Goal: Task Accomplishment & Management: Complete application form

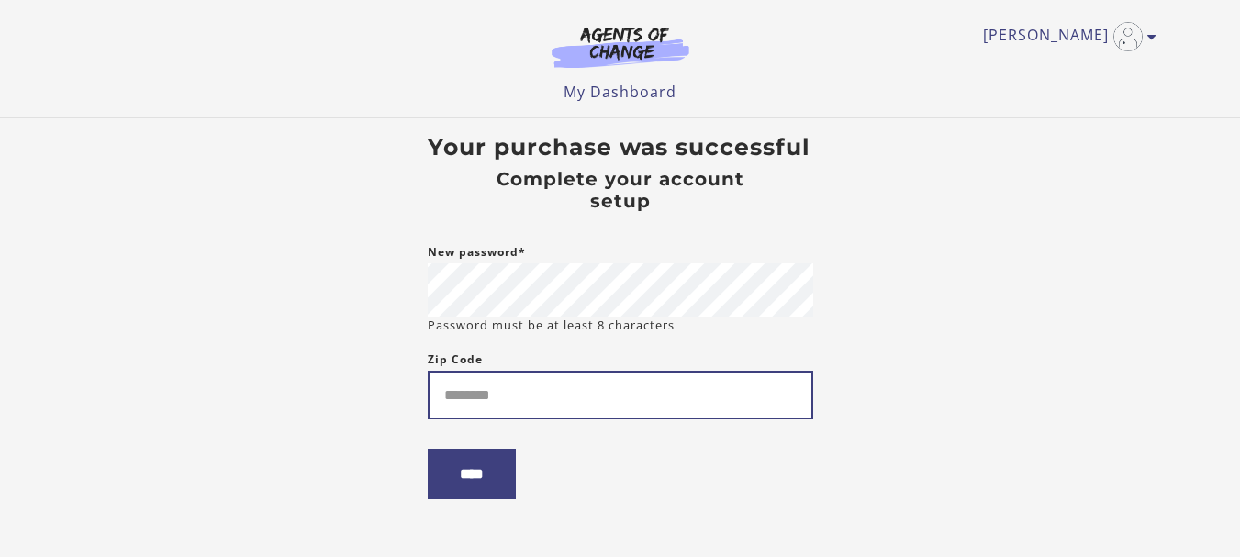
click at [507, 399] on input "Zip Code" at bounding box center [620, 395] width 385 height 49
type input "*****"
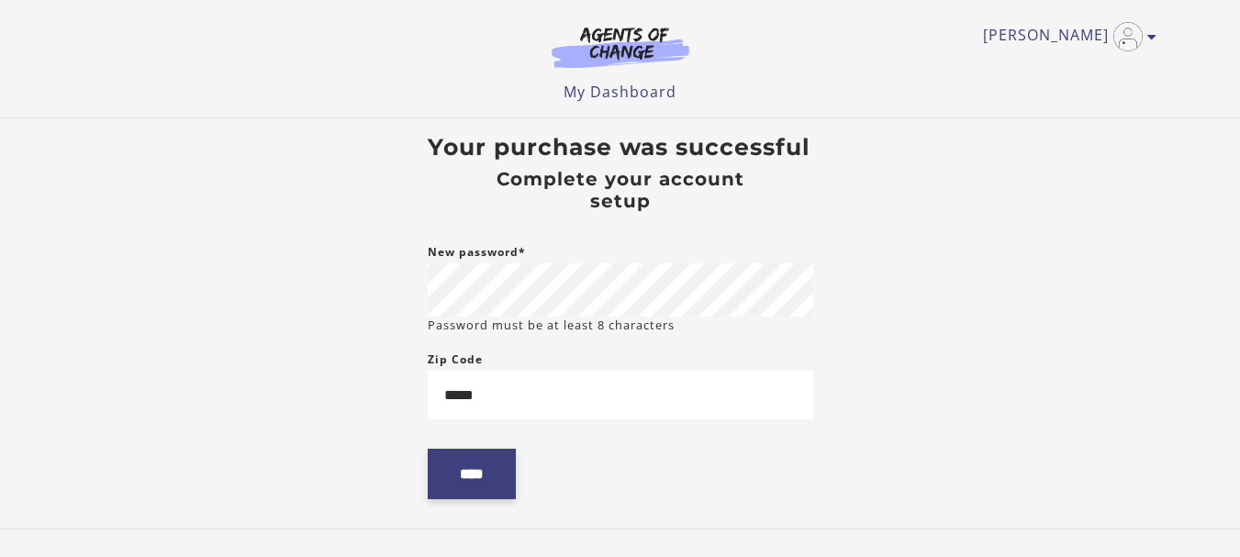
click at [466, 474] on input "****" at bounding box center [472, 474] width 88 height 50
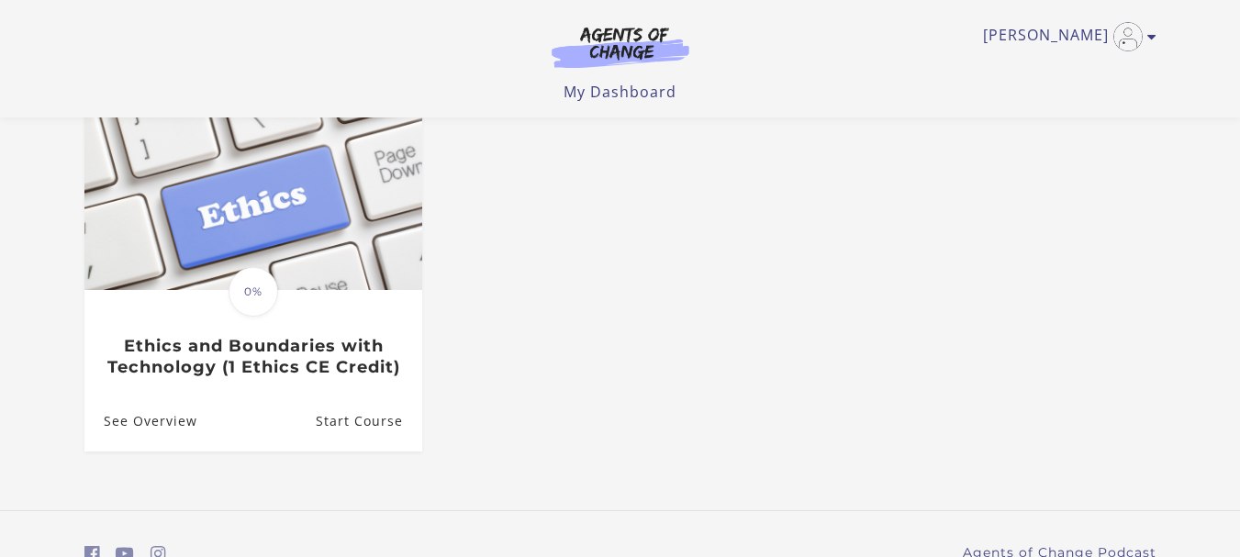
scroll to position [184, 0]
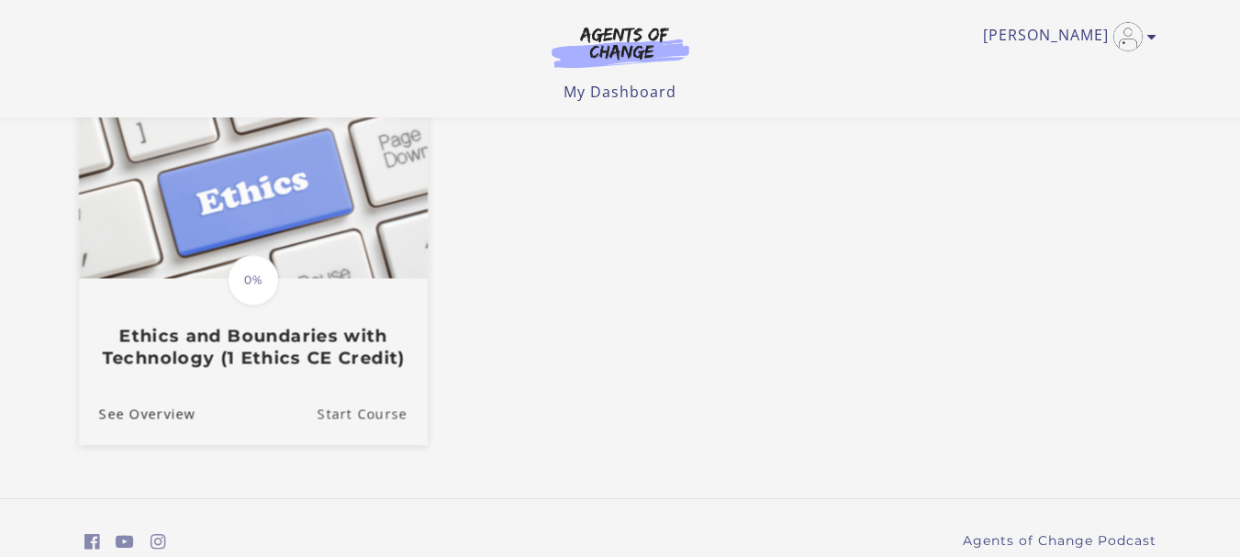
click at [354, 408] on link "Start Course" at bounding box center [372, 414] width 110 height 61
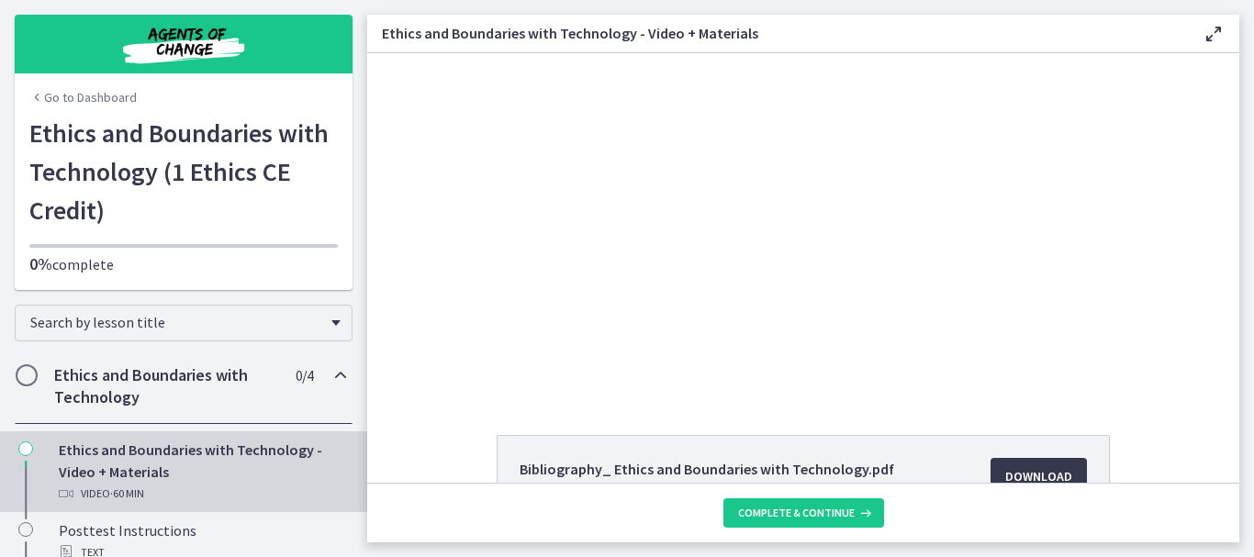
click at [25, 376] on span "Chapters" at bounding box center [26, 375] width 18 height 18
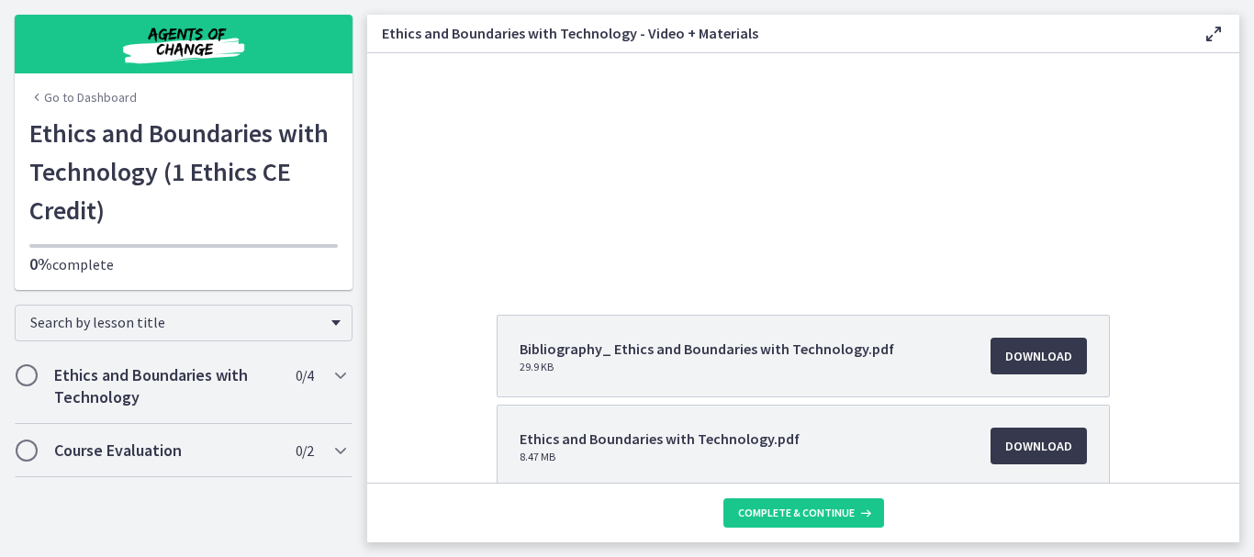
scroll to position [147, 0]
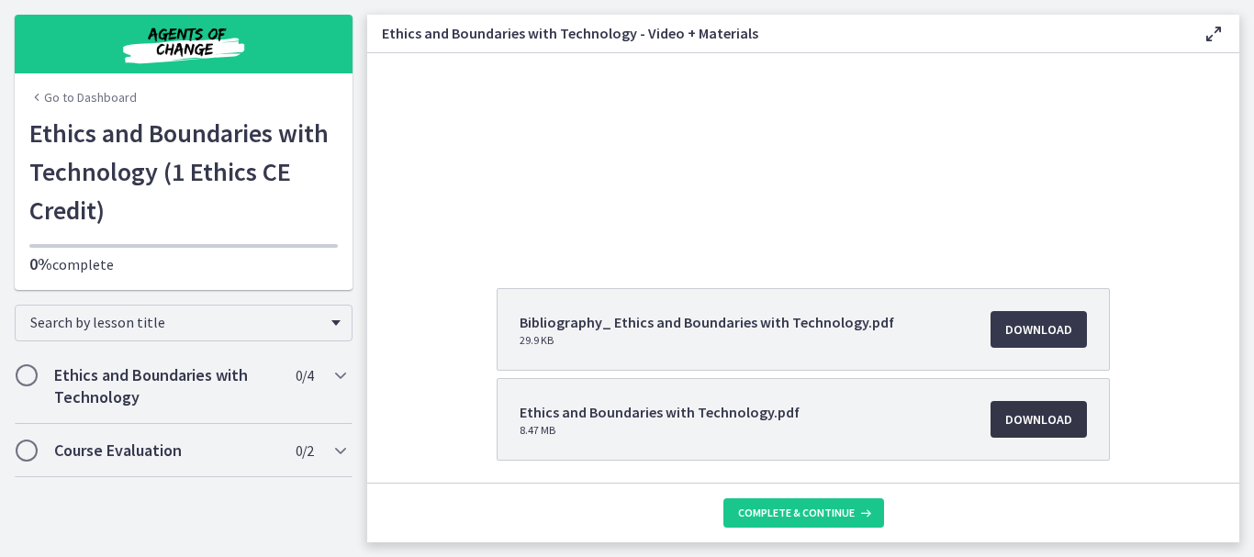
click at [1038, 437] on link "Download Opens in a new window" at bounding box center [1038, 419] width 96 height 37
click at [794, 516] on span "Complete & continue" at bounding box center [796, 513] width 117 height 15
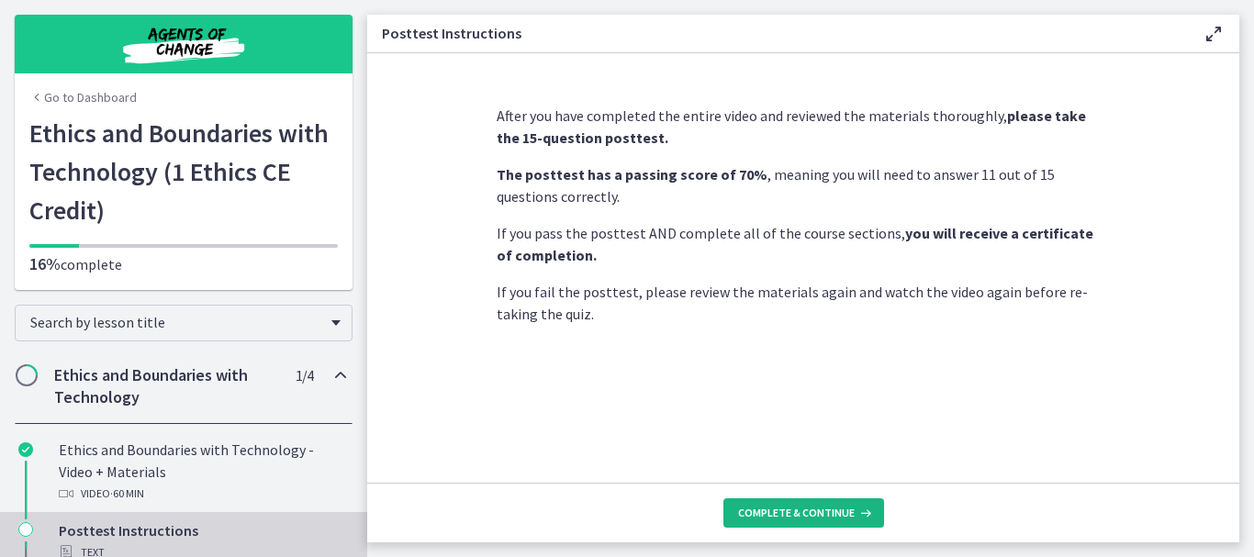
click at [794, 516] on span "Complete & continue" at bounding box center [796, 513] width 117 height 15
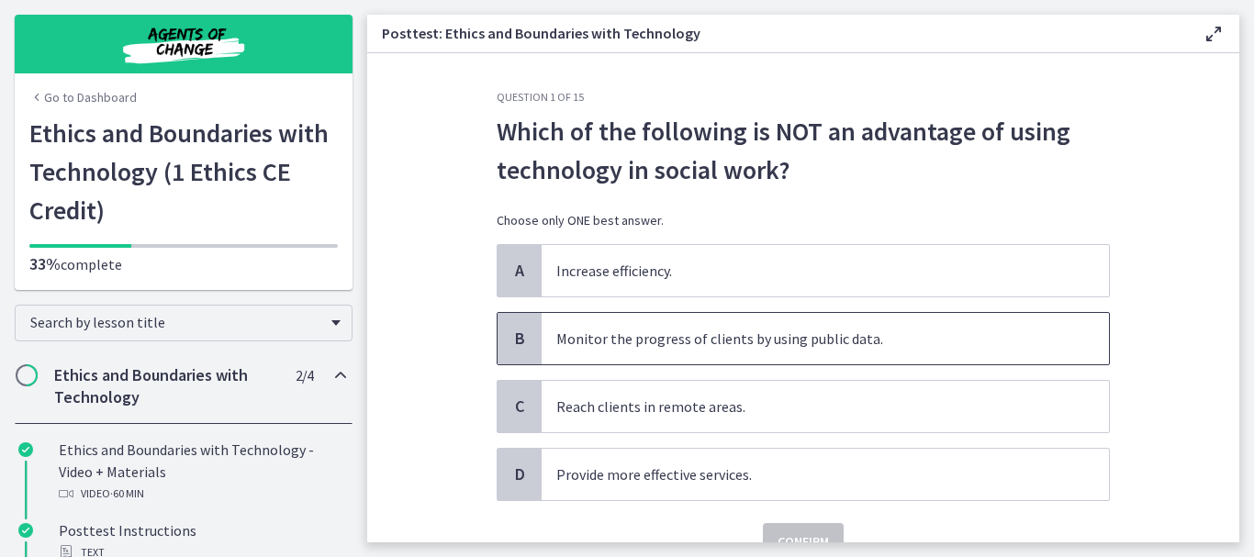
click at [722, 351] on span "Monitor the progress of clients by using public data." at bounding box center [824, 338] width 567 height 51
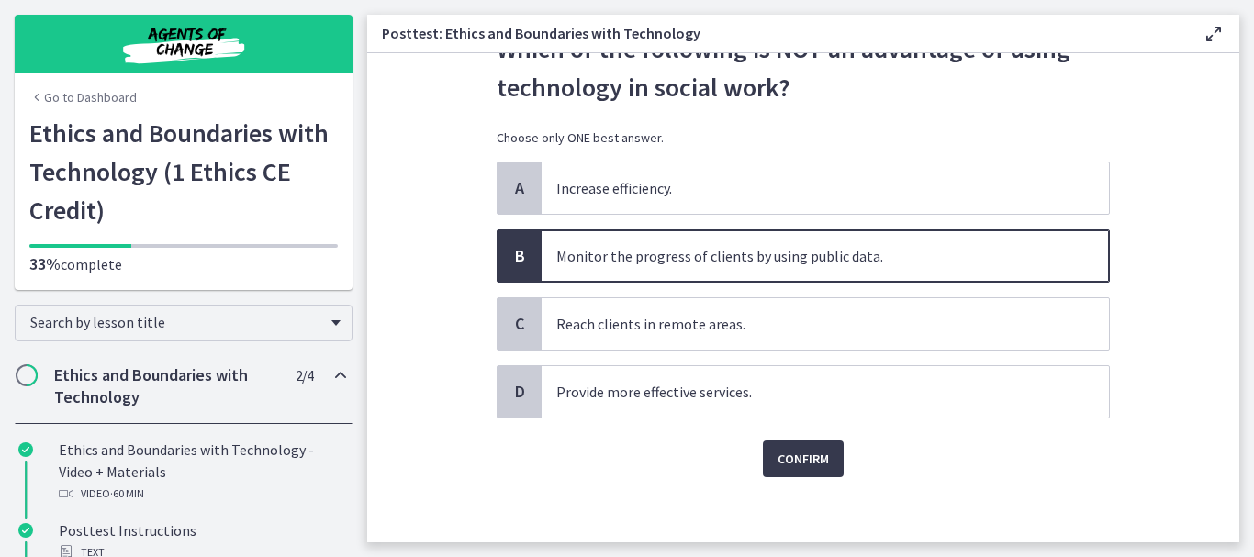
scroll to position [91, 0]
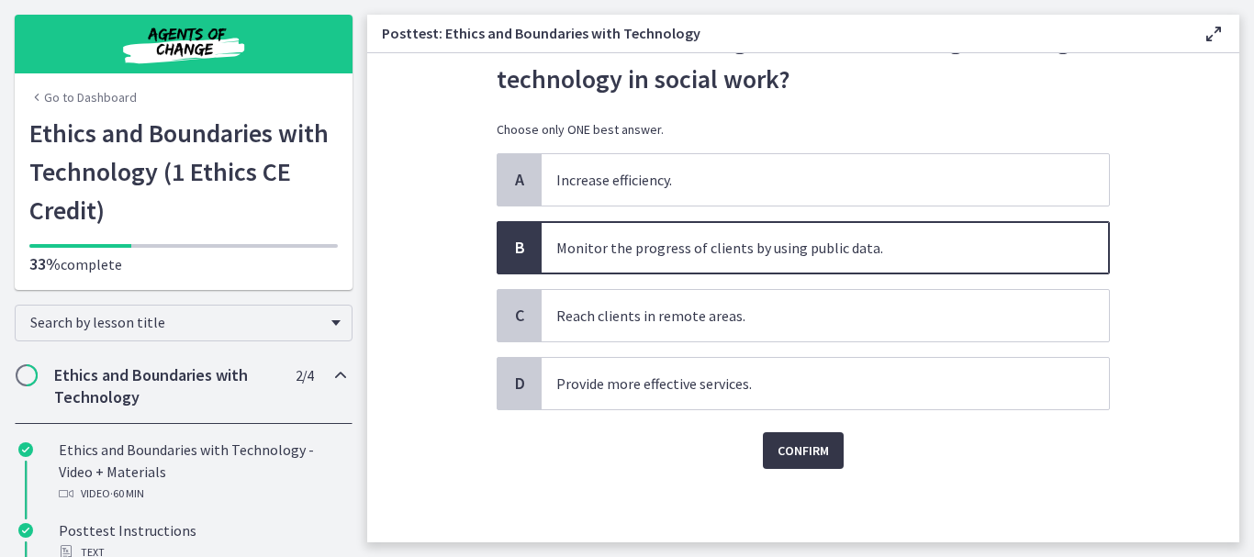
click at [800, 457] on span "Confirm" at bounding box center [802, 451] width 51 height 22
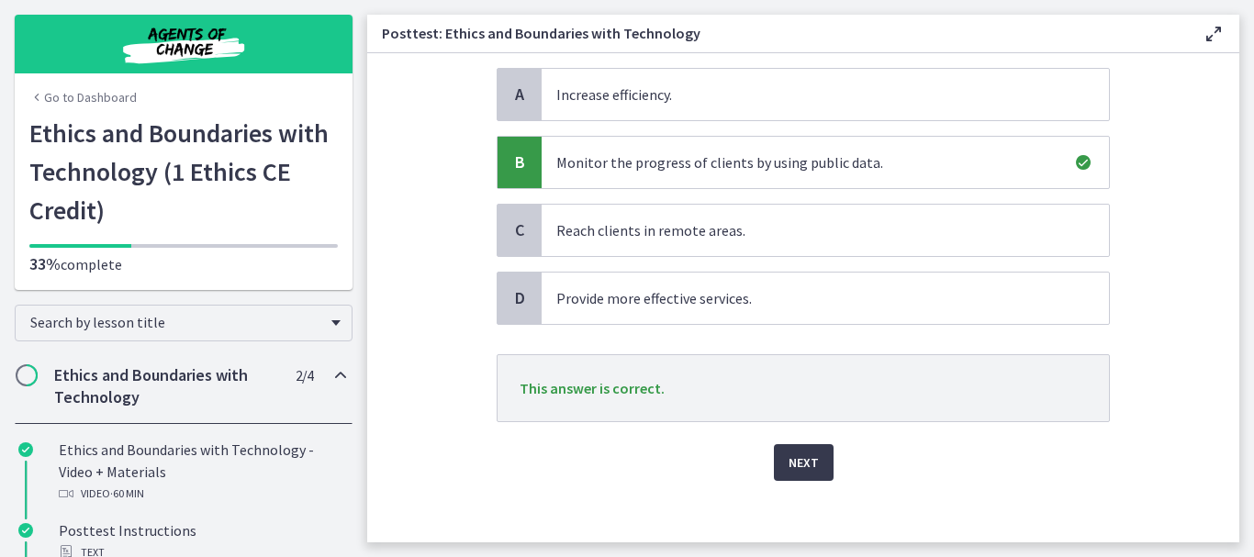
scroll to position [188, 0]
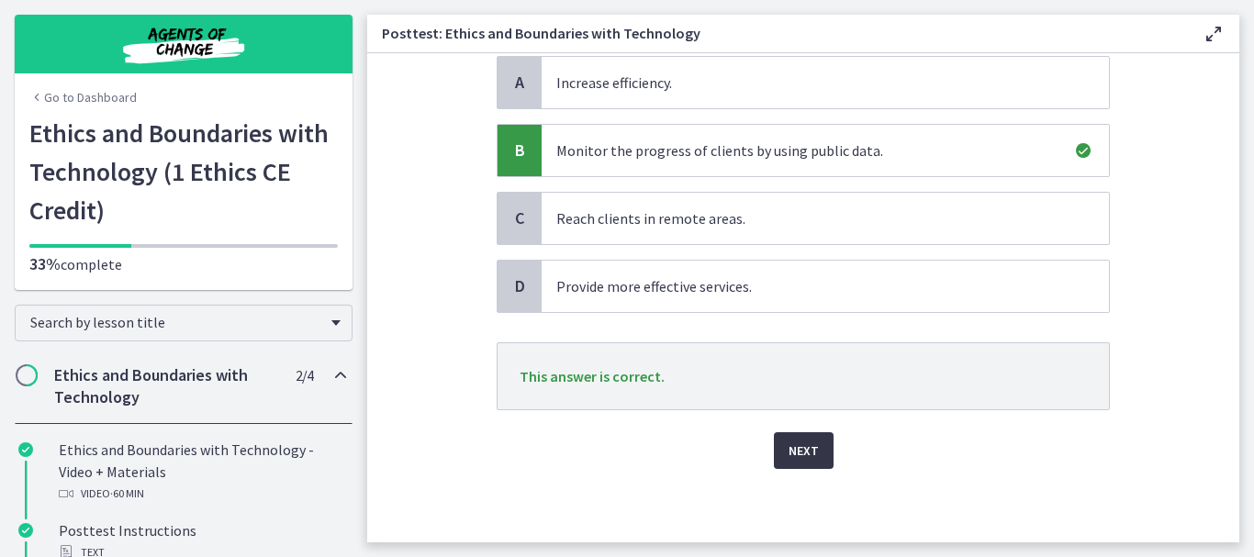
click at [790, 458] on span "Next" at bounding box center [803, 451] width 30 height 22
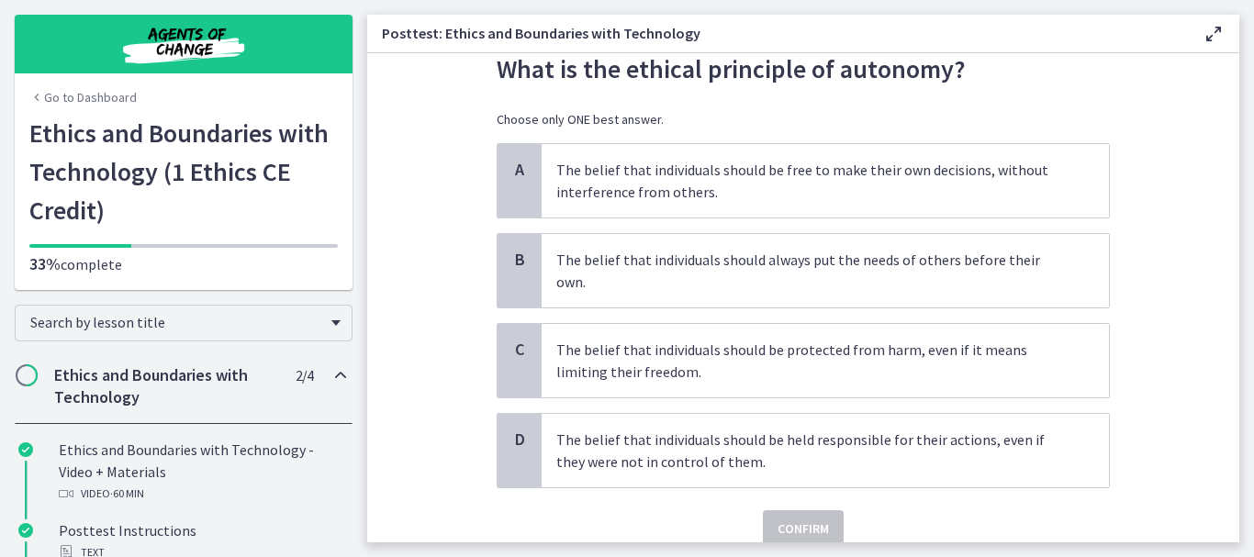
scroll to position [73, 0]
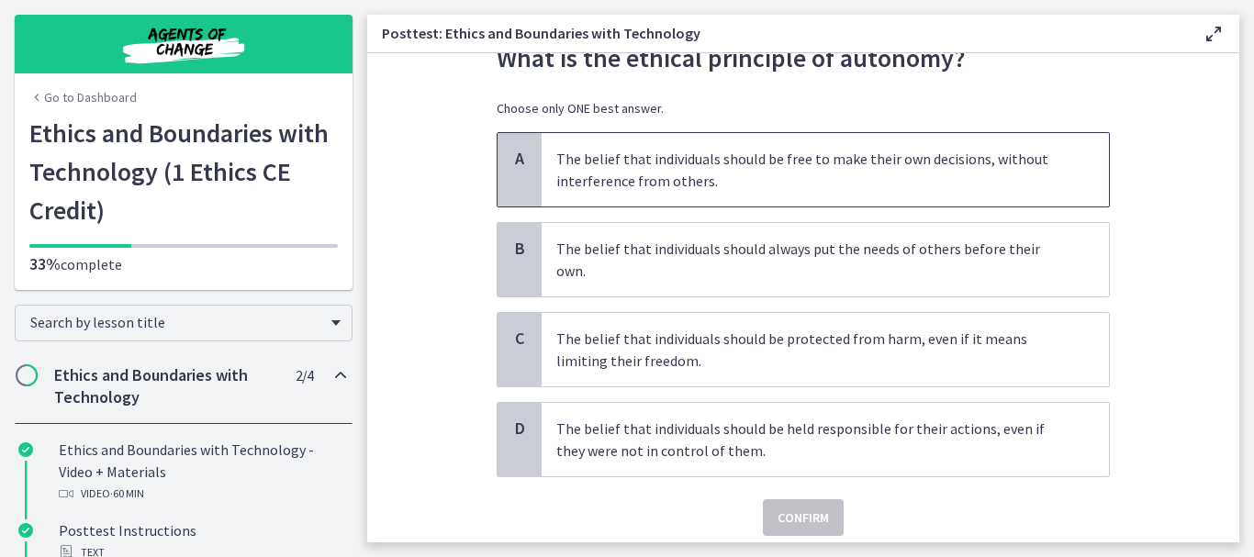
click at [580, 176] on p "The belief that individuals should be free to make their own decisions, without…" at bounding box center [806, 170] width 501 height 44
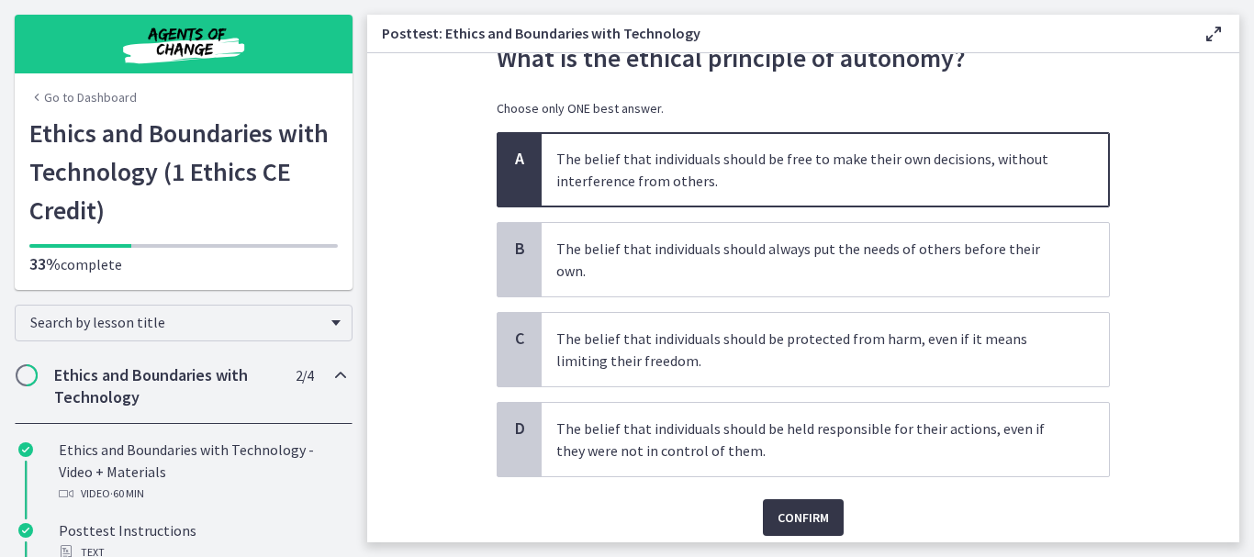
click at [779, 507] on span "Confirm" at bounding box center [802, 518] width 51 height 22
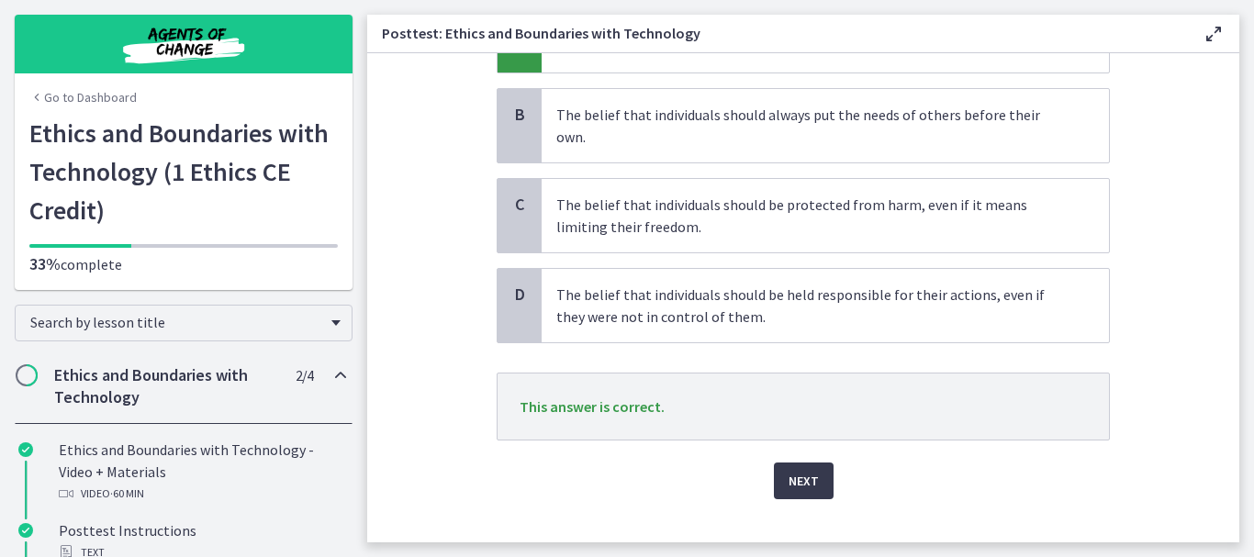
scroll to position [216, 0]
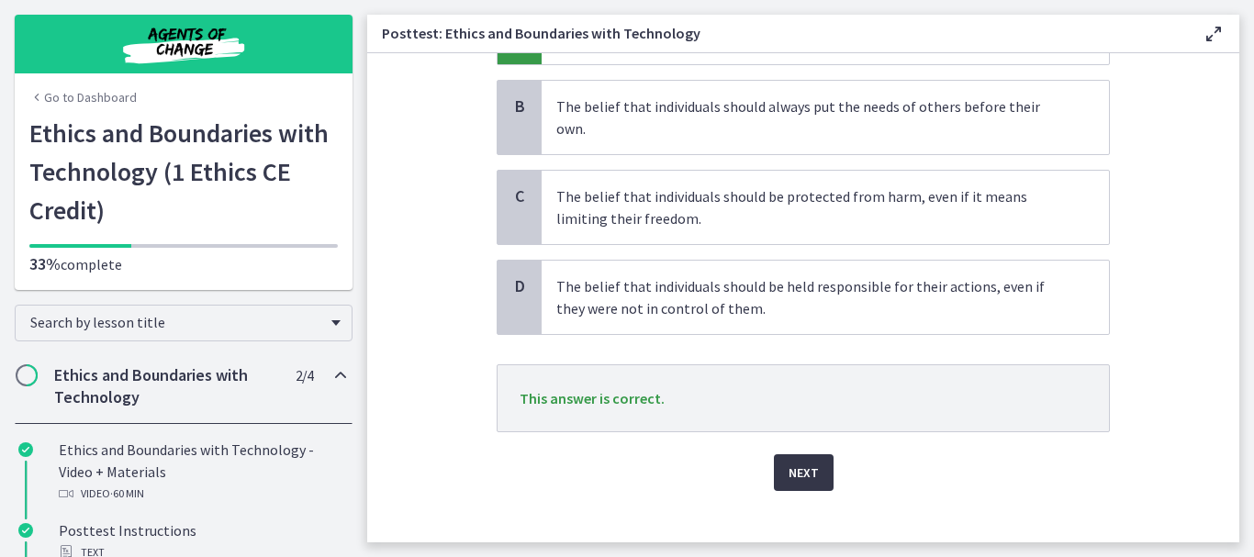
click at [802, 462] on span "Next" at bounding box center [803, 473] width 30 height 22
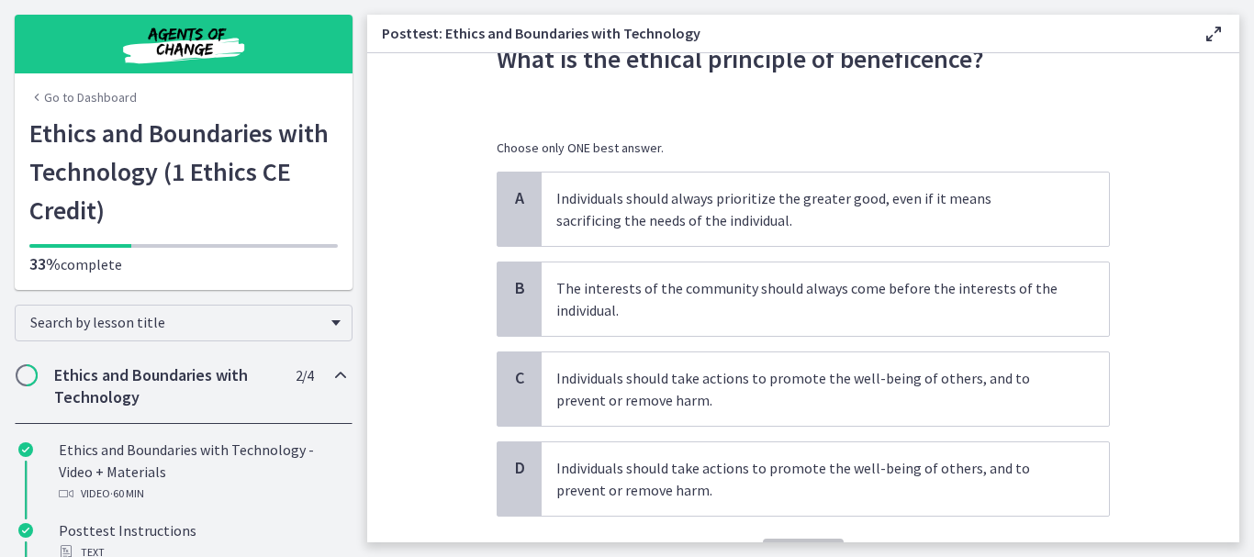
scroll to position [73, 0]
click at [931, 396] on p "Individuals should take actions to promote the well-being of others, and to pre…" at bounding box center [806, 388] width 501 height 44
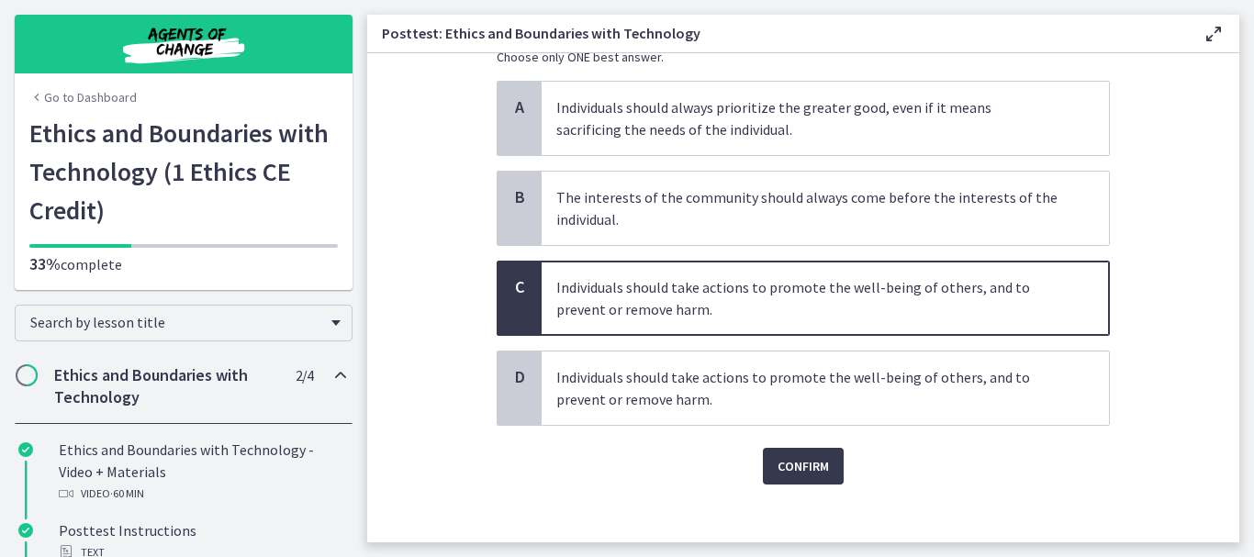
scroll to position [179, 0]
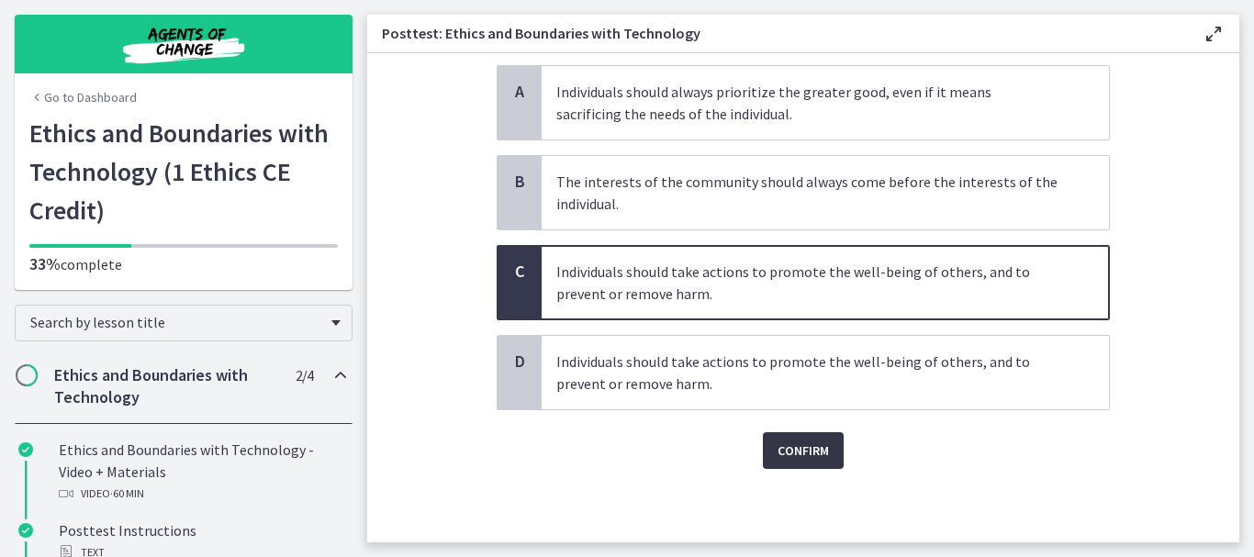
click at [807, 455] on span "Confirm" at bounding box center [802, 451] width 51 height 22
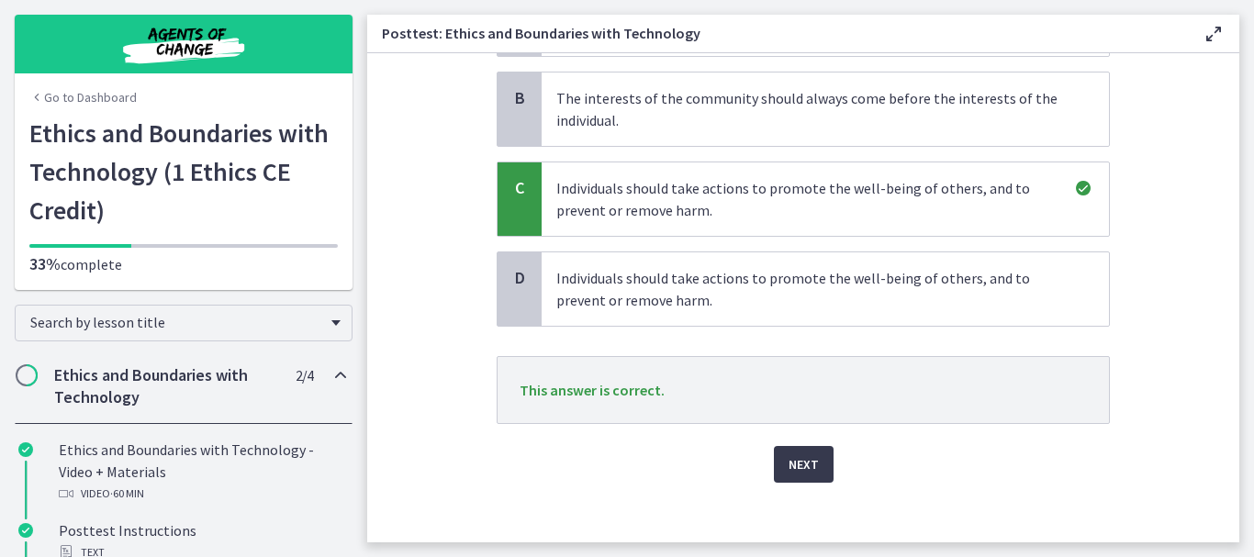
scroll to position [276, 0]
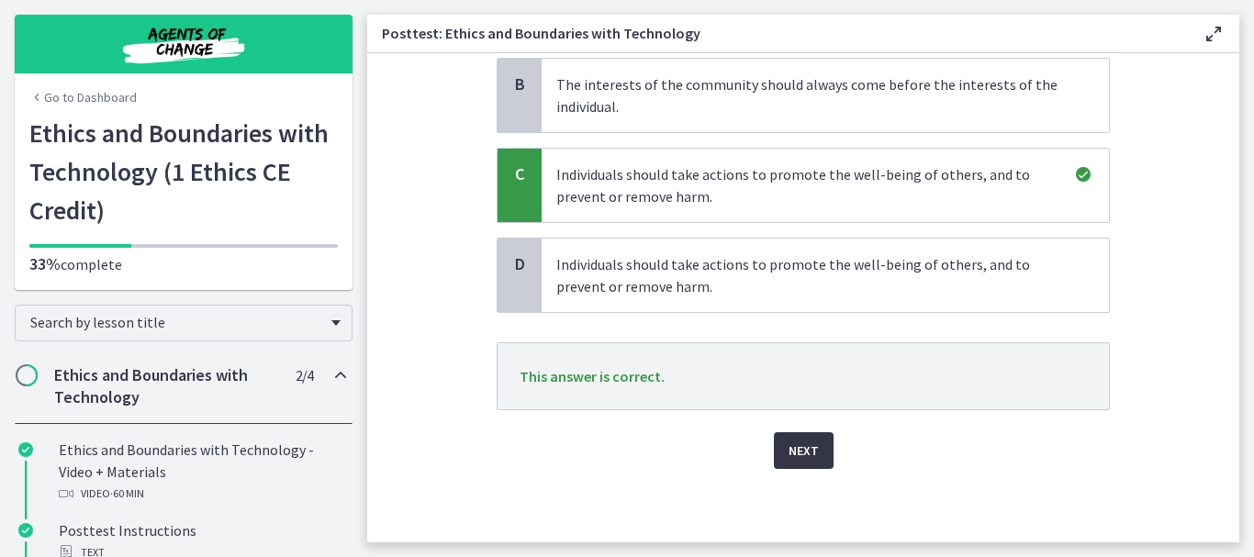
click at [794, 448] on span "Next" at bounding box center [803, 451] width 30 height 22
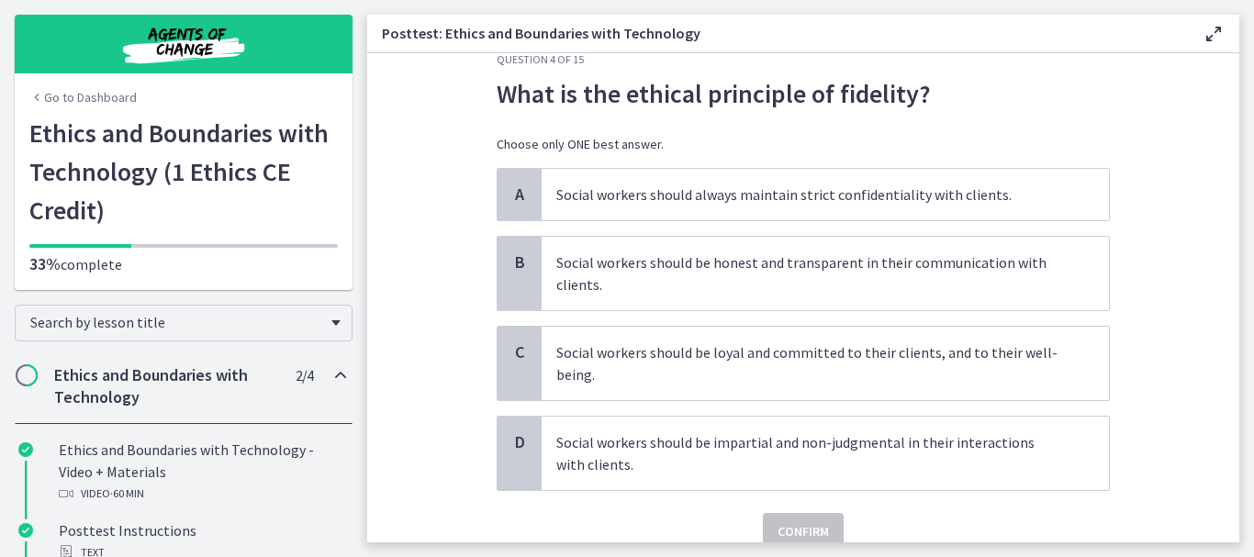
scroll to position [73, 0]
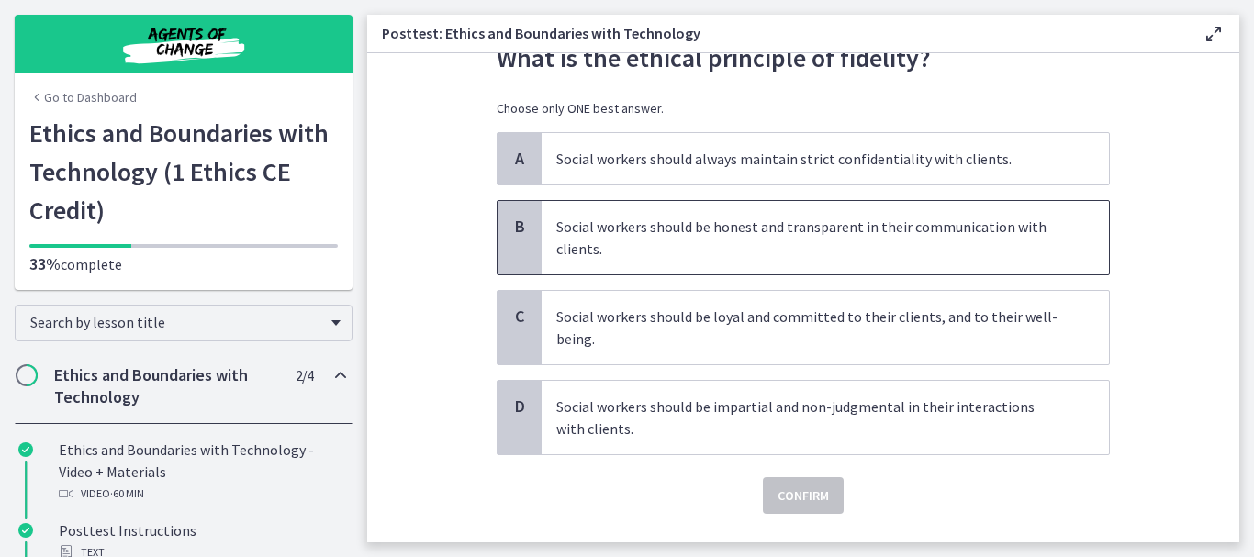
click at [784, 254] on p "Social workers should be honest and transparent in their communication with cli…" at bounding box center [806, 238] width 501 height 44
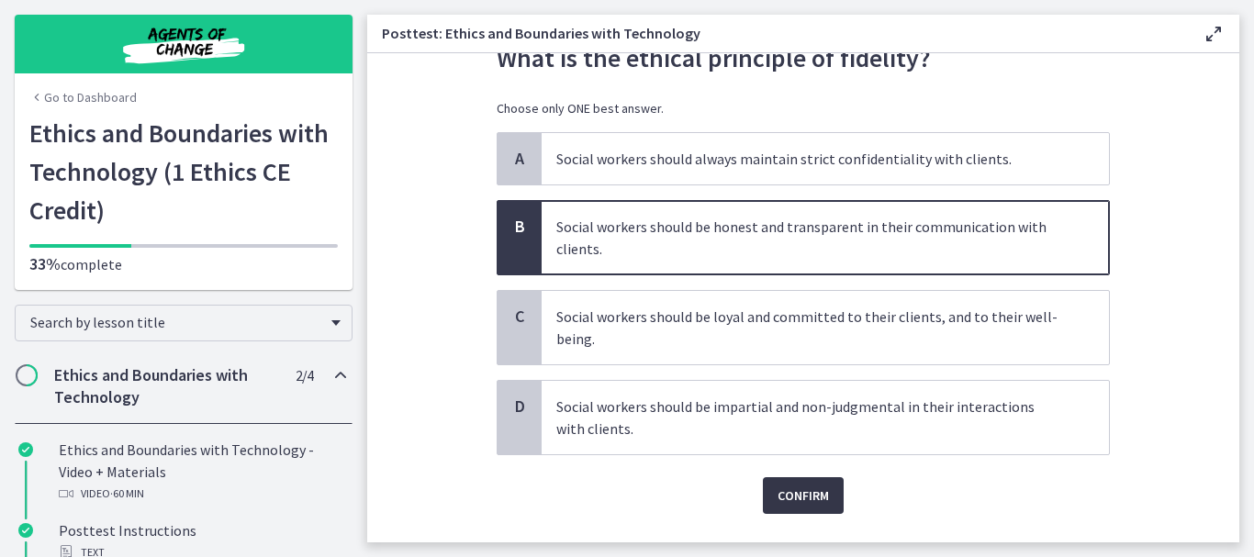
click at [796, 493] on span "Confirm" at bounding box center [802, 496] width 51 height 22
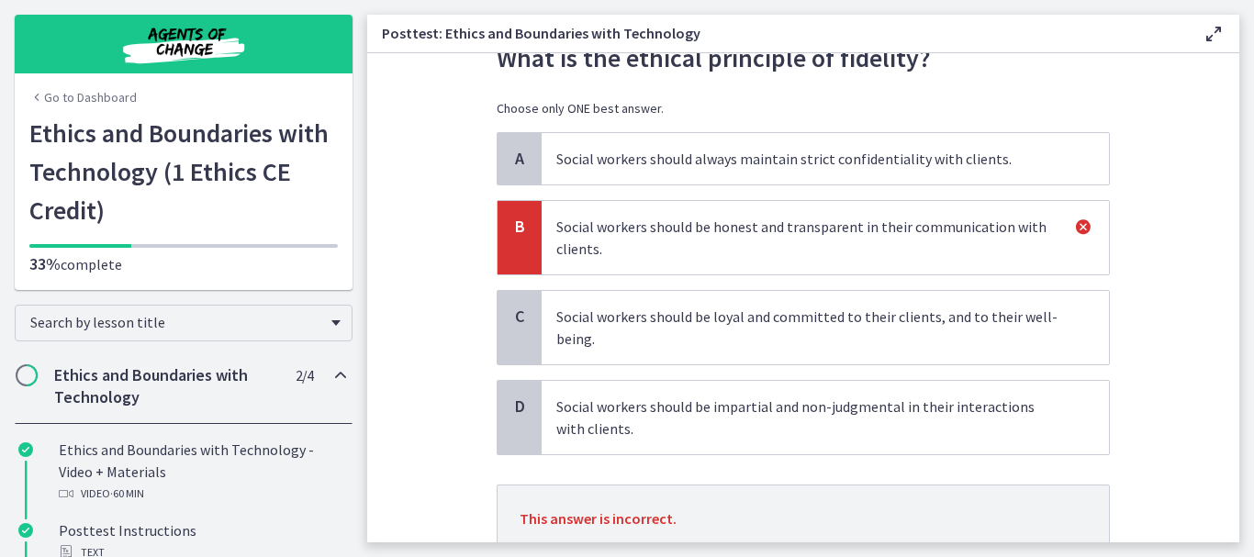
click at [1076, 222] on icon at bounding box center [1083, 227] width 22 height 22
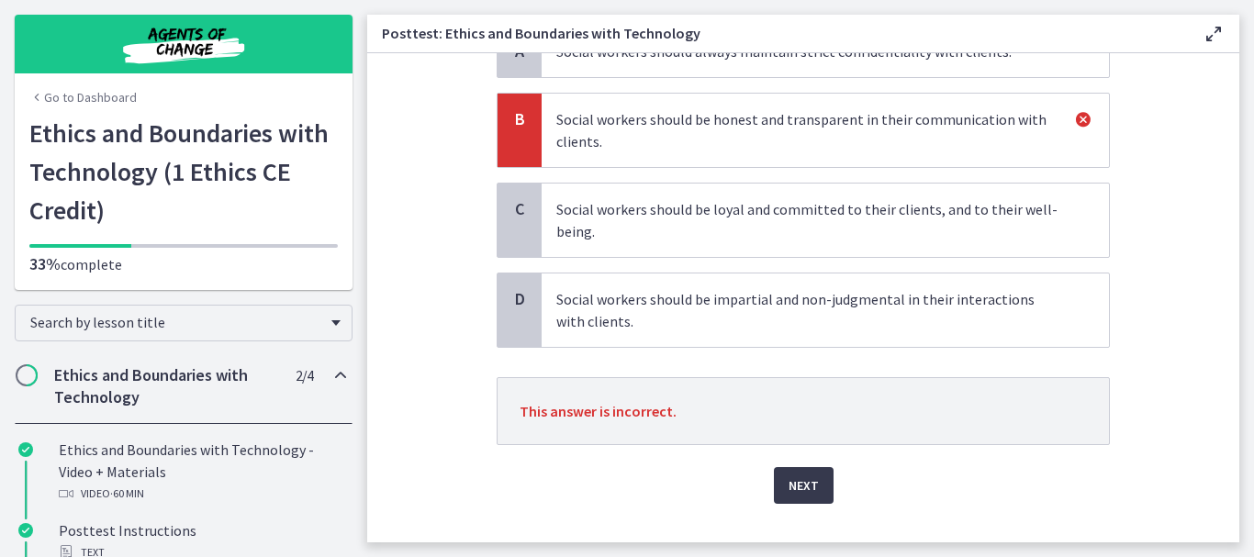
scroll to position [184, 0]
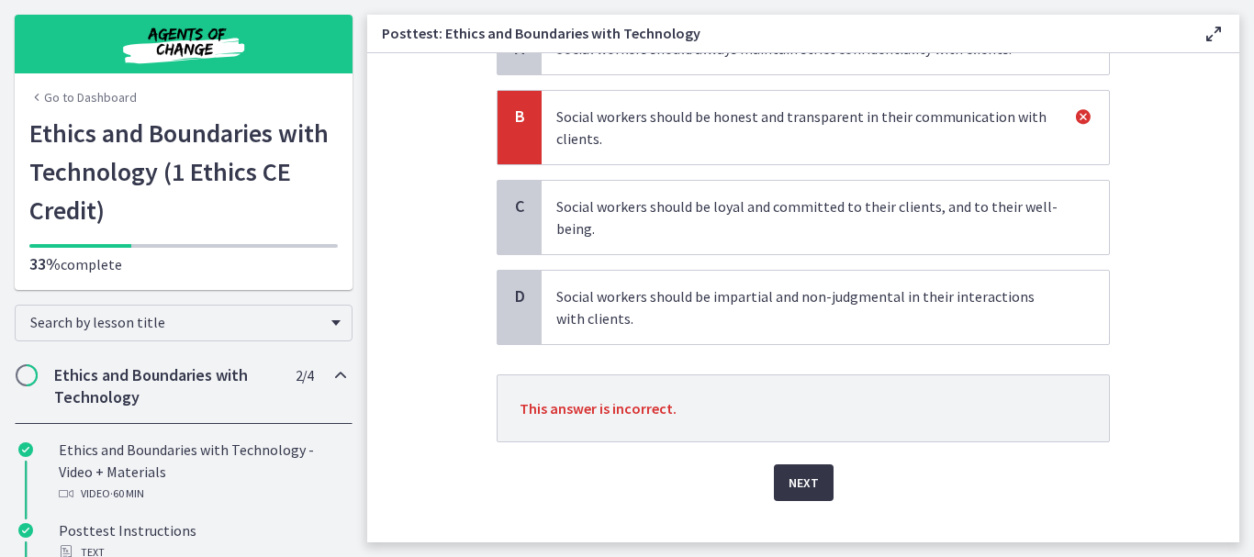
click at [801, 491] on span "Next" at bounding box center [803, 483] width 30 height 22
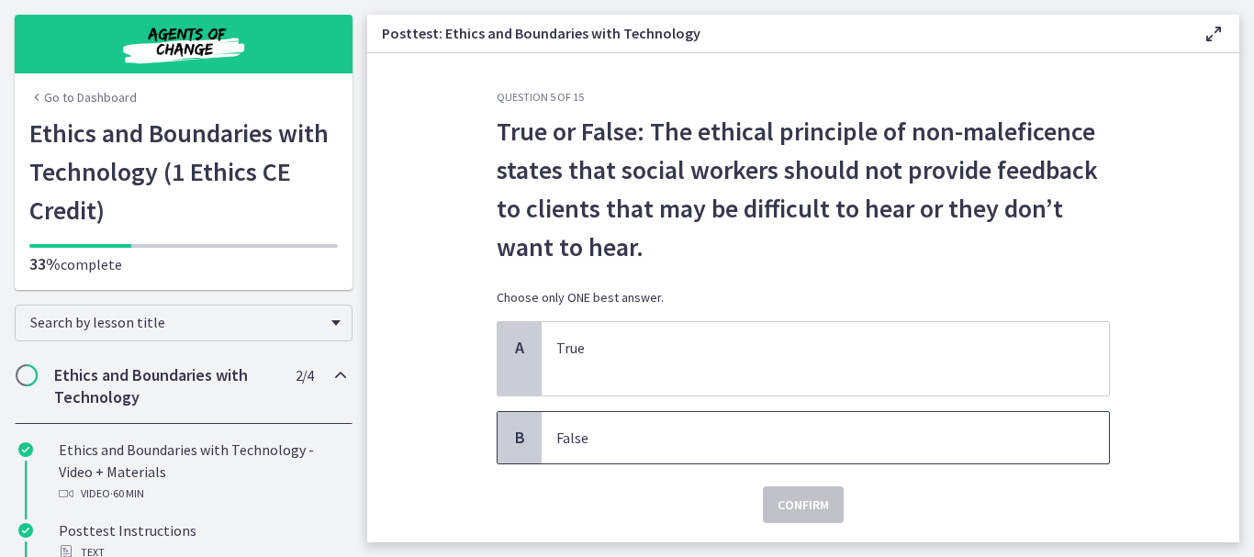
click at [523, 449] on div "B" at bounding box center [519, 437] width 44 height 51
click at [794, 502] on span "Confirm" at bounding box center [802, 505] width 51 height 22
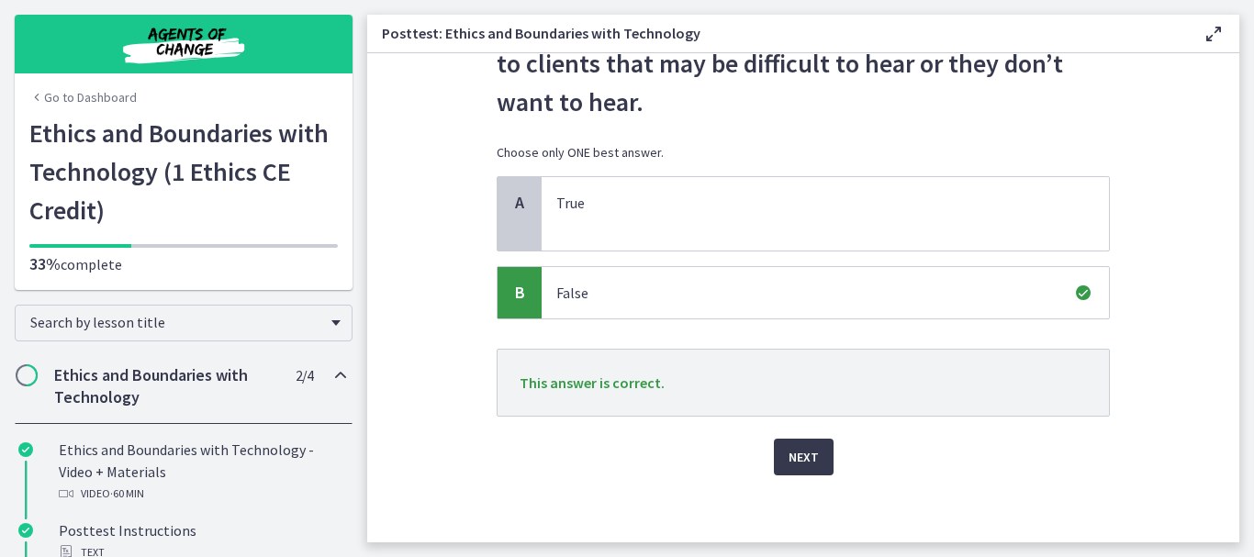
scroll to position [151, 0]
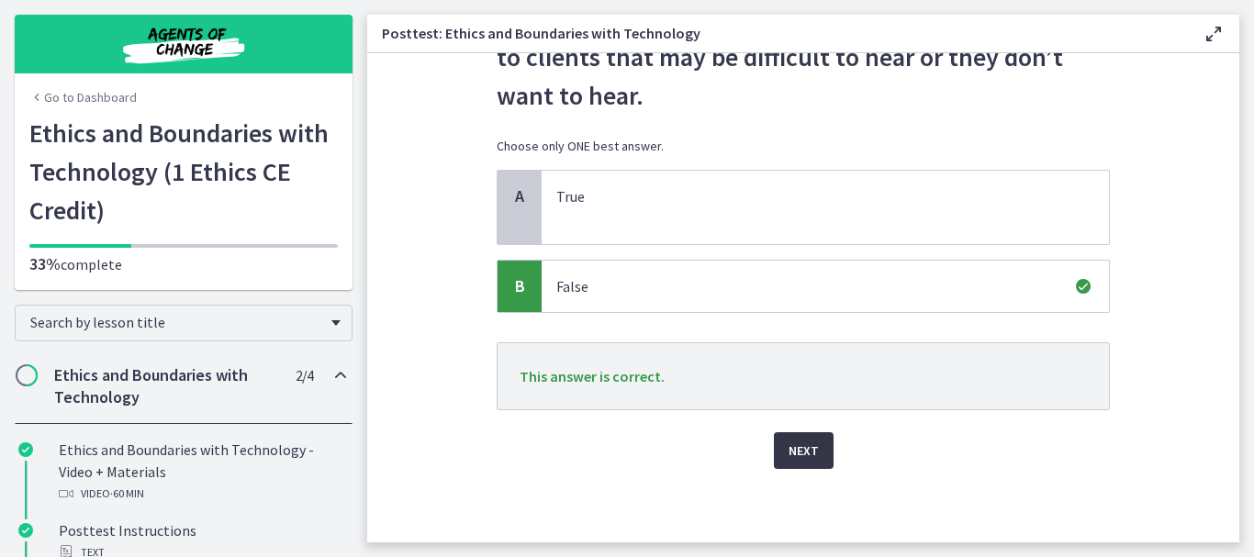
click at [800, 459] on span "Next" at bounding box center [803, 451] width 30 height 22
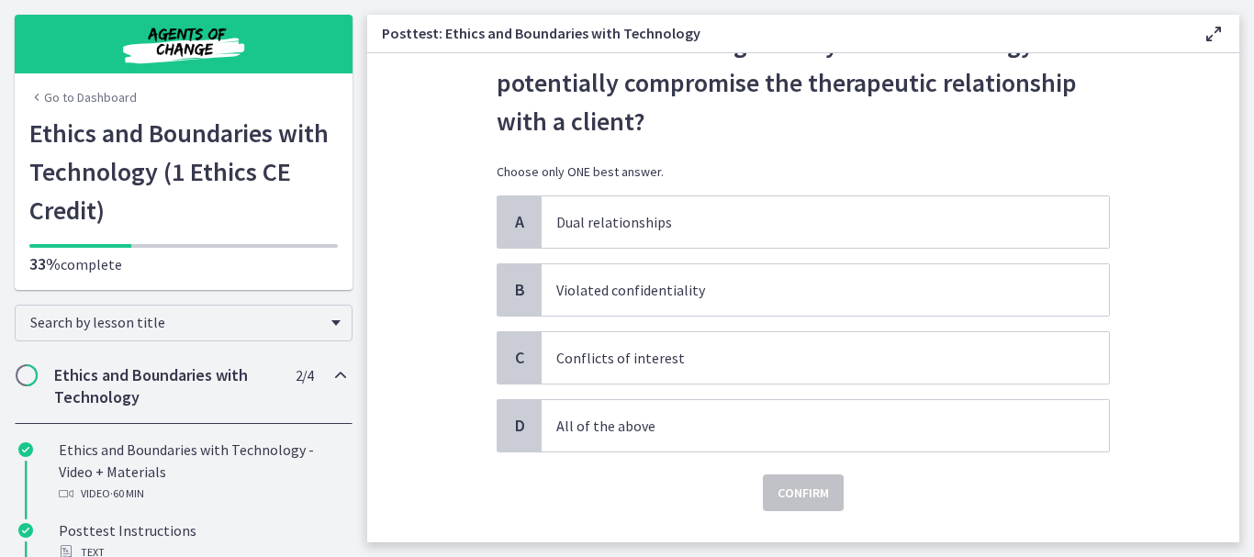
scroll to position [110, 0]
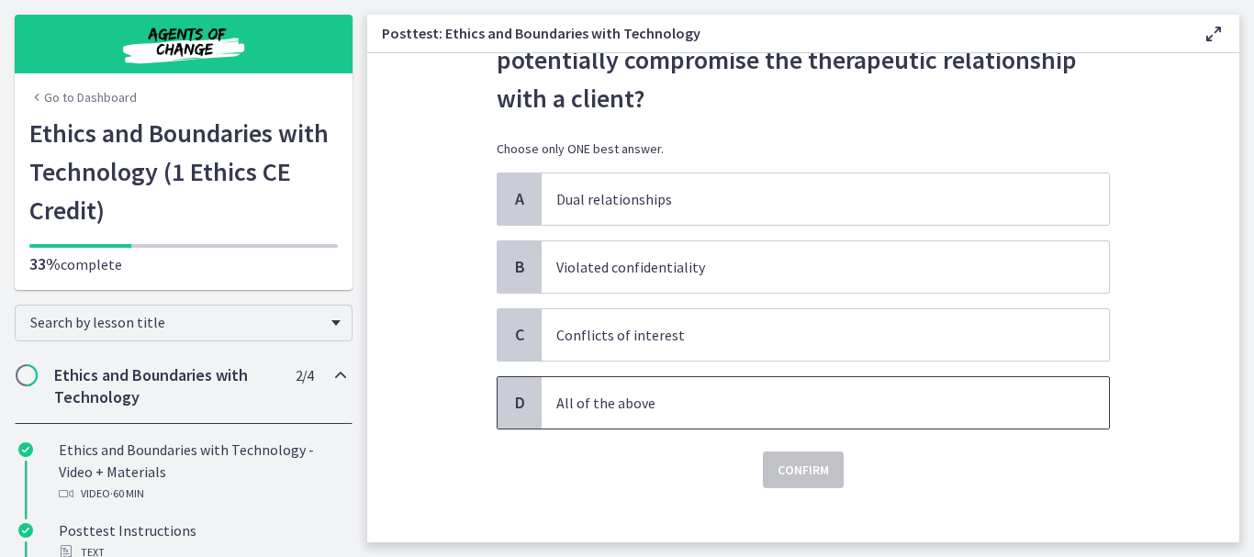
click at [515, 409] on span "D" at bounding box center [519, 403] width 22 height 22
click at [787, 469] on span "Confirm" at bounding box center [802, 470] width 51 height 22
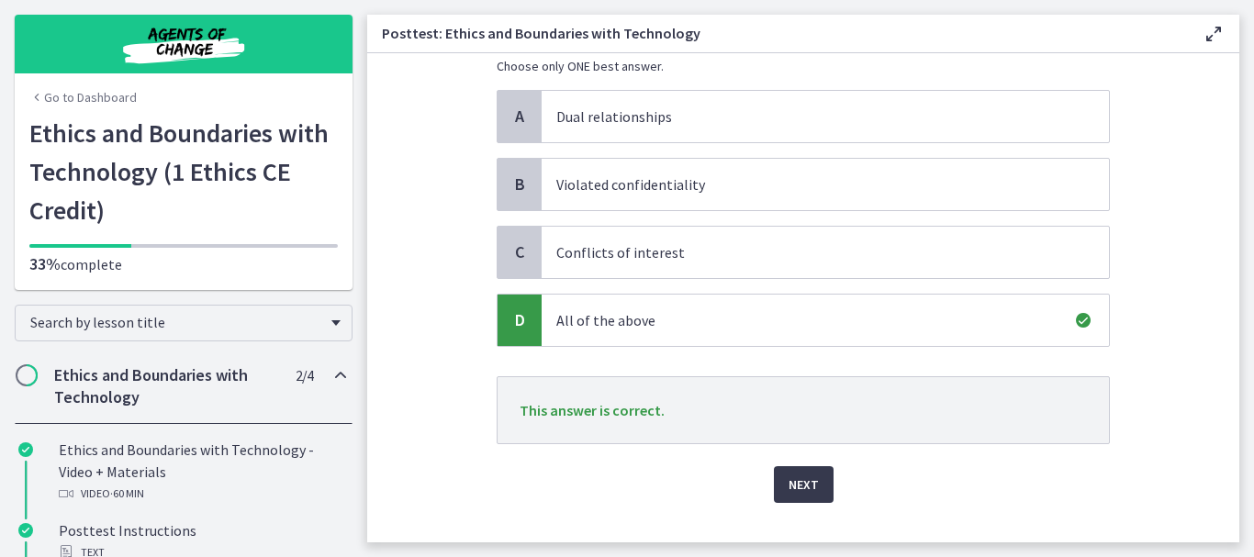
scroll to position [220, 0]
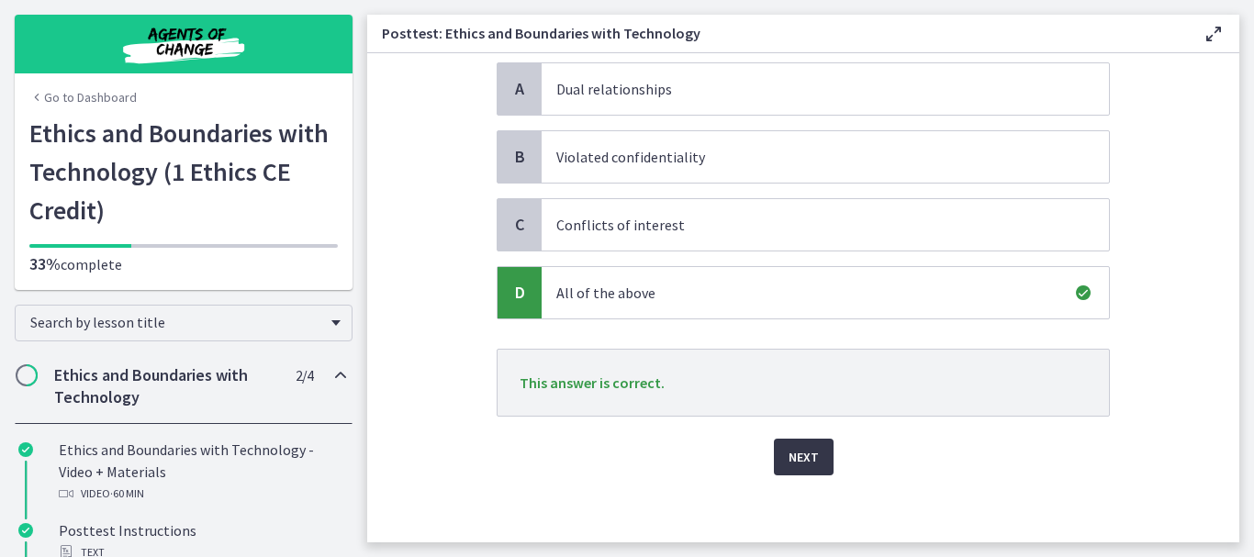
click at [791, 466] on span "Next" at bounding box center [803, 457] width 30 height 22
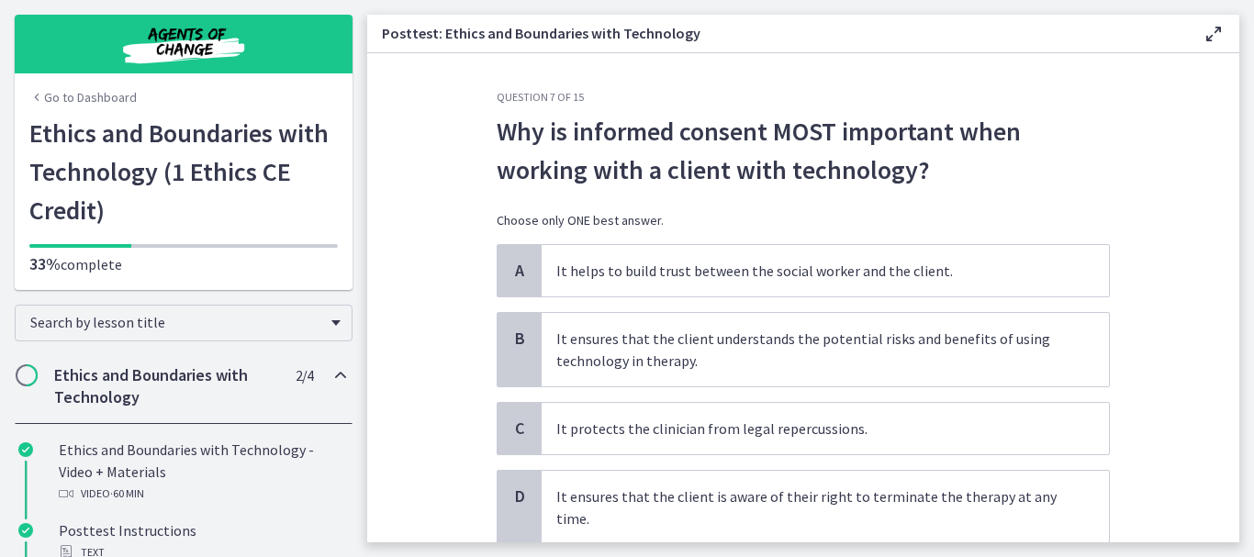
scroll to position [37, 0]
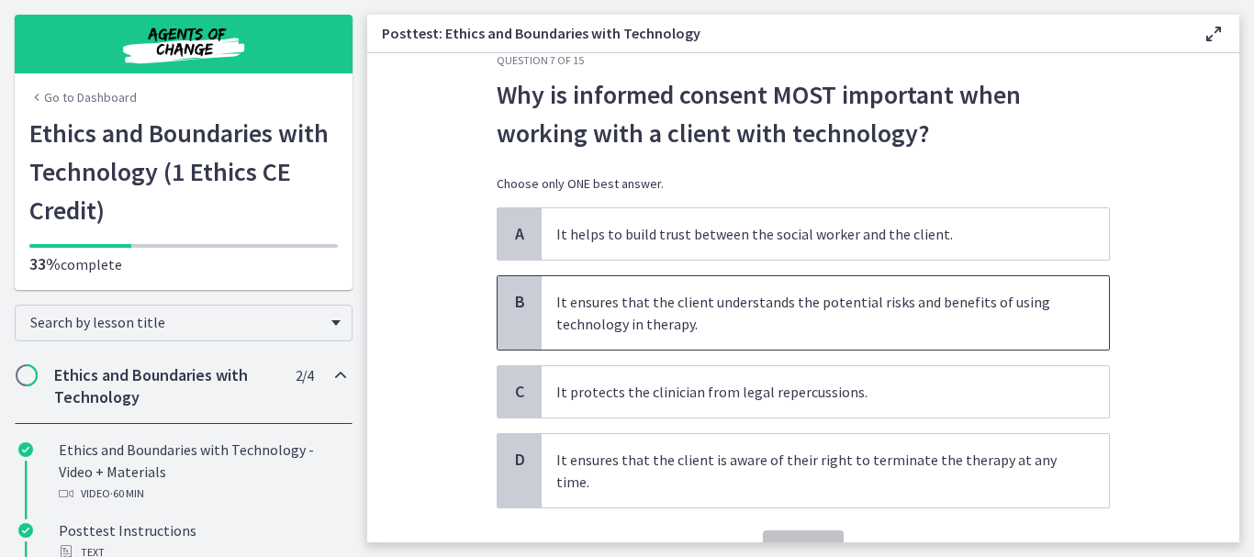
click at [789, 328] on p "It ensures that the client understands the potential risks and benefits of usin…" at bounding box center [806, 313] width 501 height 44
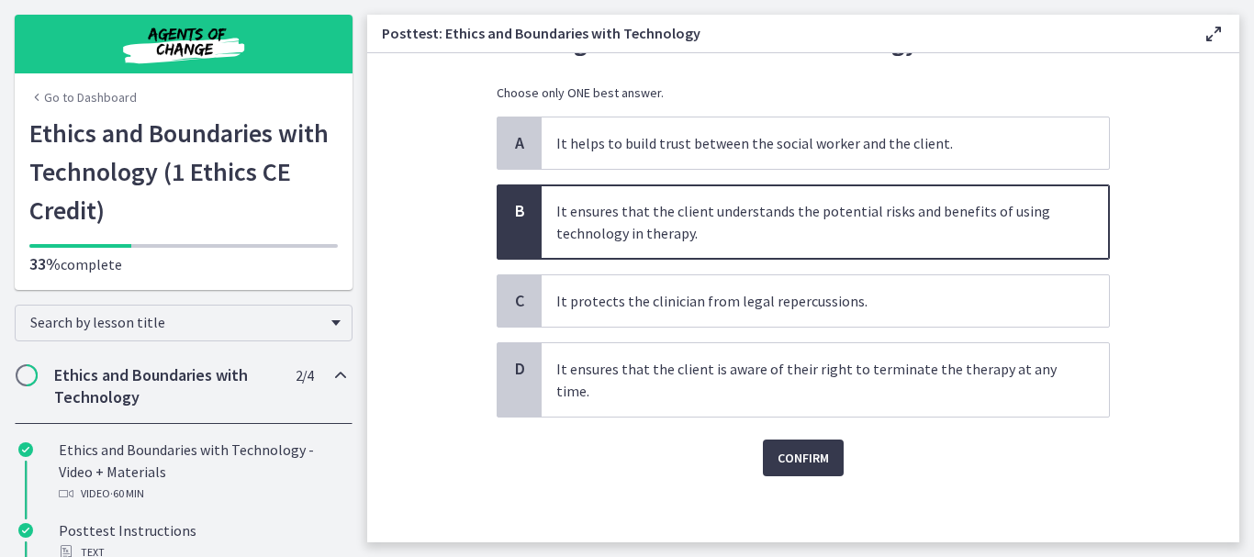
scroll to position [135, 0]
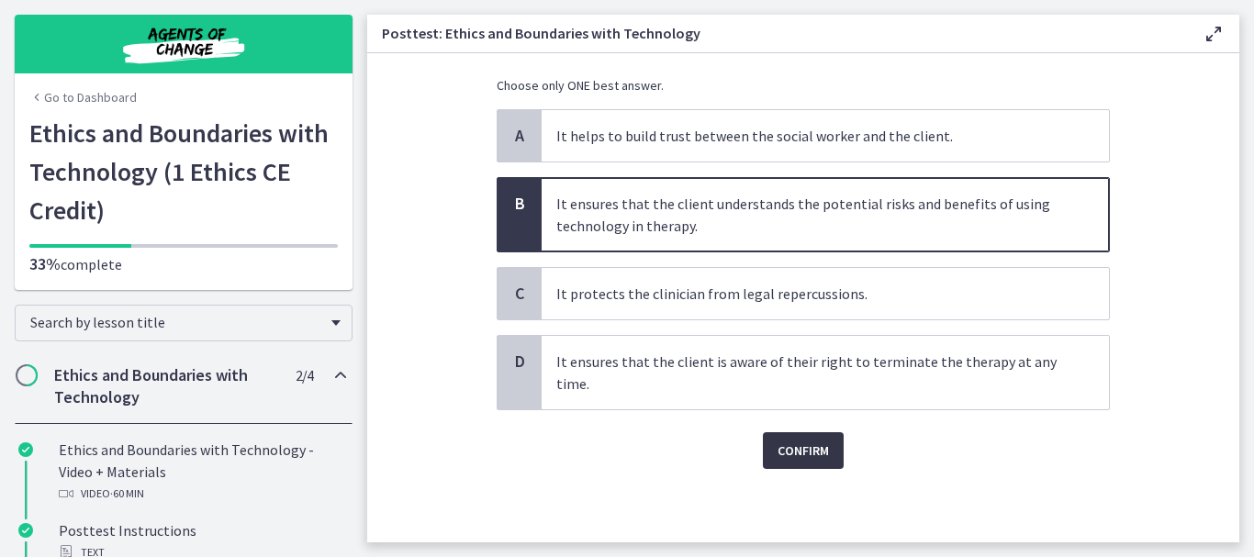
click at [814, 457] on span "Confirm" at bounding box center [802, 451] width 51 height 22
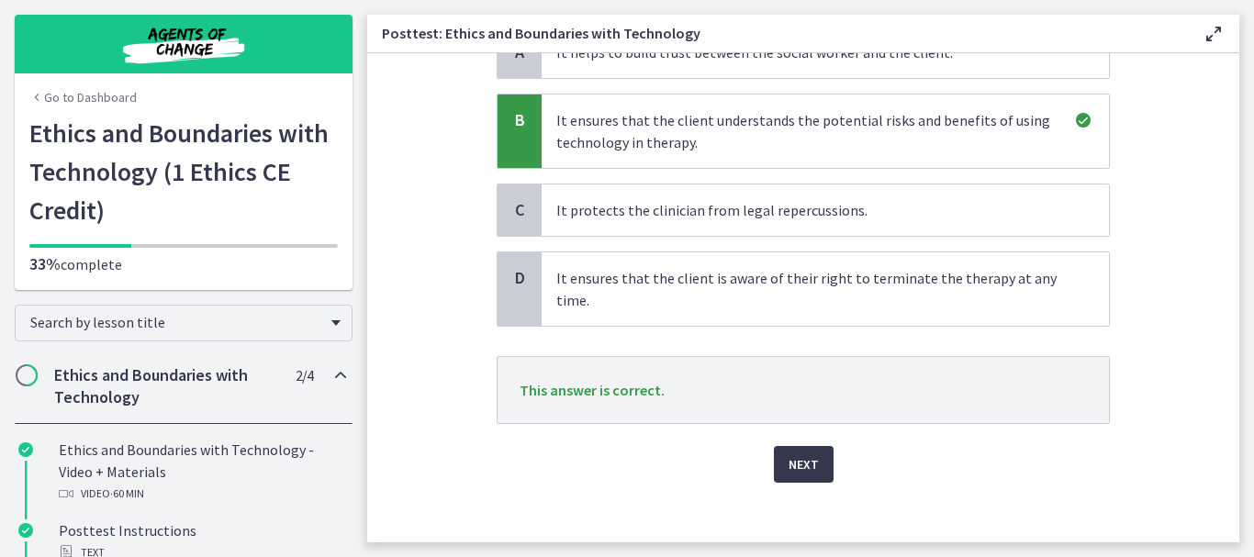
scroll to position [232, 0]
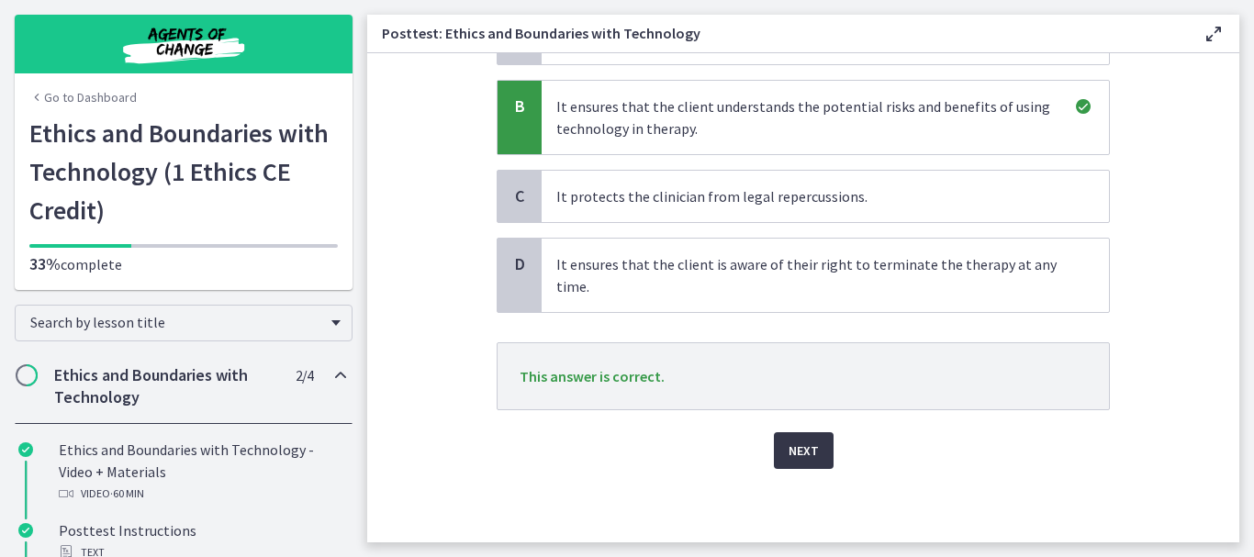
click at [797, 440] on span "Next" at bounding box center [803, 451] width 30 height 22
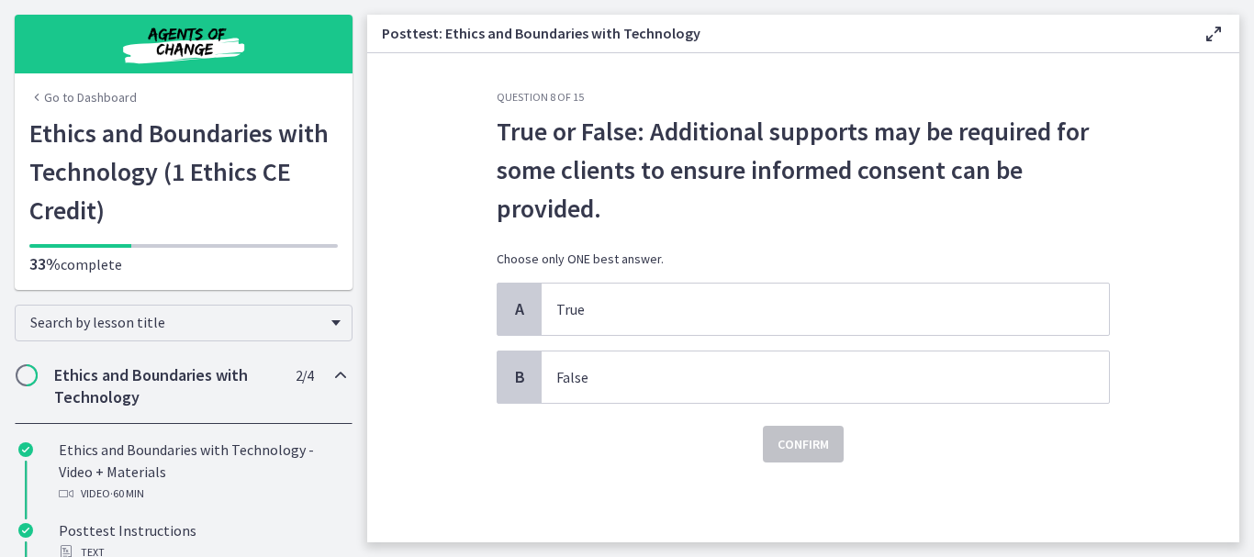
scroll to position [0, 0]
click at [549, 319] on span "True" at bounding box center [824, 309] width 567 height 51
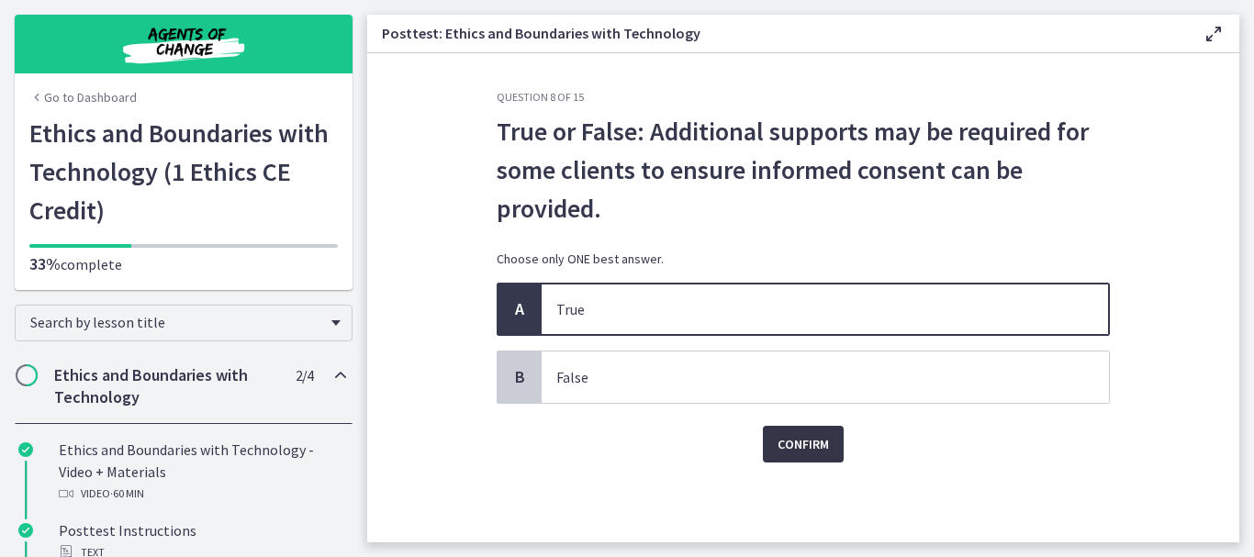
click at [795, 438] on span "Confirm" at bounding box center [802, 444] width 51 height 22
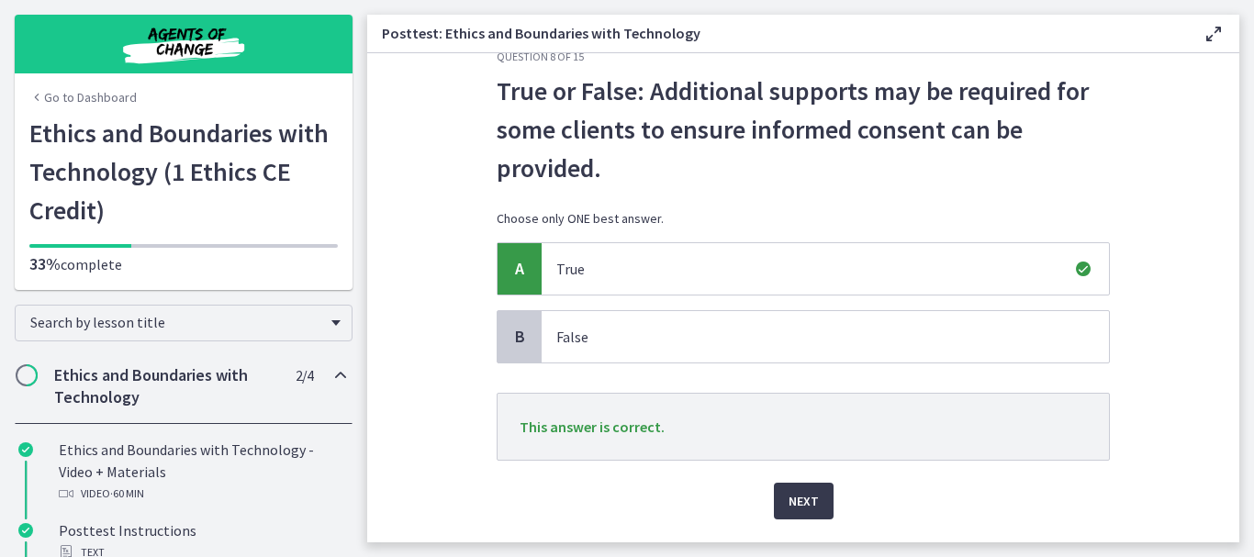
scroll to position [73, 0]
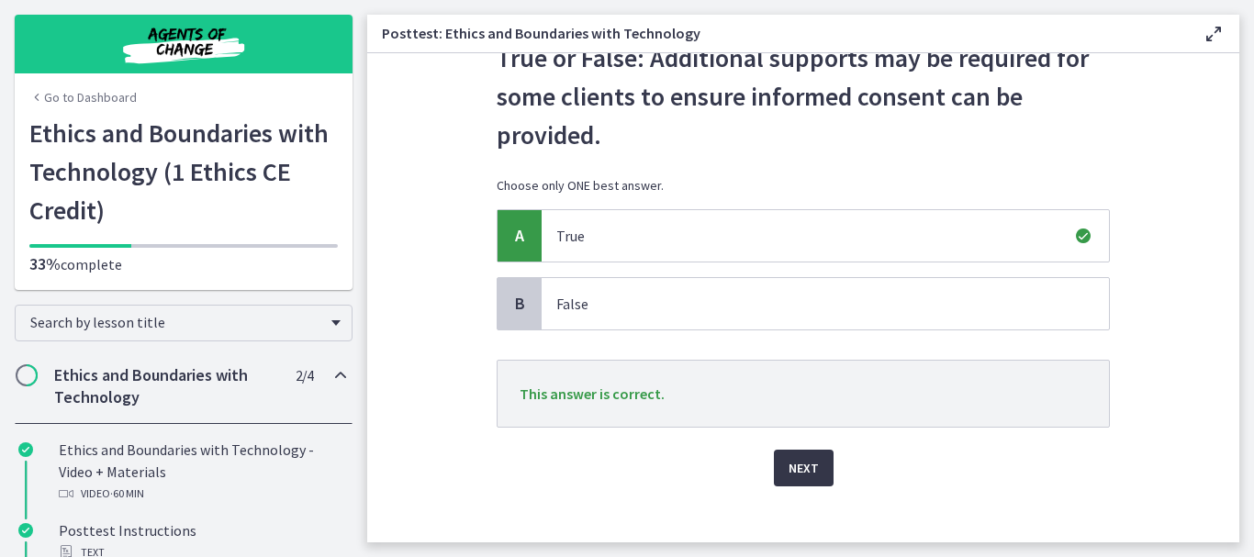
click at [788, 466] on span "Next" at bounding box center [803, 468] width 30 height 22
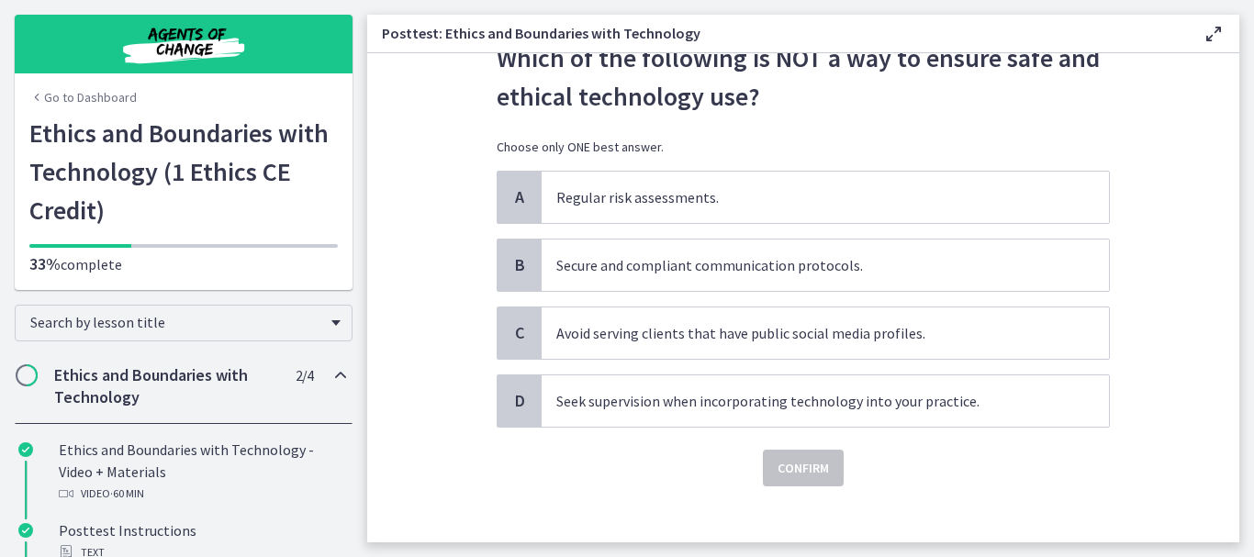
scroll to position [0, 0]
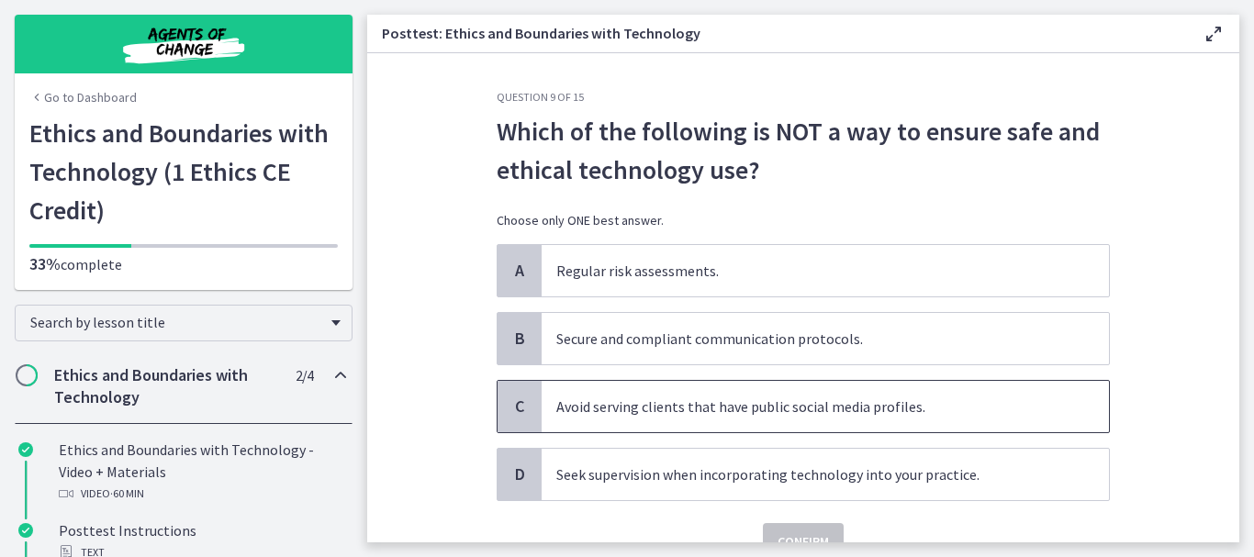
click at [694, 406] on p "Avoid serving clients that have public social media profiles." at bounding box center [806, 407] width 501 height 22
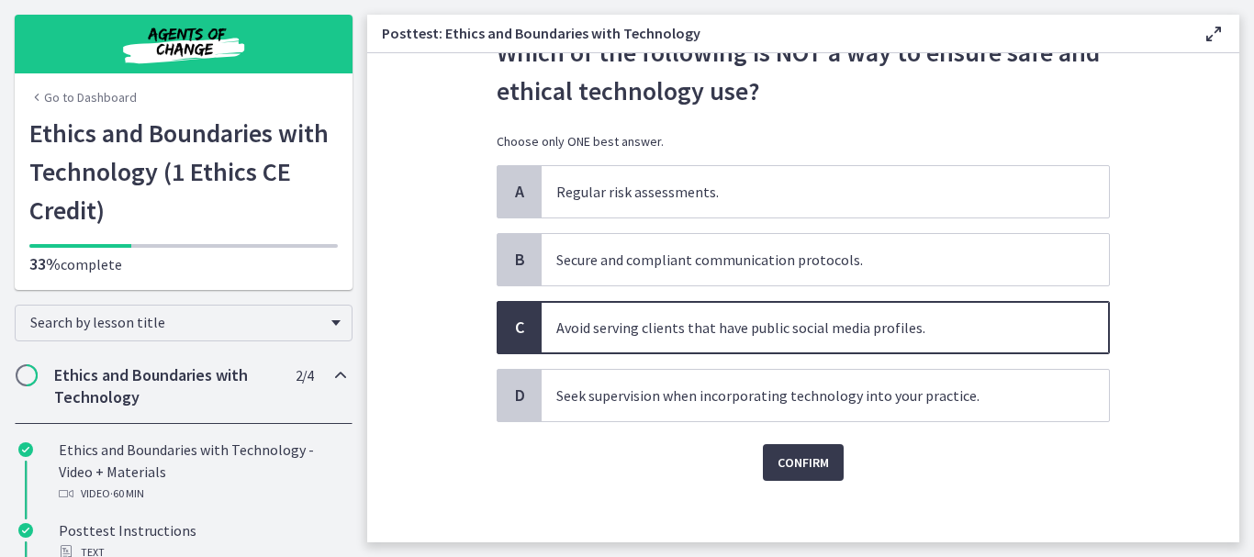
scroll to position [91, 0]
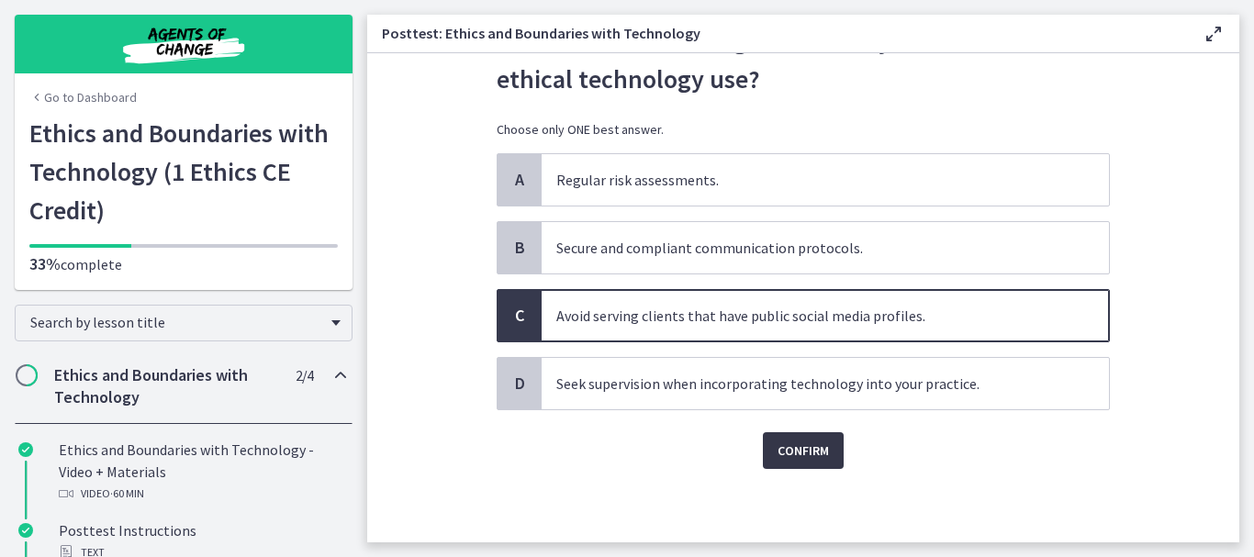
click at [779, 447] on span "Confirm" at bounding box center [802, 451] width 51 height 22
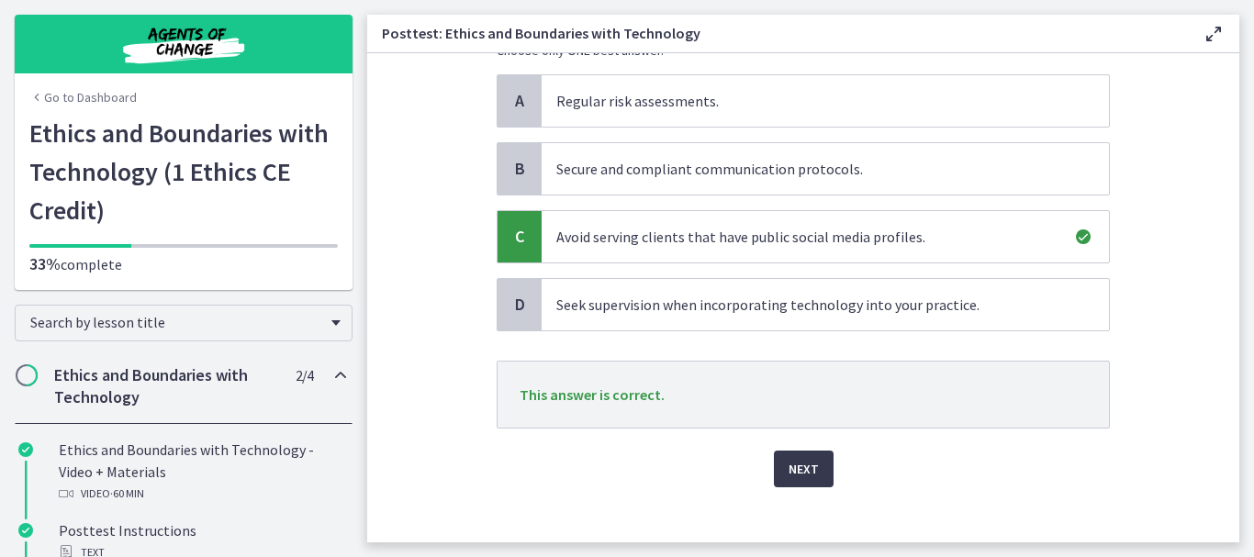
scroll to position [188, 0]
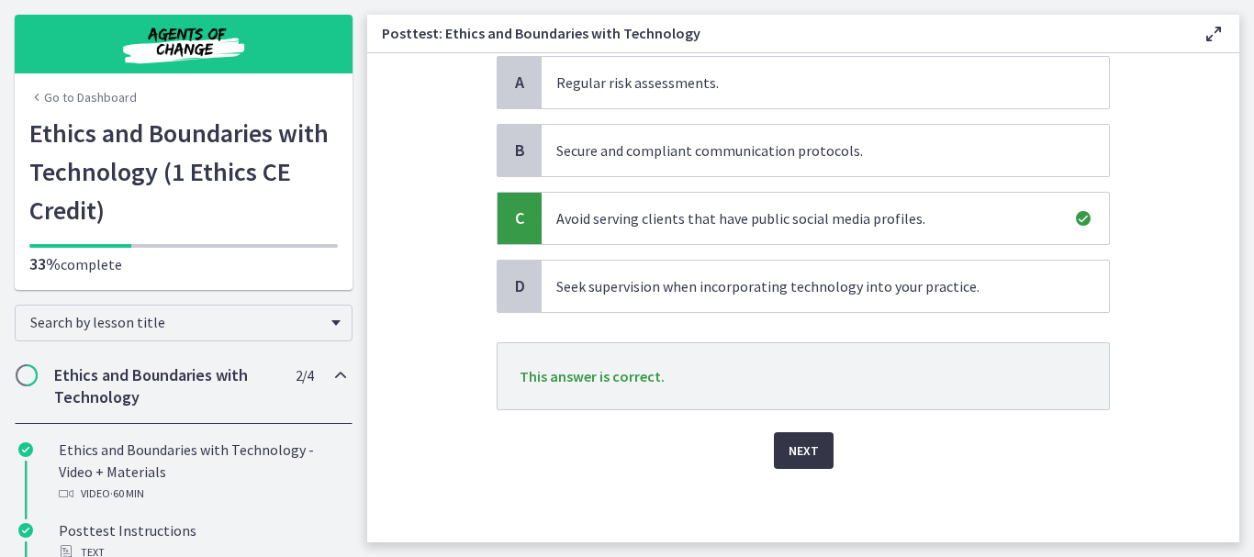
click at [792, 454] on span "Next" at bounding box center [803, 451] width 30 height 22
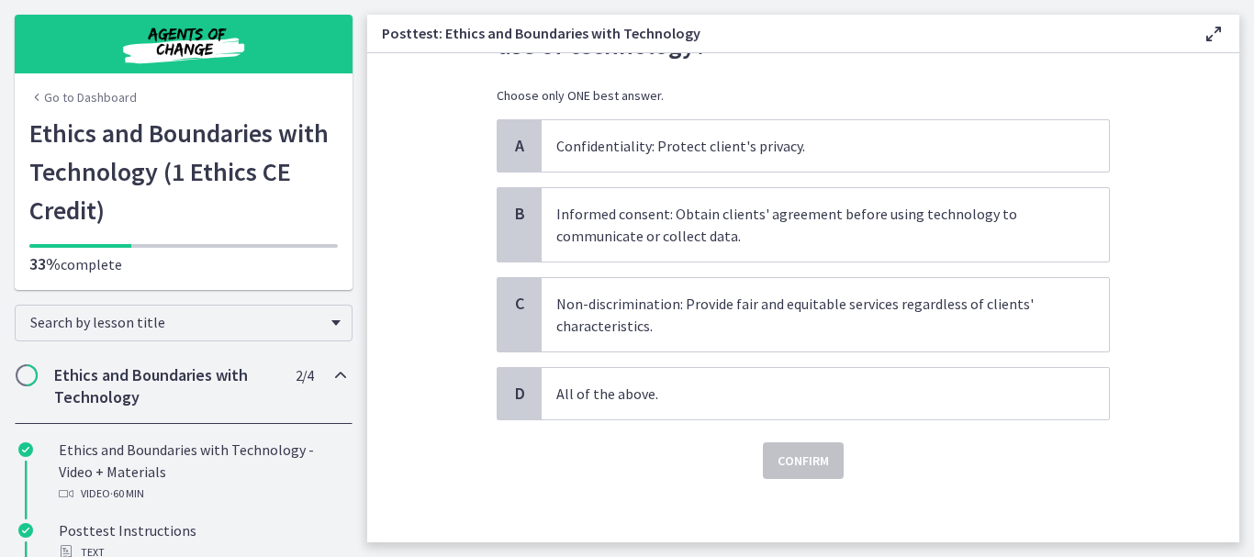
scroll to position [135, 0]
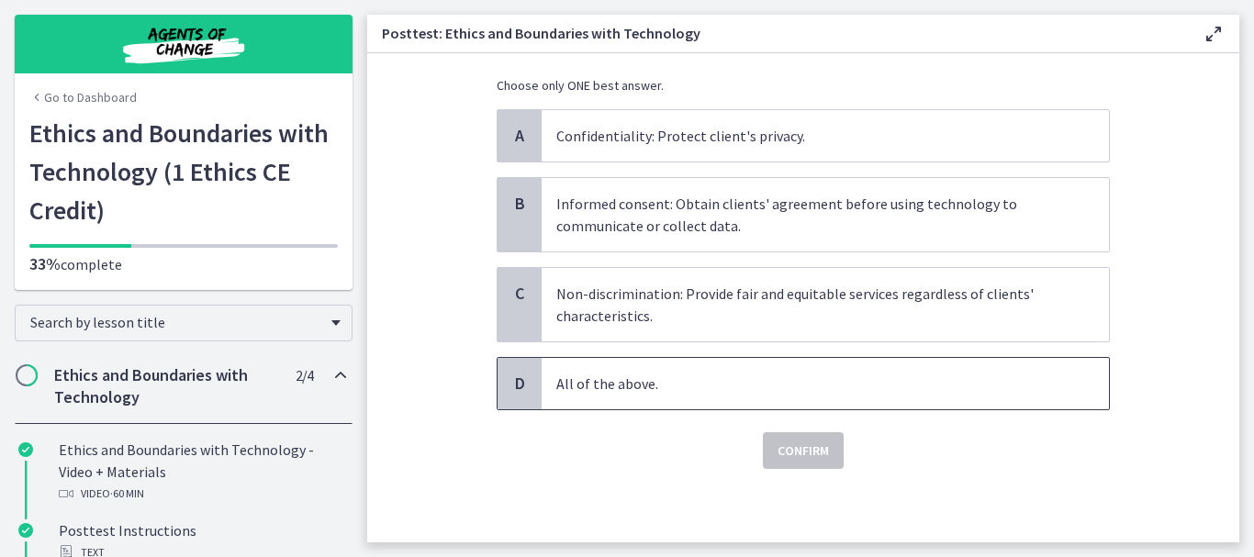
click at [581, 384] on p "All of the above." at bounding box center [806, 384] width 501 height 22
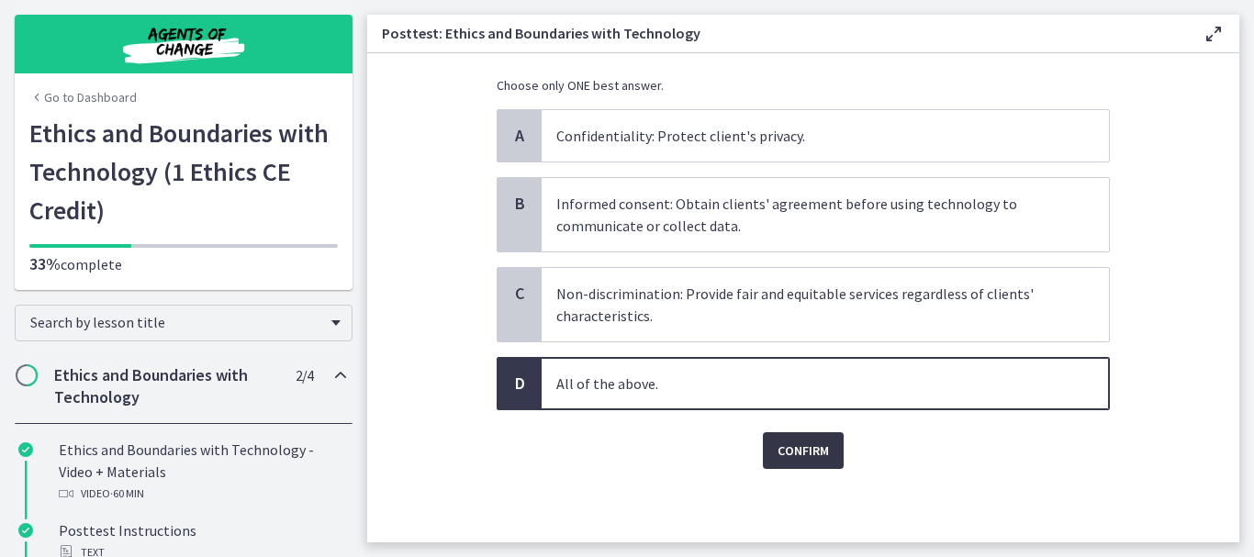
click at [789, 454] on span "Confirm" at bounding box center [802, 451] width 51 height 22
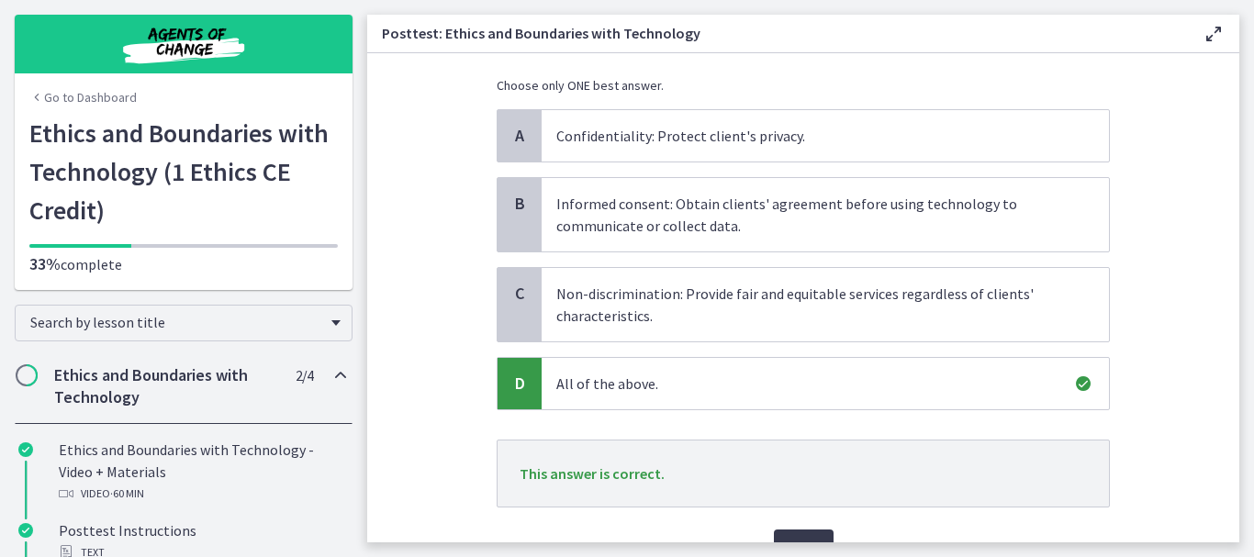
scroll to position [172, 0]
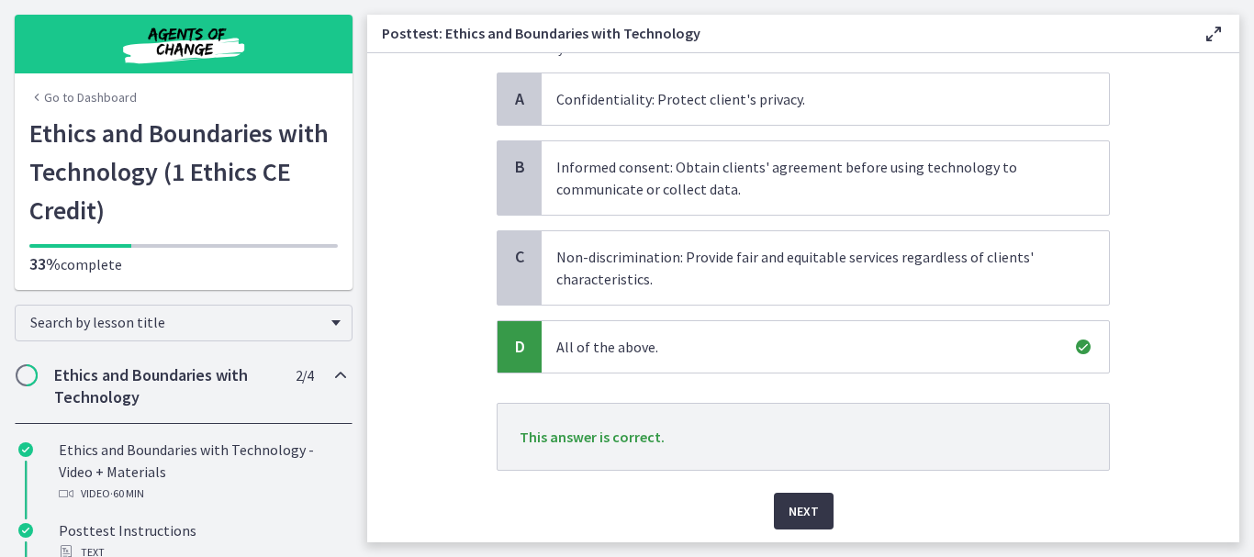
click at [796, 504] on span "Next" at bounding box center [803, 511] width 30 height 22
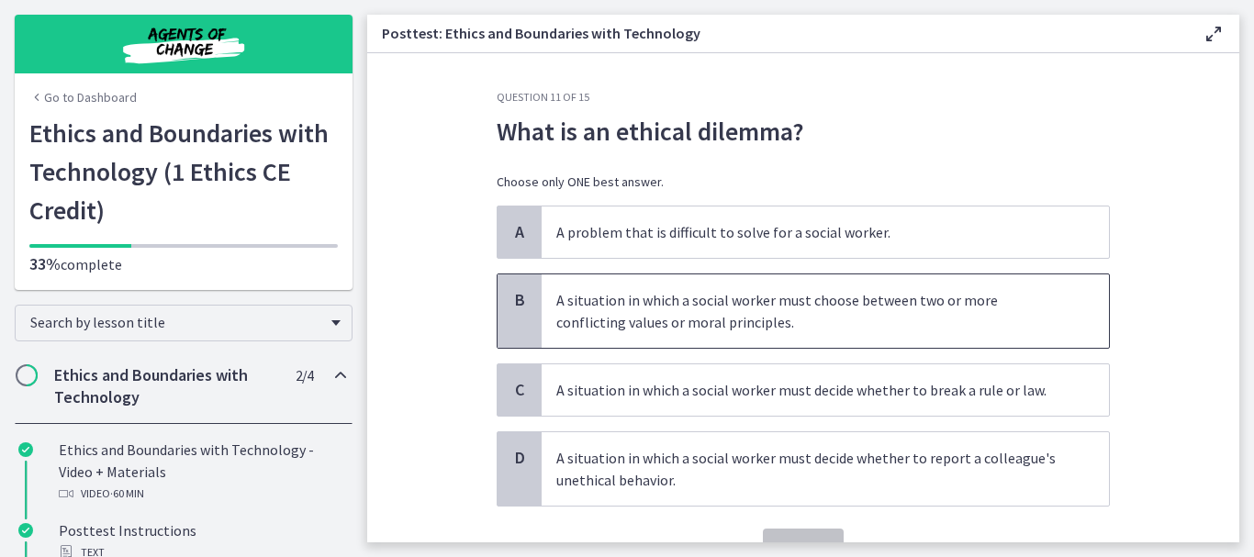
click at [665, 322] on p "A situation in which a social worker must choose between two or more conflictin…" at bounding box center [806, 311] width 501 height 44
click at [777, 536] on span "Confirm" at bounding box center [802, 547] width 51 height 22
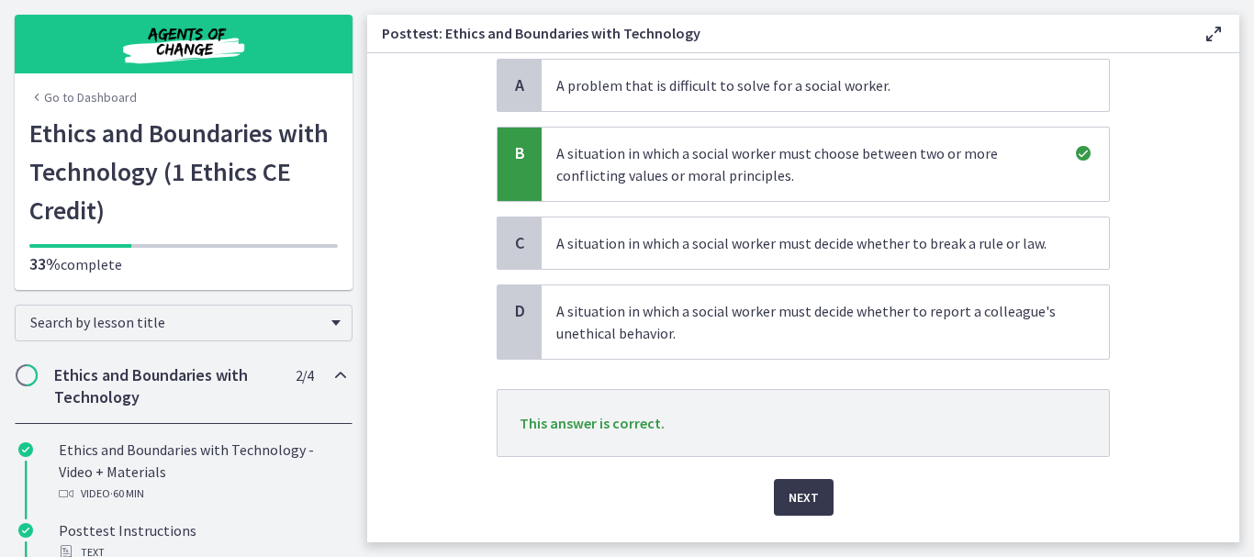
scroll to position [184, 0]
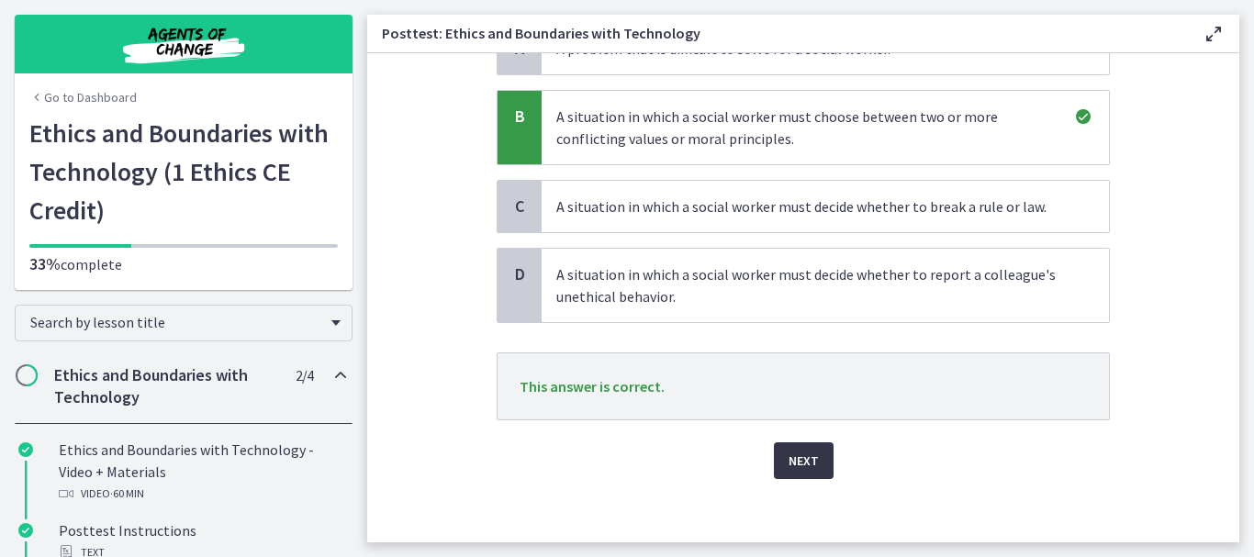
click at [789, 462] on span "Next" at bounding box center [803, 461] width 30 height 22
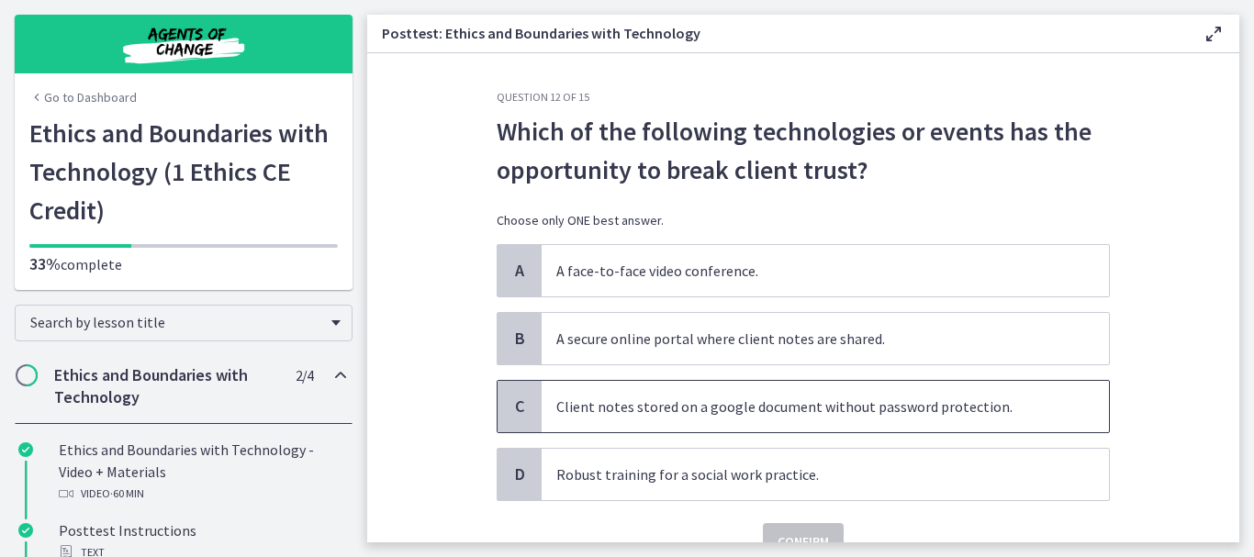
click at [709, 413] on p "Client notes stored on a google document without password protection." at bounding box center [806, 407] width 501 height 22
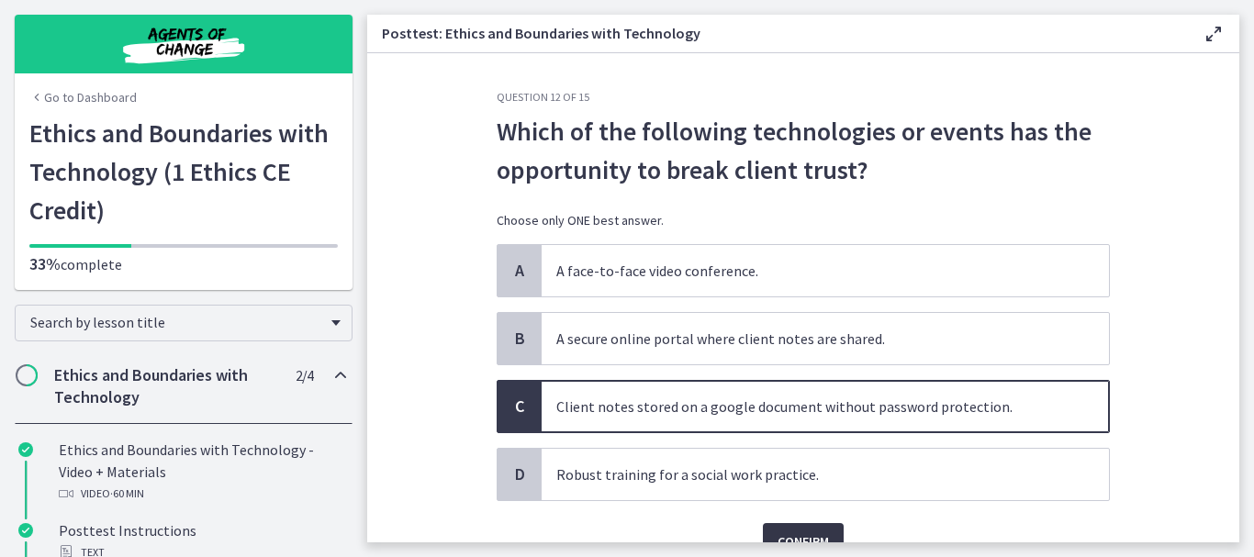
click at [777, 531] on span "Confirm" at bounding box center [802, 541] width 51 height 22
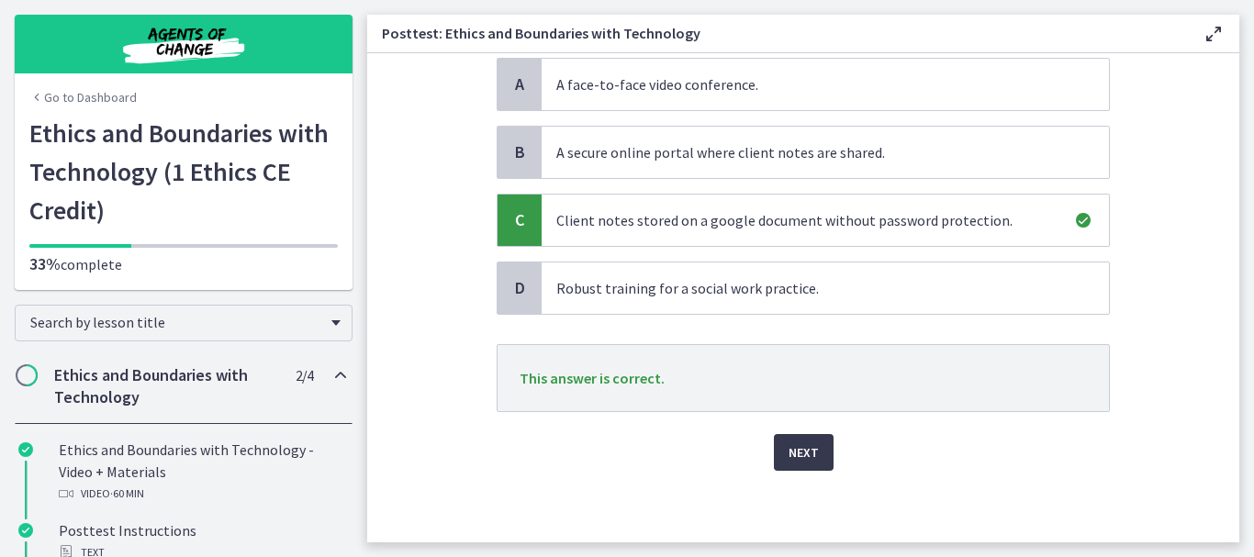
scroll to position [188, 0]
click at [803, 453] on span "Next" at bounding box center [803, 451] width 30 height 22
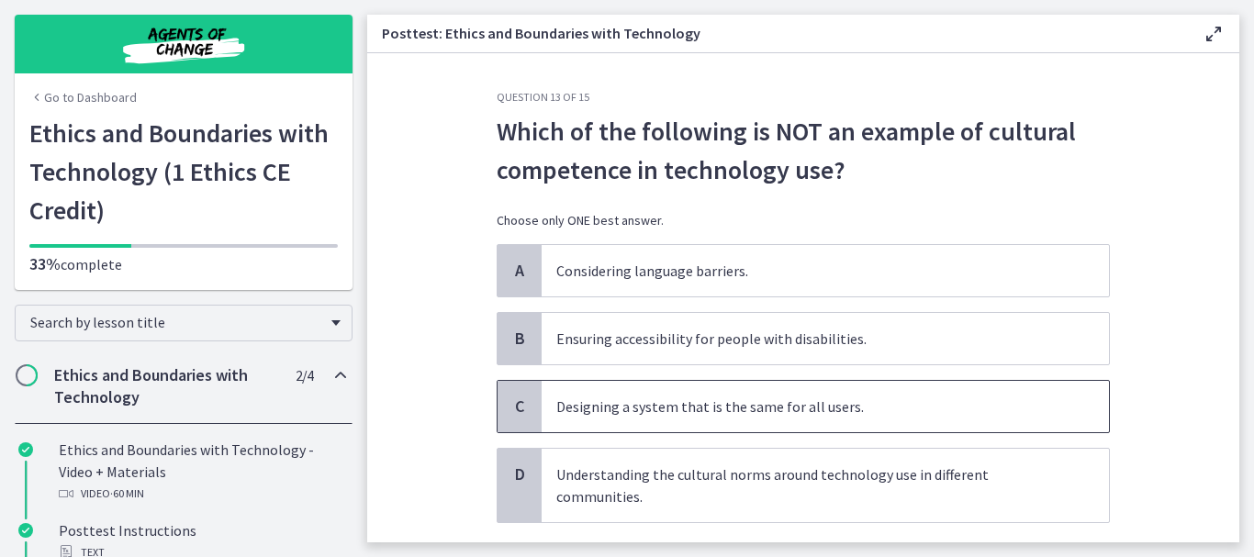
click at [808, 411] on p "Designing a system that is the same for all users." at bounding box center [806, 407] width 501 height 22
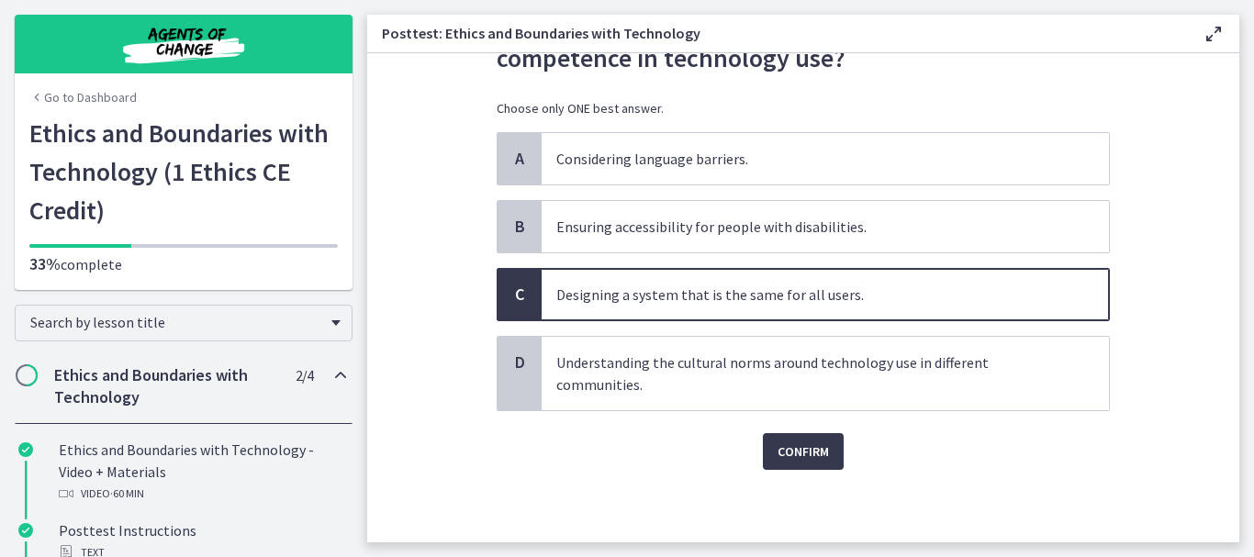
scroll to position [113, 0]
click at [802, 454] on span "Confirm" at bounding box center [802, 451] width 51 height 22
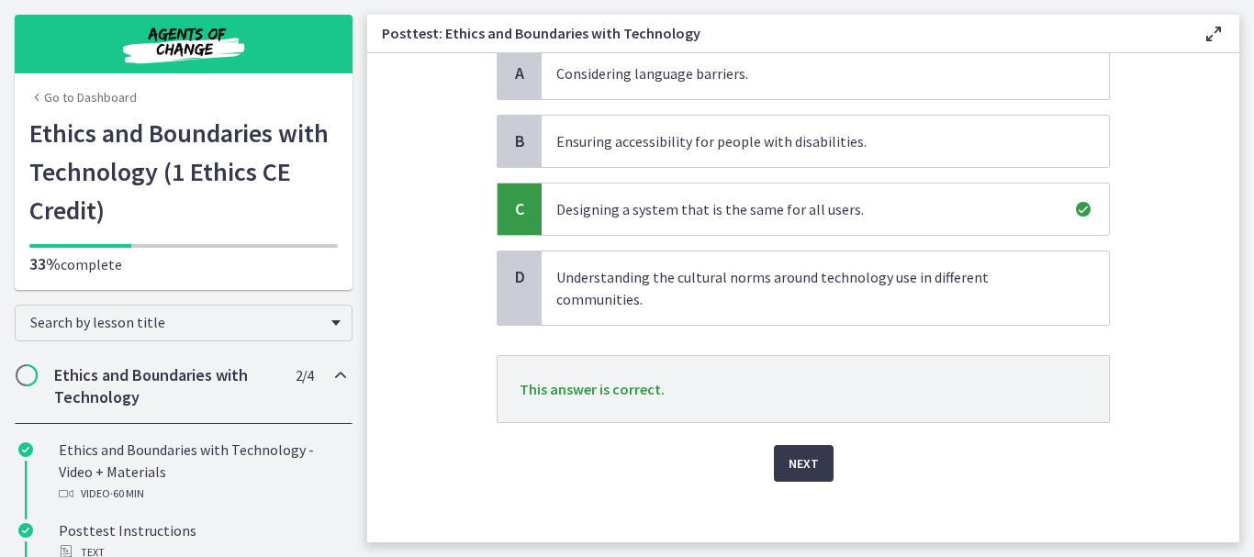
scroll to position [210, 0]
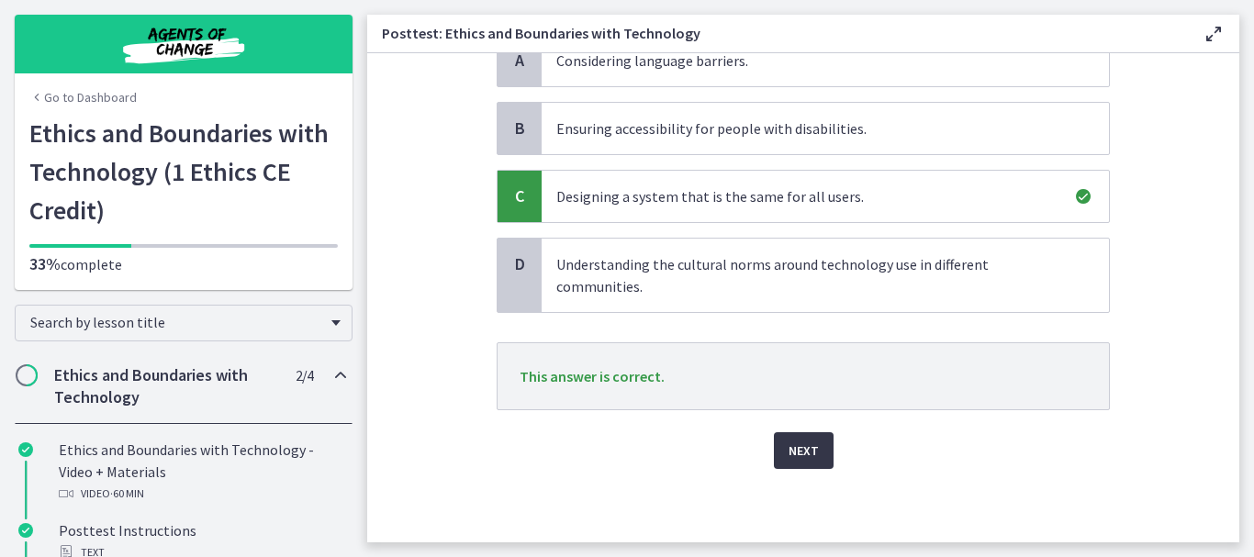
click at [806, 441] on span "Next" at bounding box center [803, 451] width 30 height 22
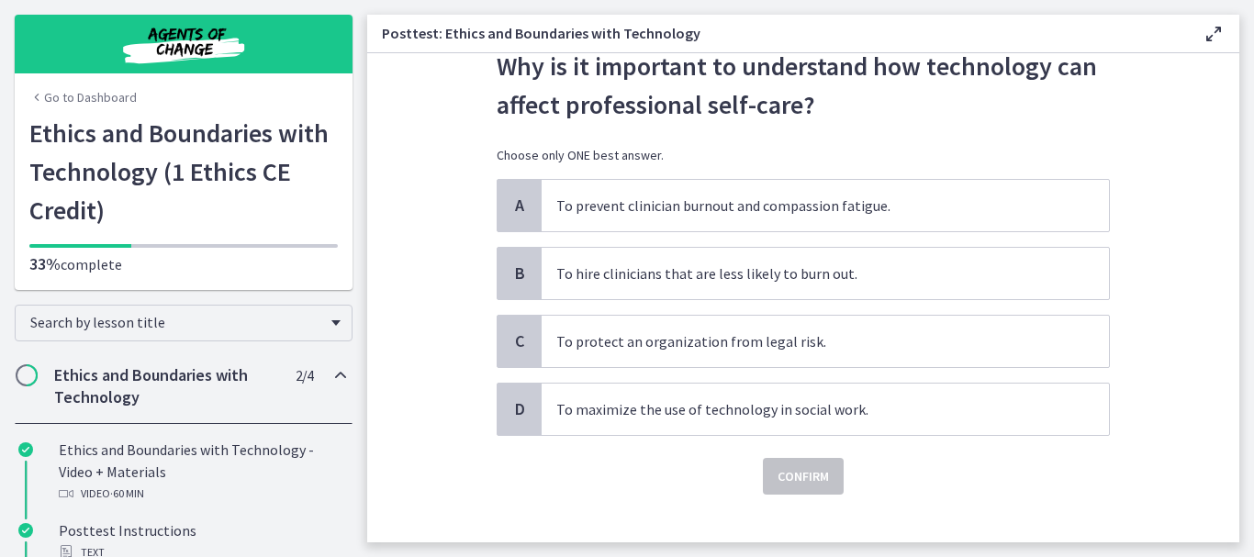
scroll to position [73, 0]
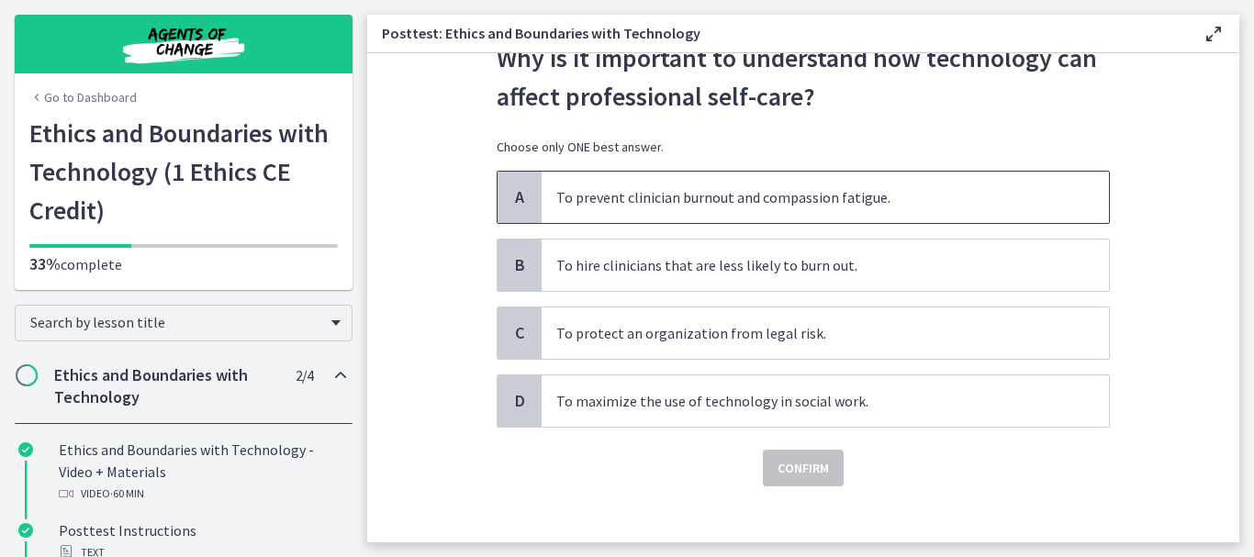
click at [801, 206] on p "To prevent clinician burnout and compassion fatigue." at bounding box center [806, 197] width 501 height 22
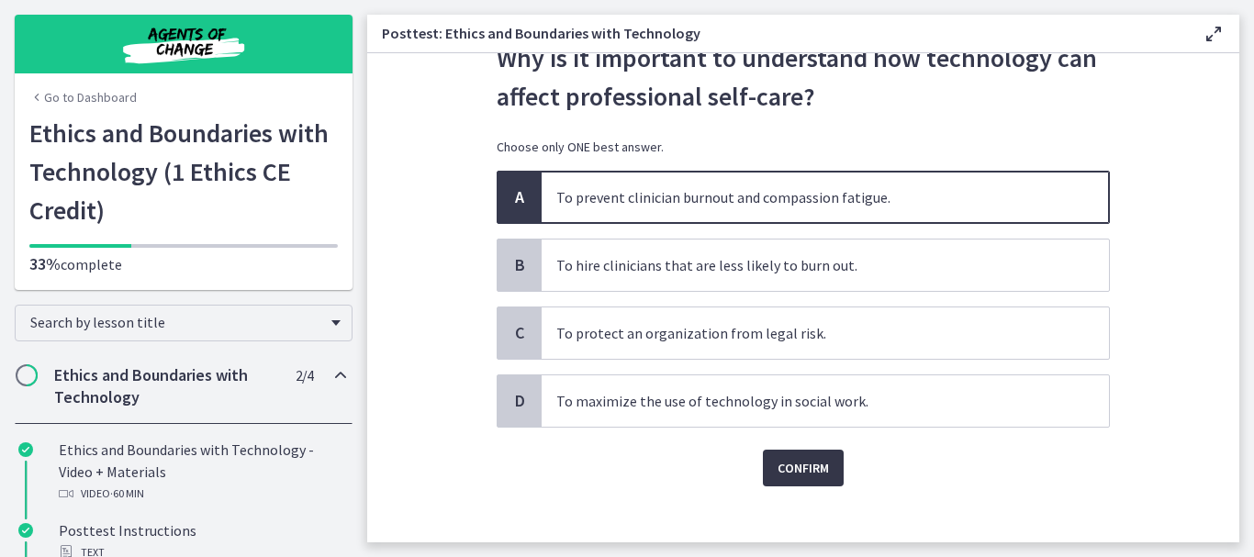
click at [783, 460] on span "Confirm" at bounding box center [802, 468] width 51 height 22
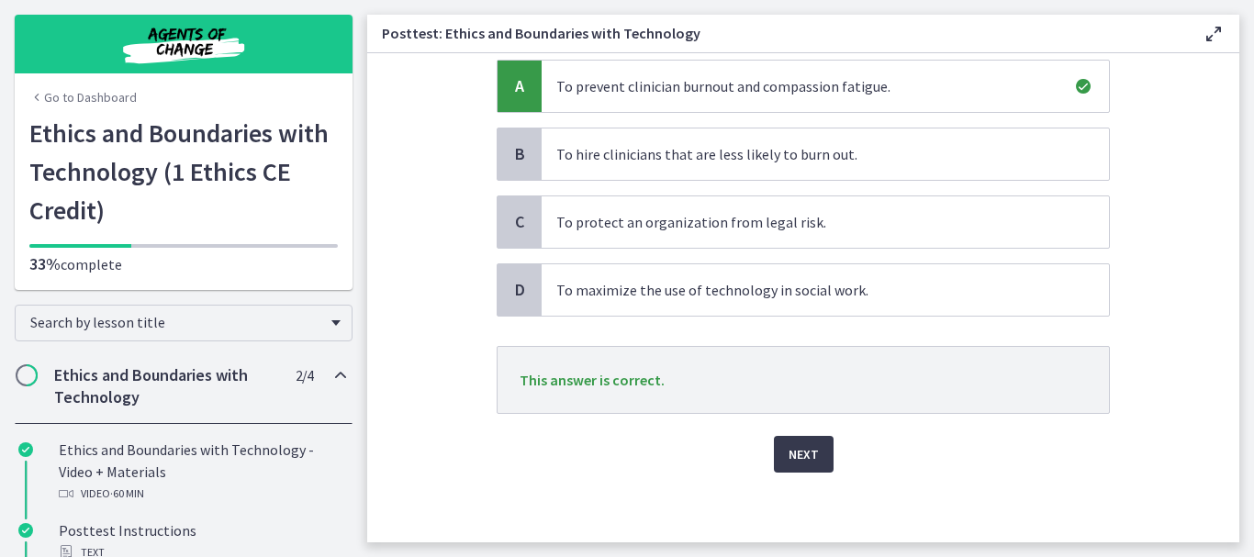
scroll to position [188, 0]
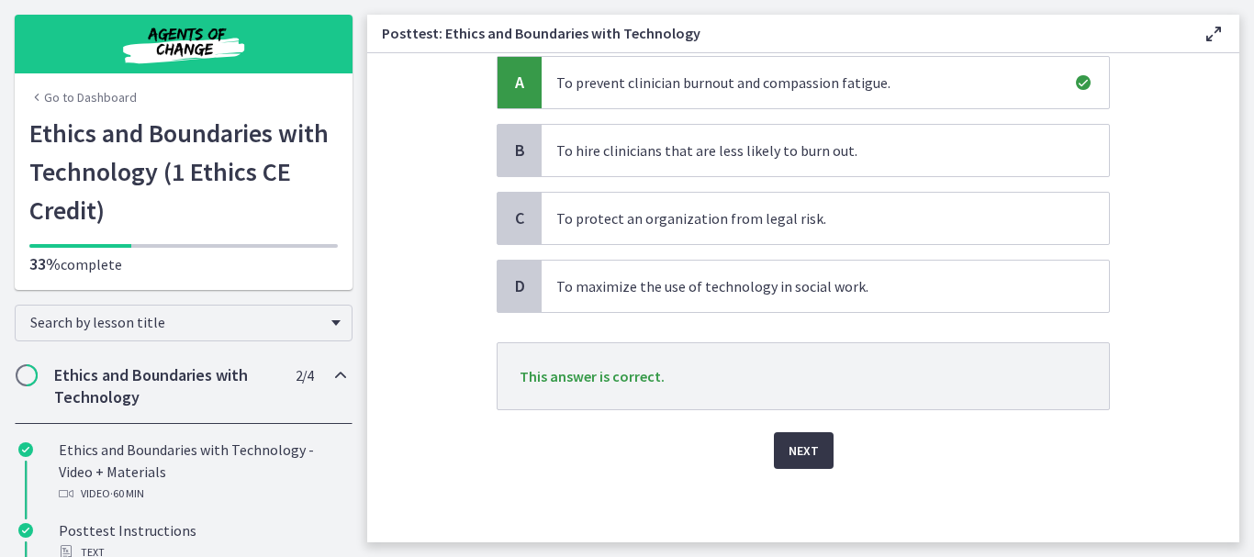
click at [798, 453] on span "Next" at bounding box center [803, 451] width 30 height 22
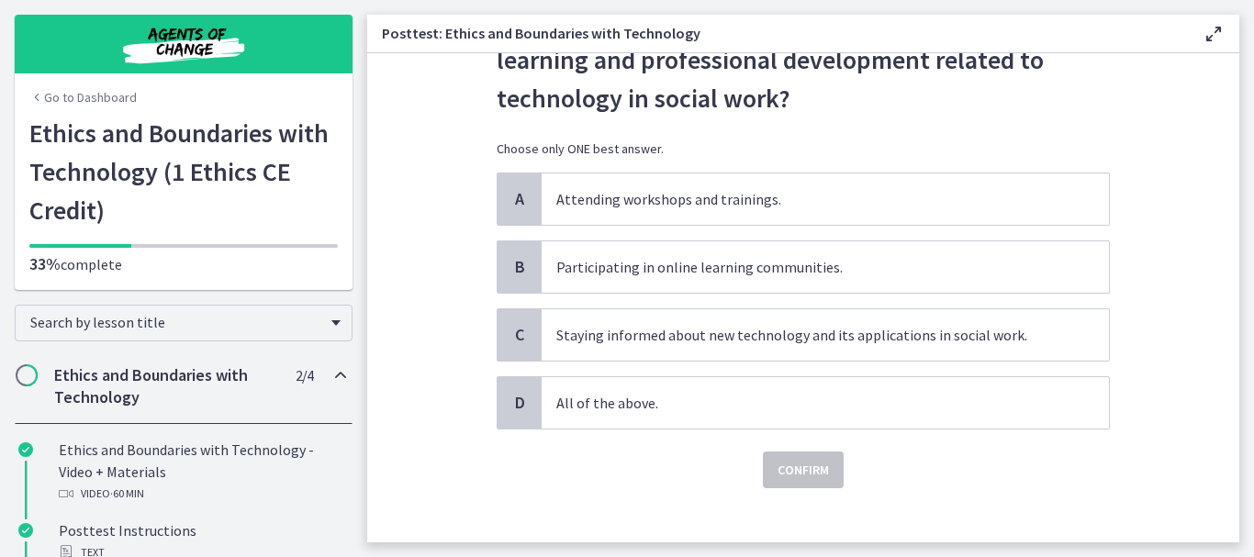
scroll to position [129, 0]
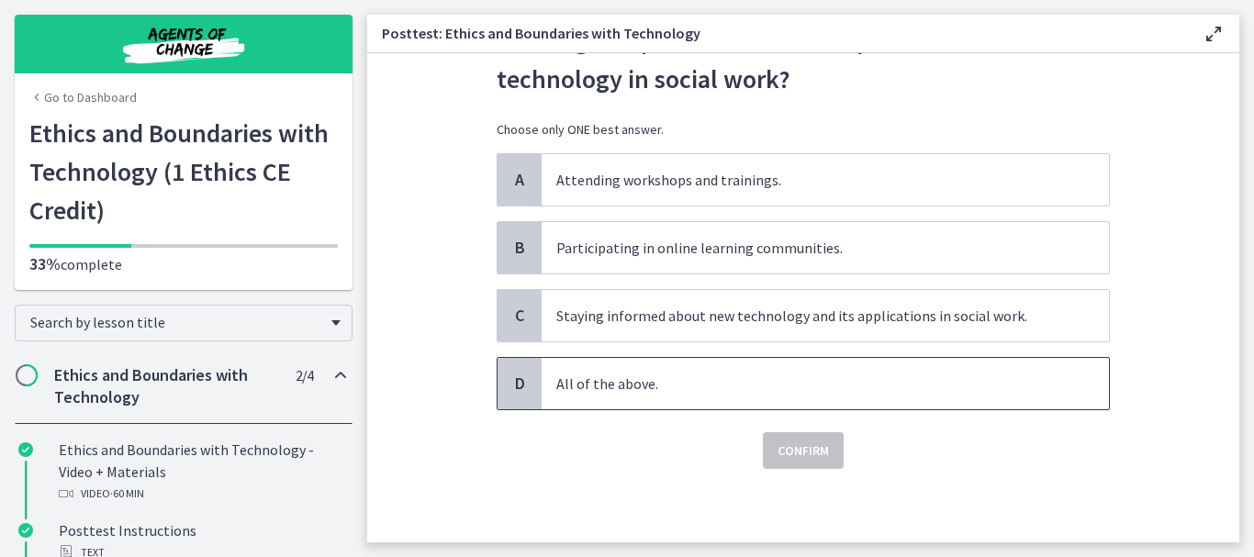
click at [545, 395] on span "All of the above." at bounding box center [824, 383] width 567 height 51
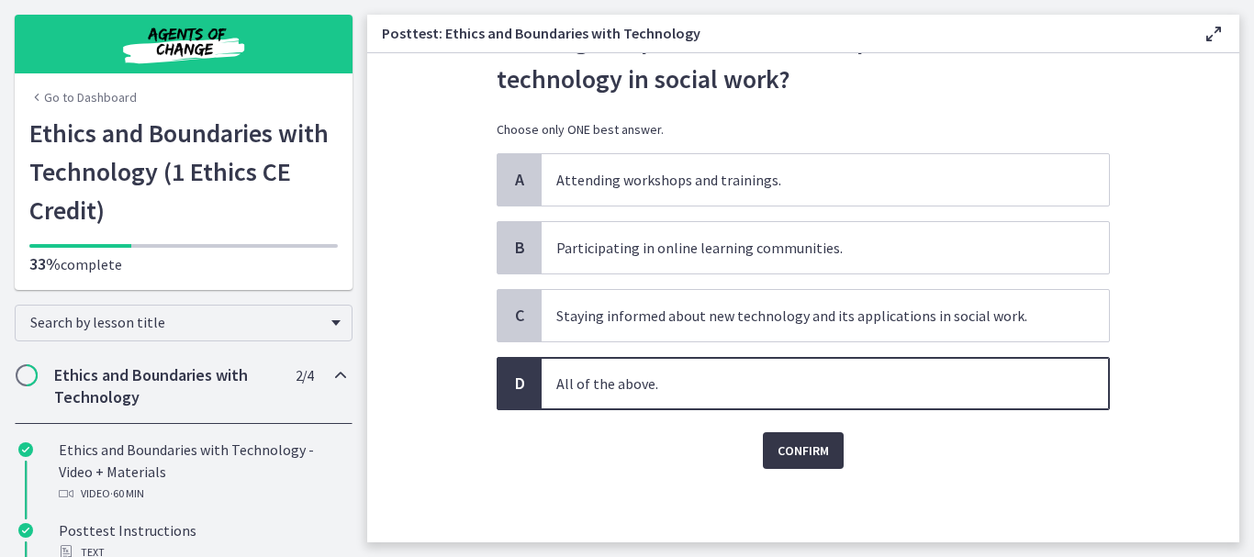
click at [800, 453] on span "Confirm" at bounding box center [802, 451] width 51 height 22
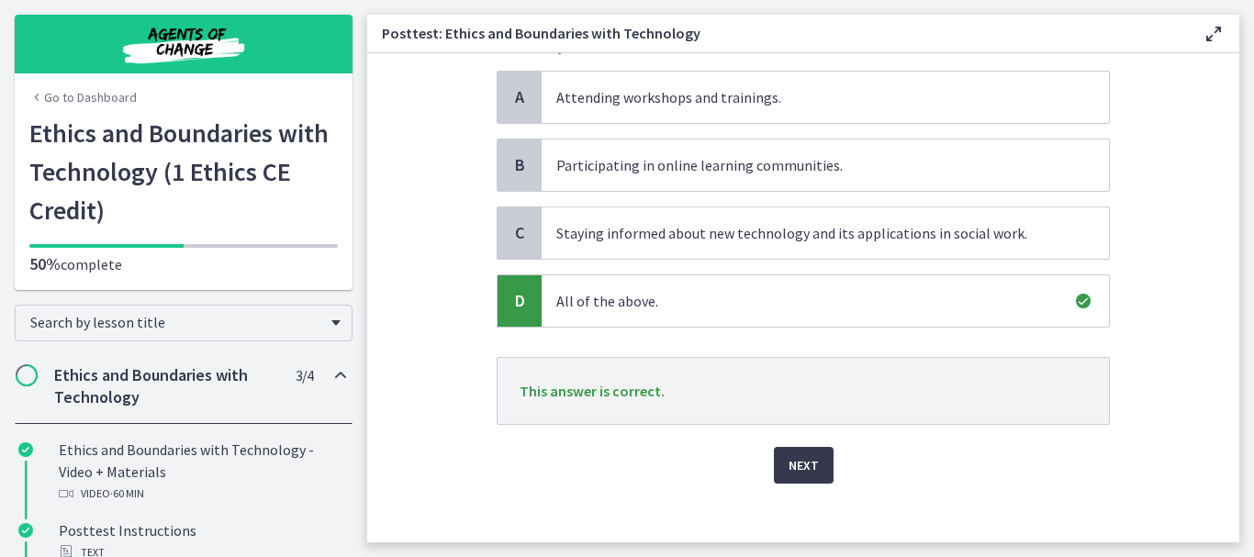
scroll to position [227, 0]
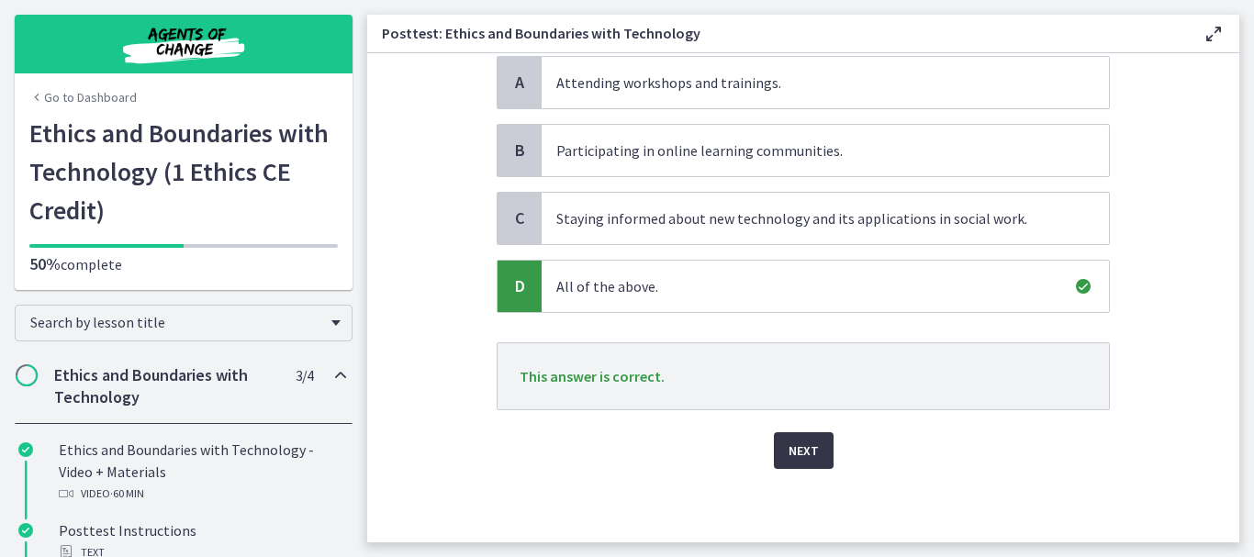
click at [797, 442] on span "Next" at bounding box center [803, 451] width 30 height 22
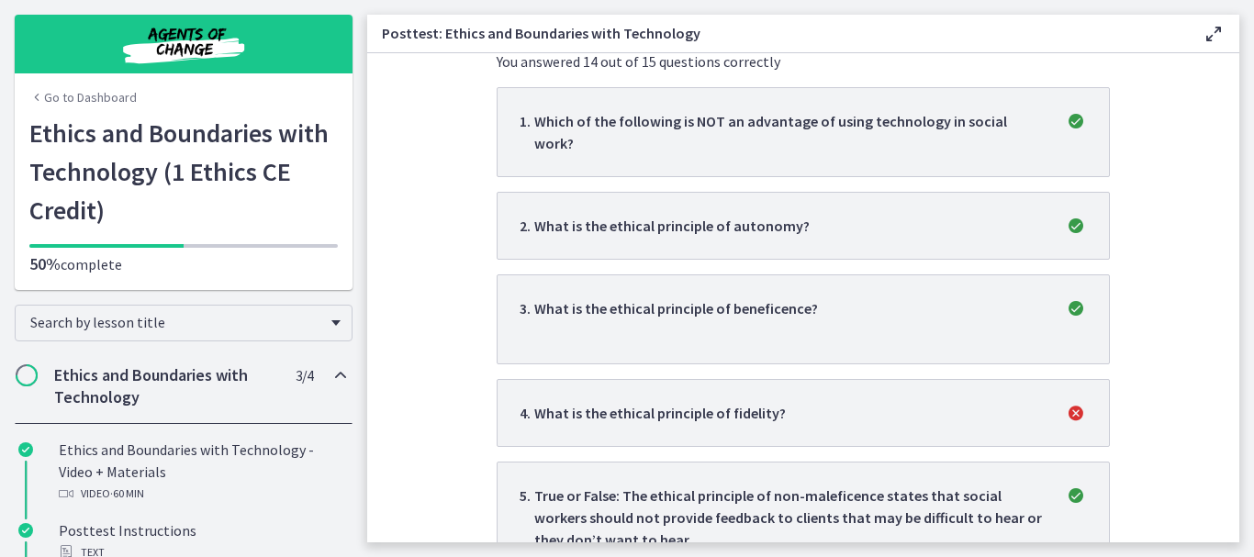
scroll to position [441, 0]
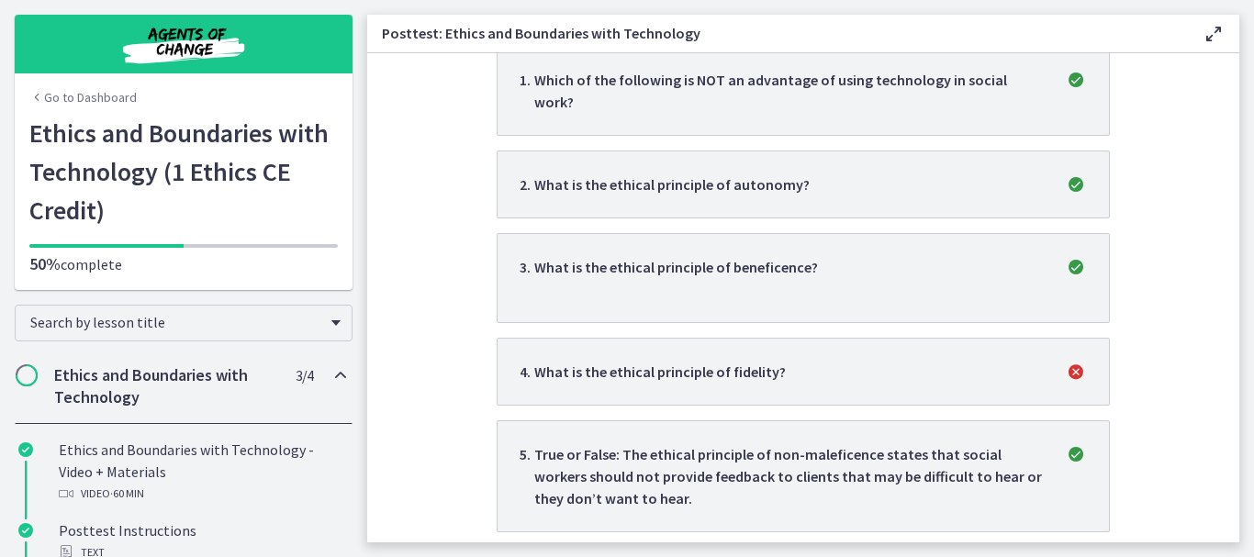
click at [692, 361] on p "What is the ethical principle of fidelity?" at bounding box center [659, 372] width 251 height 22
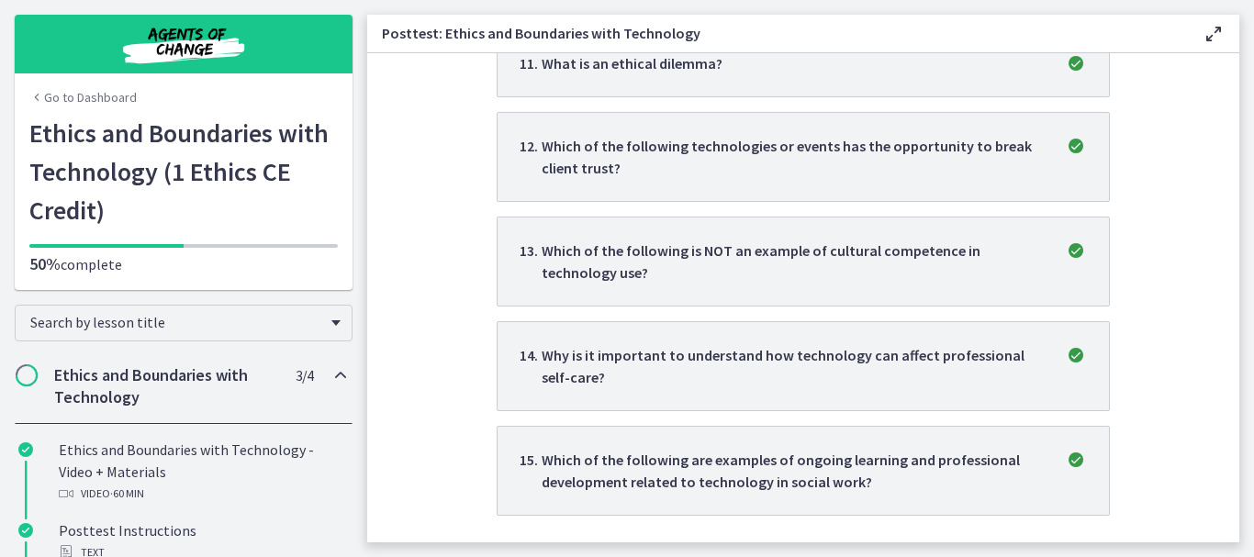
scroll to position [1462, 0]
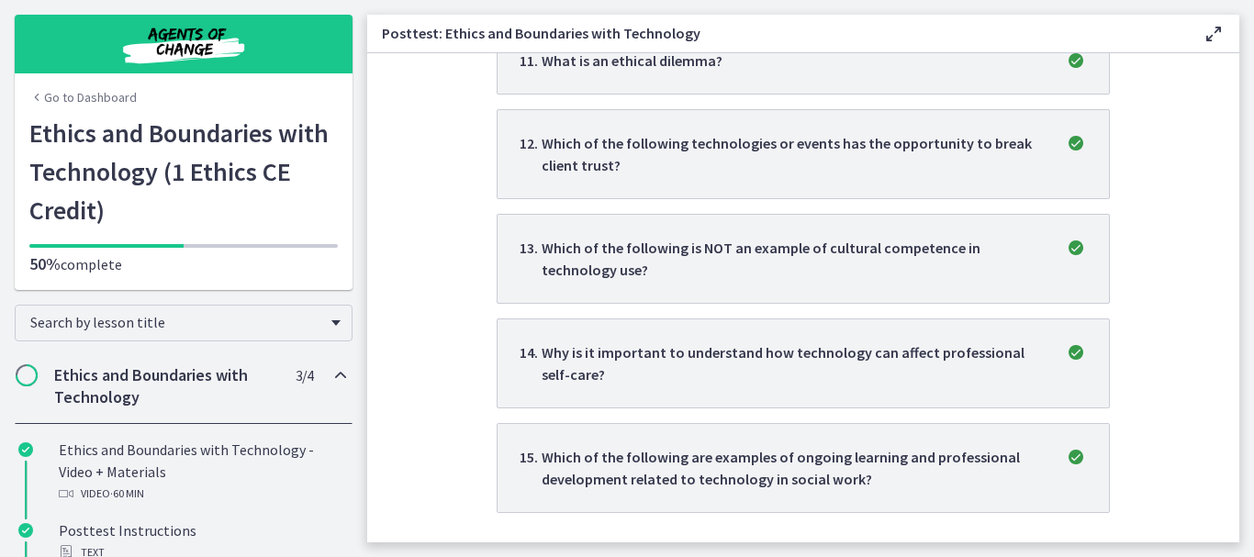
click at [1214, 30] on icon at bounding box center [1213, 34] width 22 height 22
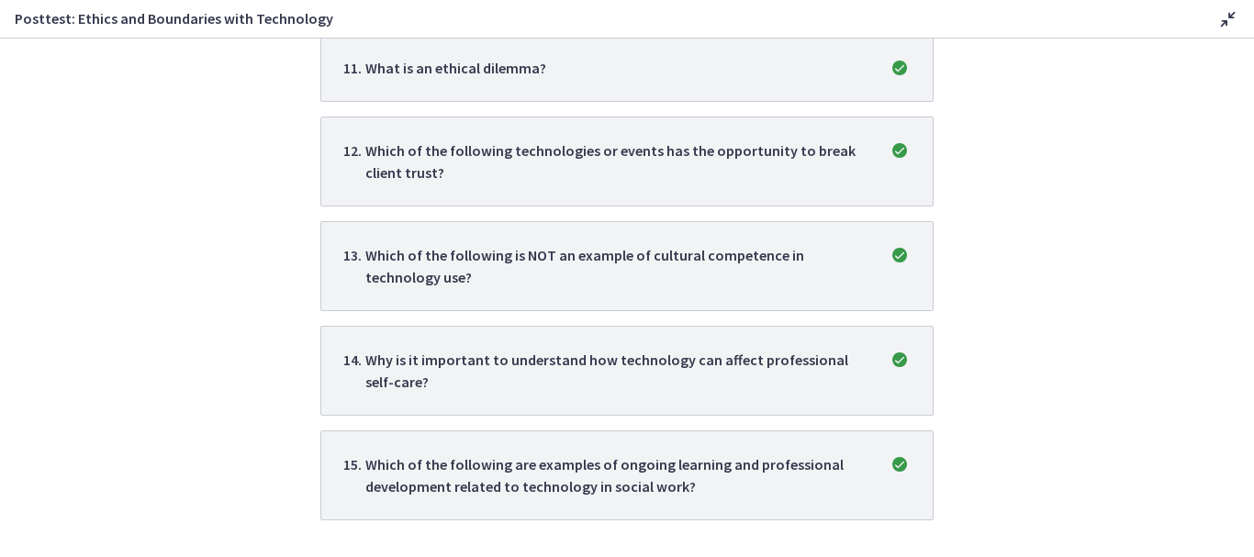
scroll to position [1433, 0]
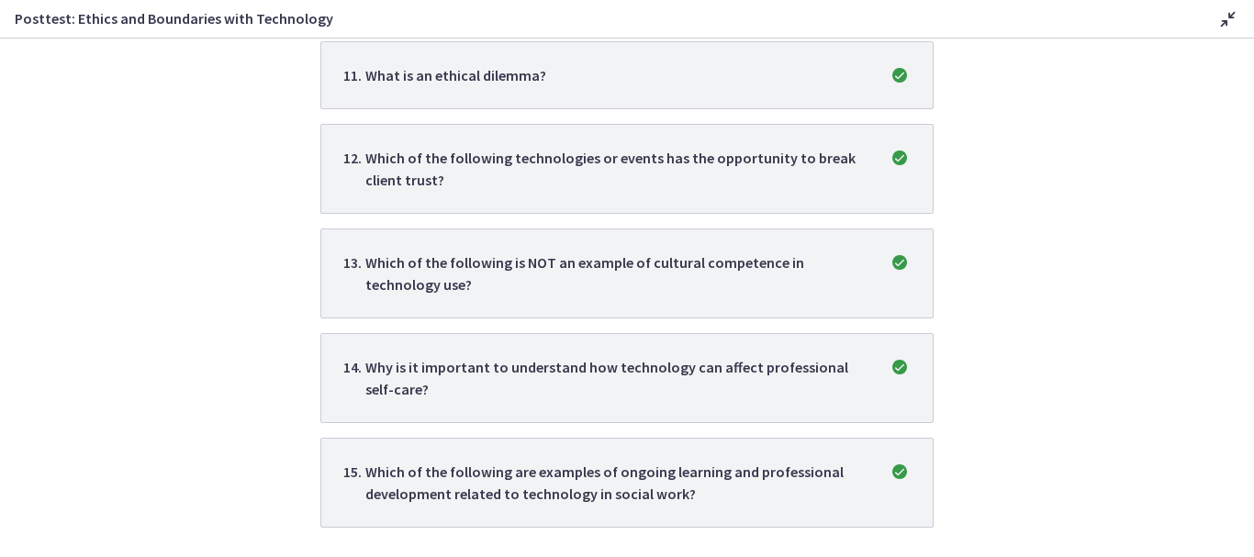
click at [1223, 15] on icon at bounding box center [1228, 19] width 22 height 22
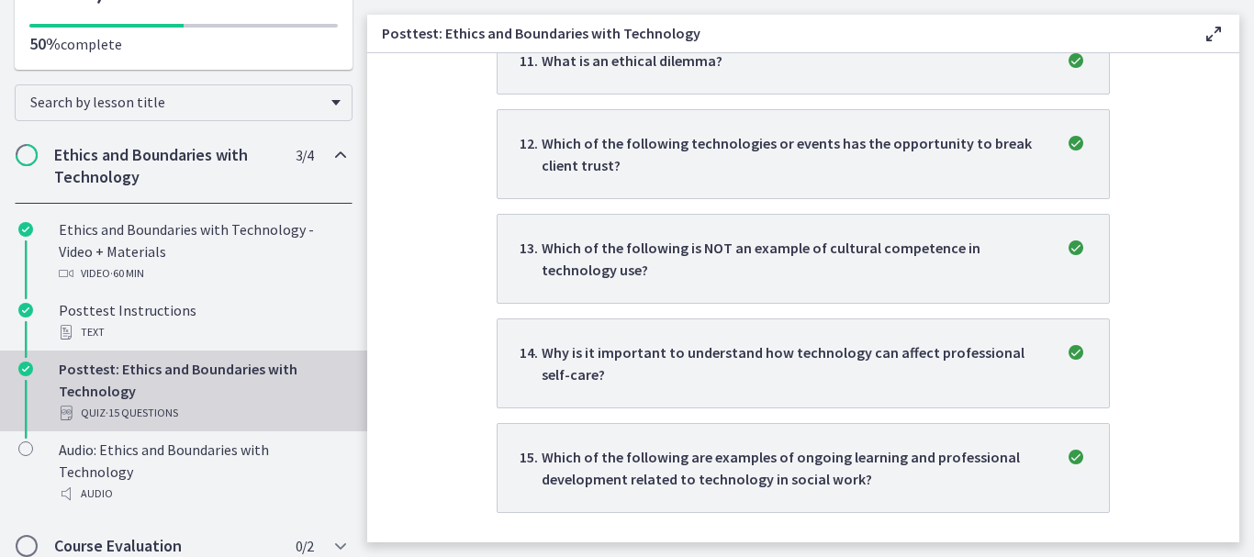
scroll to position [236, 0]
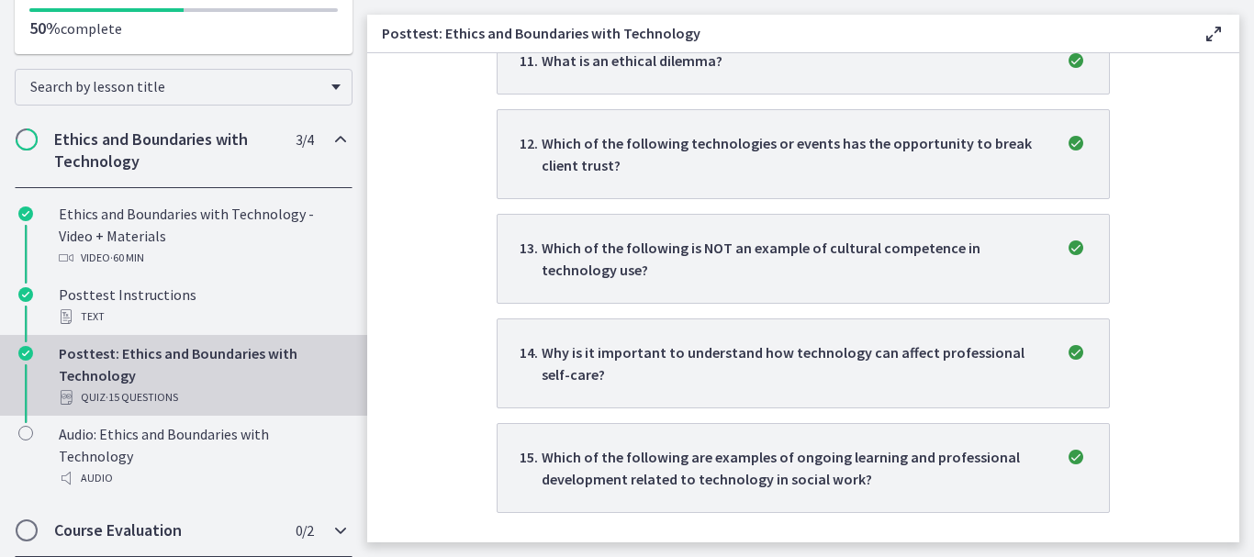
click at [21, 528] on span "Chapters" at bounding box center [26, 530] width 18 height 18
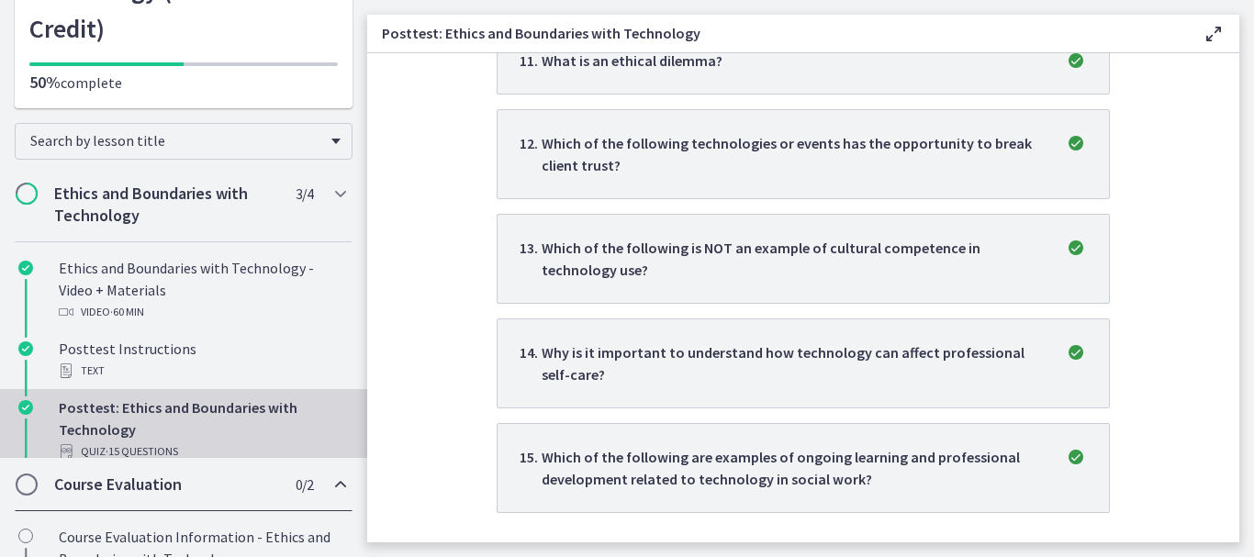
scroll to position [74, 0]
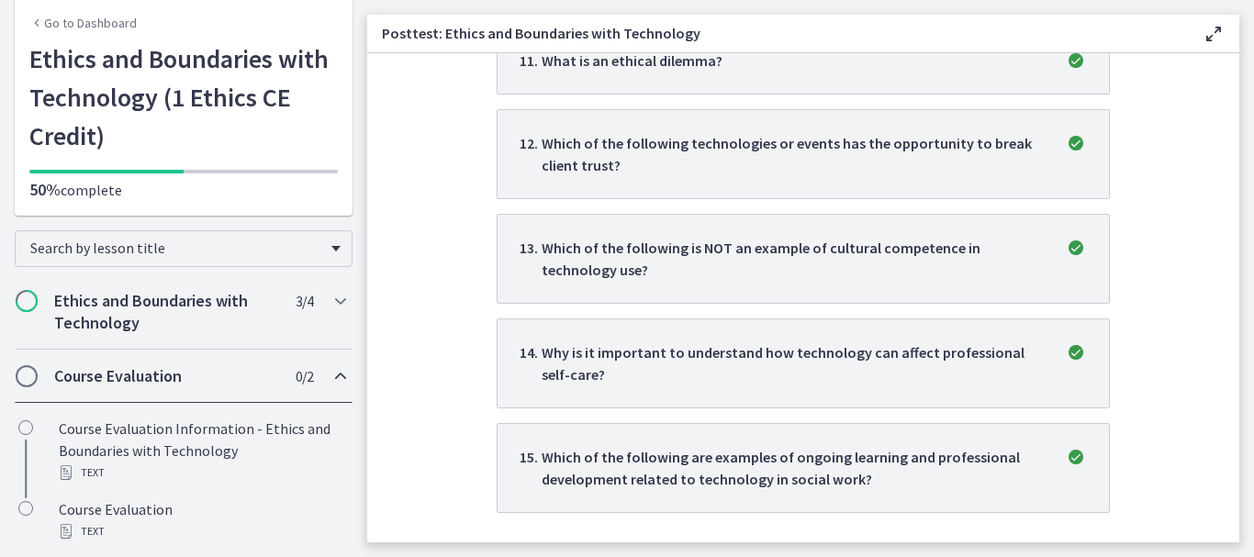
click at [367, 527] on section "Good job! You passed this quiz with a score of 93 % You need 70% to pass Retake…" at bounding box center [803, 297] width 872 height 489
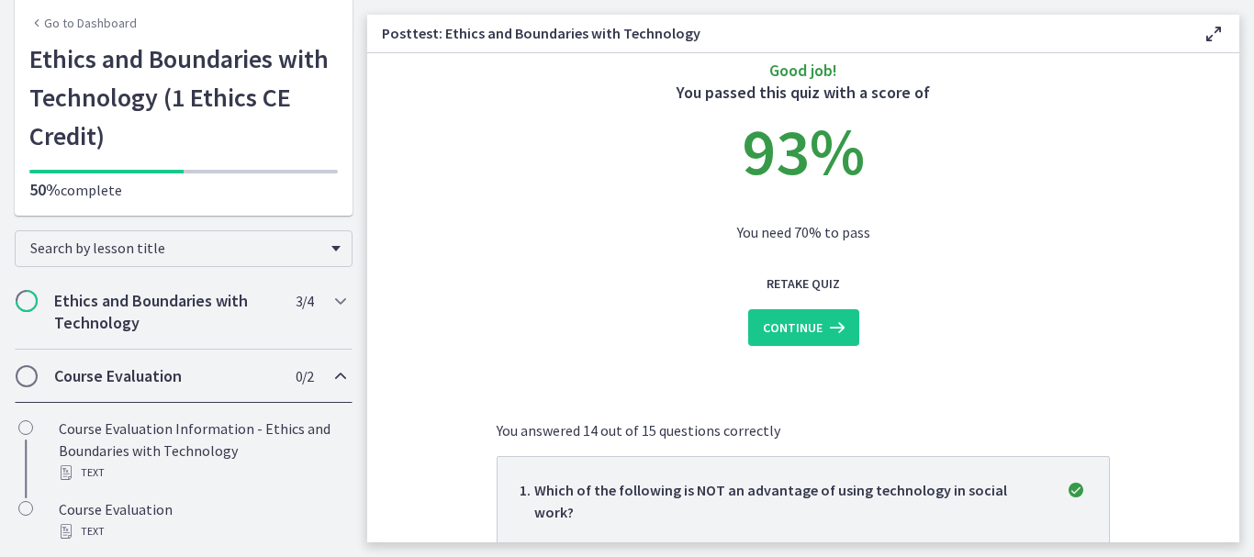
scroll to position [0, 0]
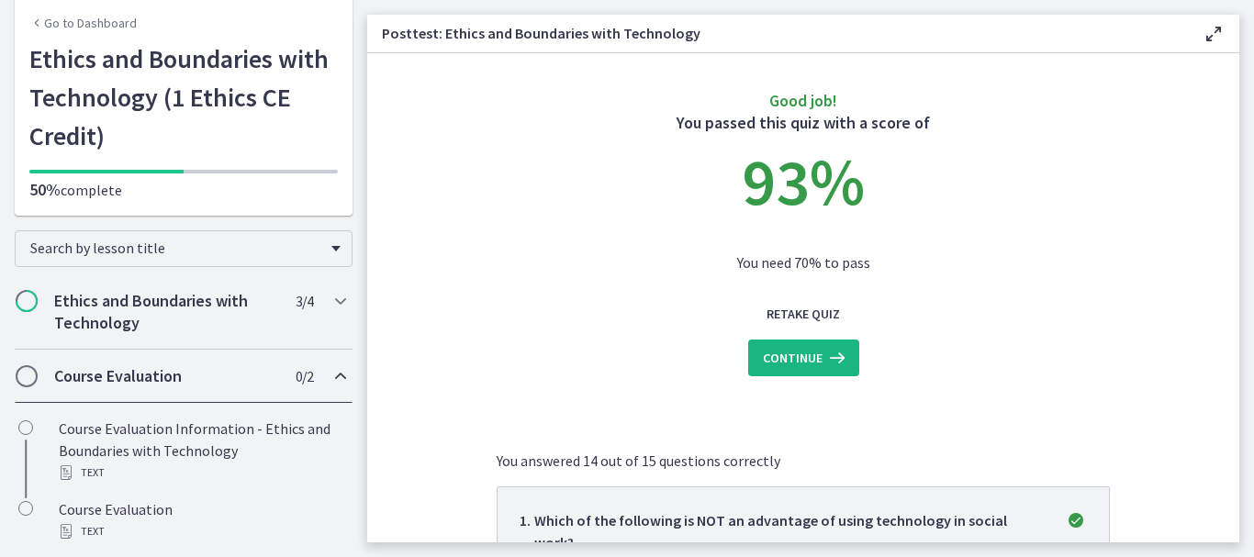
click at [806, 349] on span "Continue" at bounding box center [793, 358] width 60 height 22
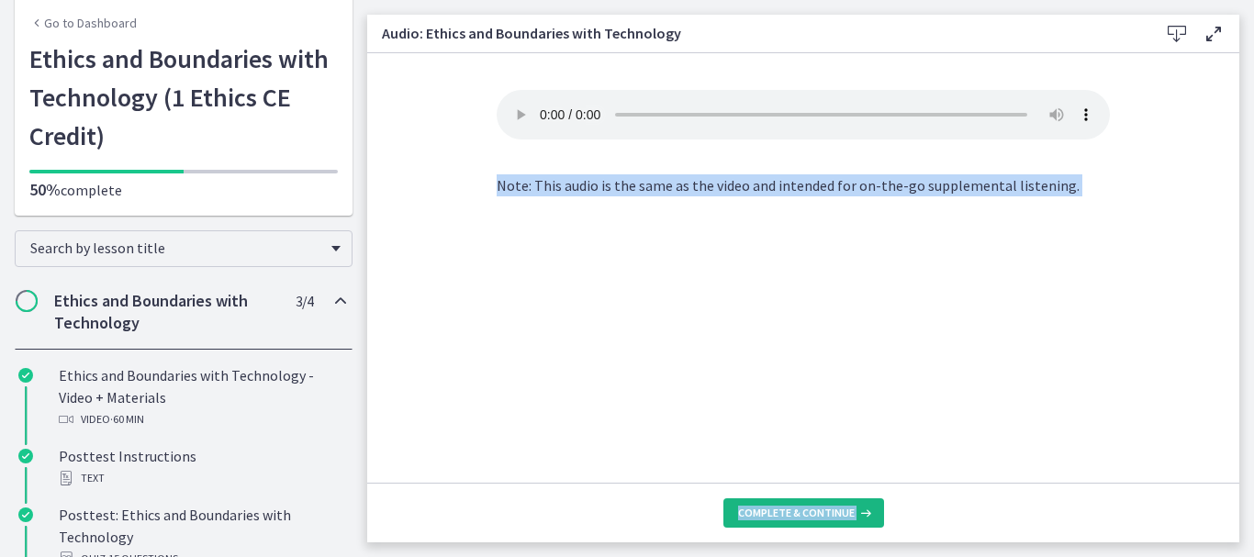
click at [797, 517] on span "Complete & continue" at bounding box center [796, 513] width 117 height 15
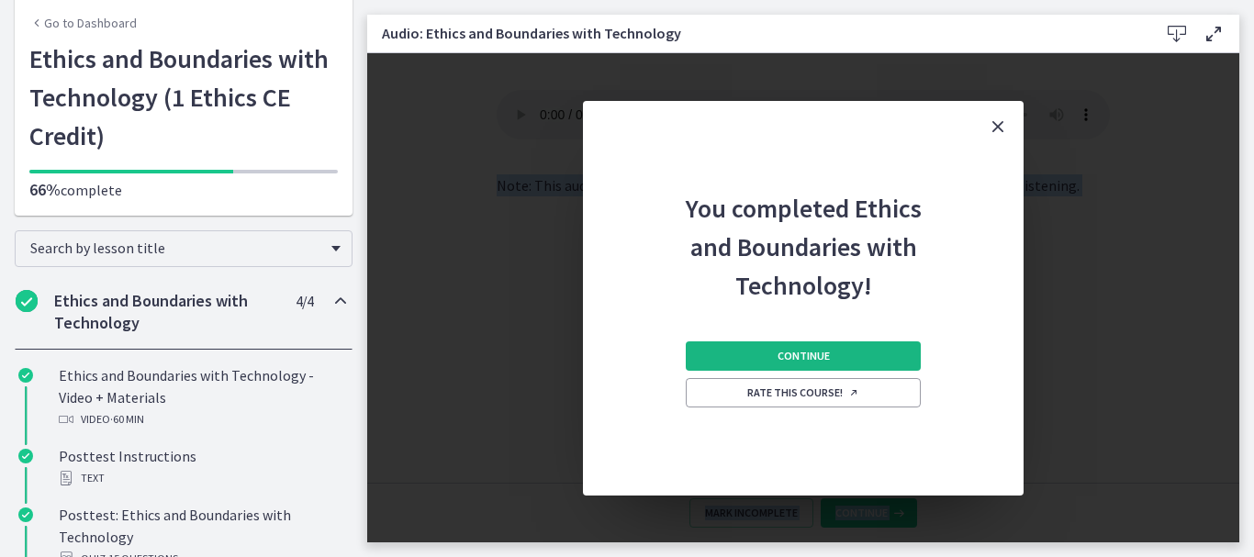
click at [818, 356] on span "Continue" at bounding box center [803, 356] width 52 height 15
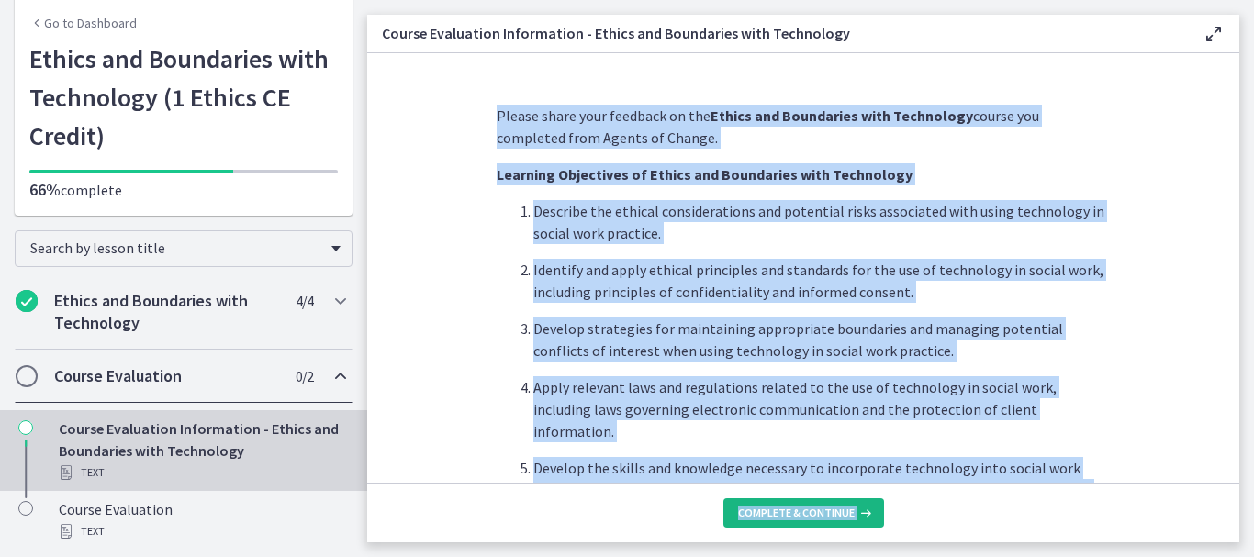
click at [767, 517] on span "Complete & continue" at bounding box center [796, 513] width 117 height 15
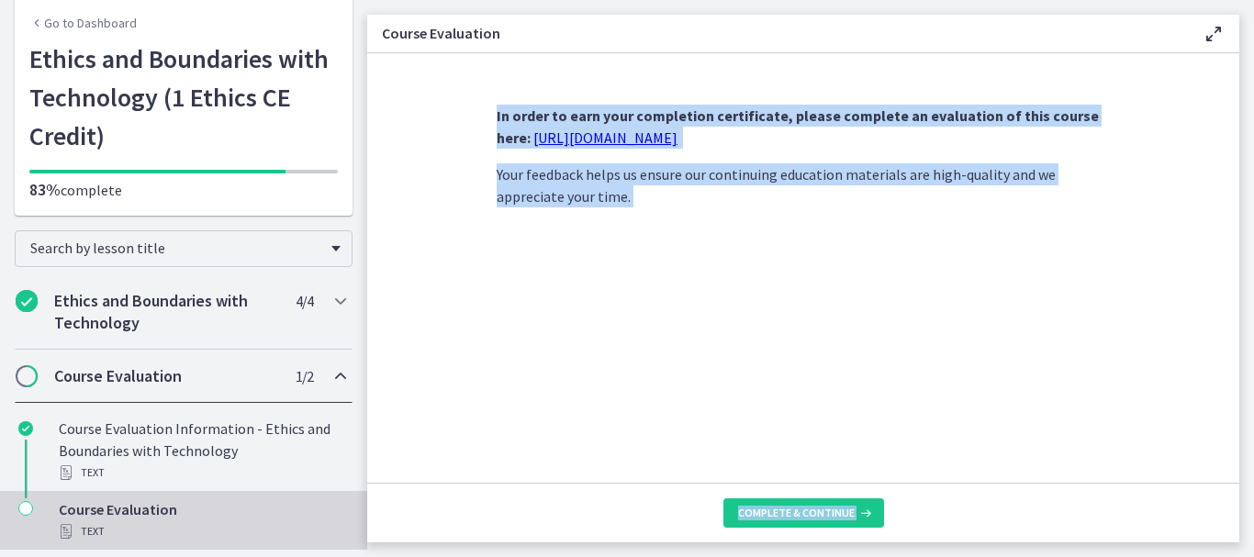
click at [767, 517] on span "Complete & continue" at bounding box center [796, 513] width 117 height 15
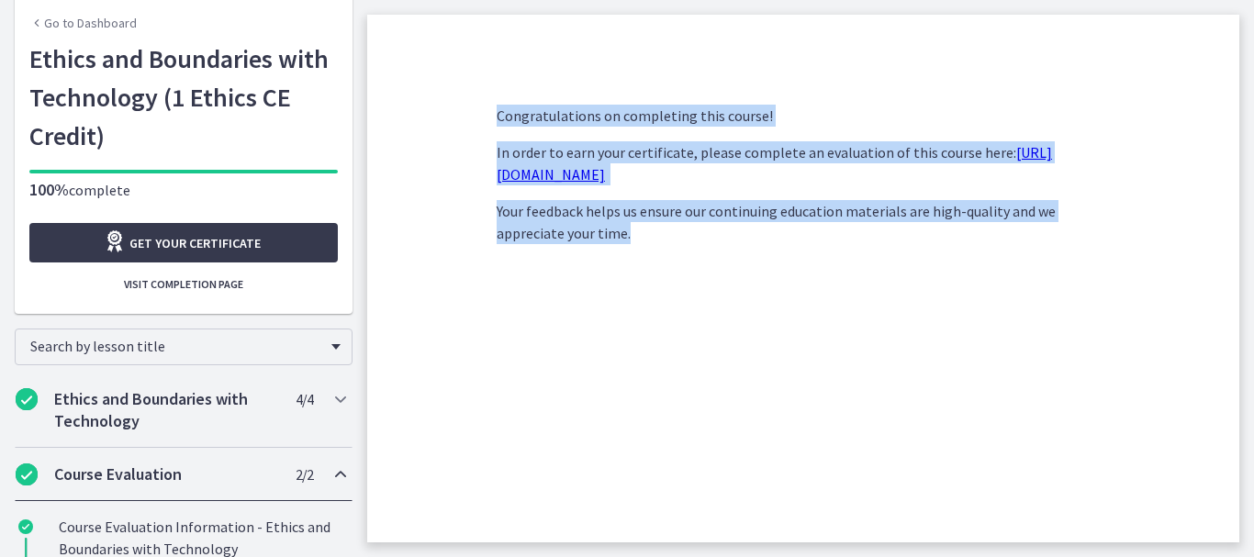
click at [620, 173] on link "https://forms.gle/UxaQBDSPwsdcMket5" at bounding box center [774, 163] width 555 height 40
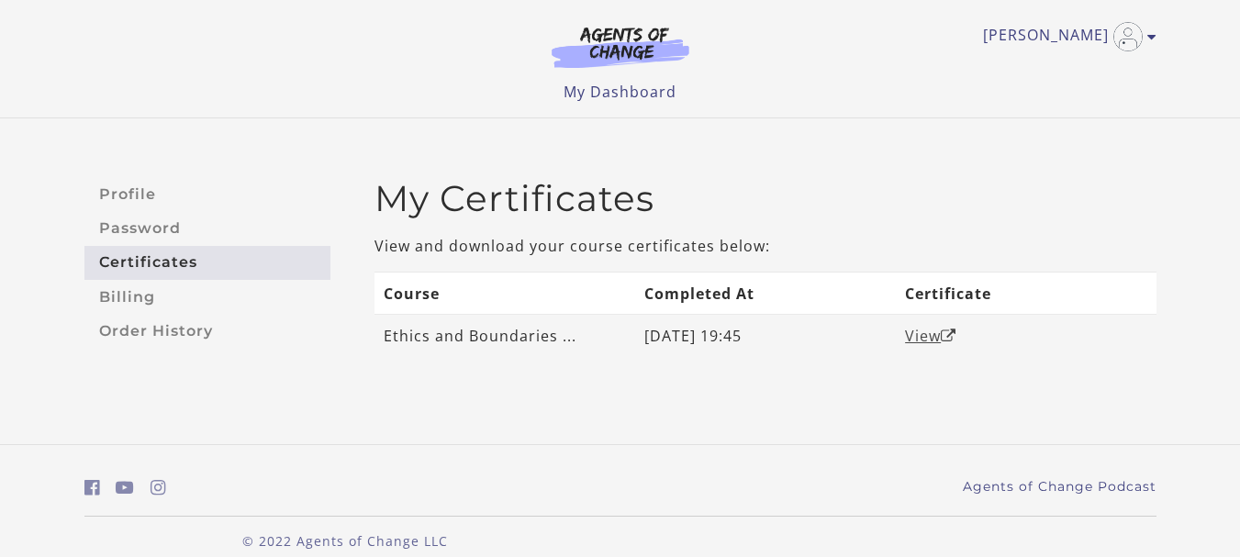
click at [912, 330] on link "View" at bounding box center [930, 336] width 51 height 20
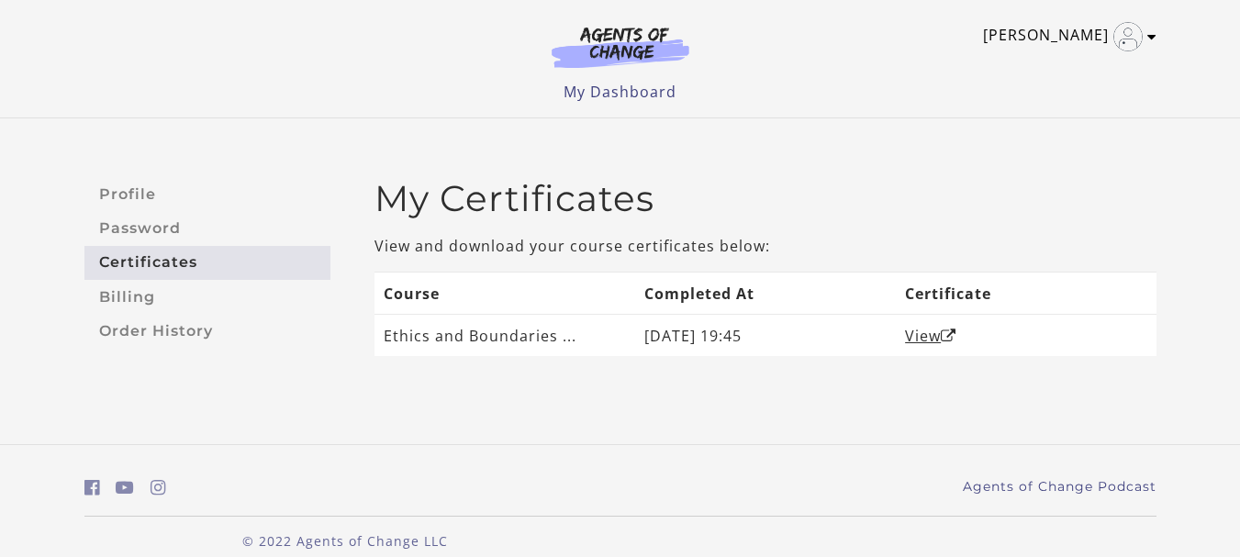
click at [1053, 36] on link "Denise R" at bounding box center [1065, 36] width 164 height 29
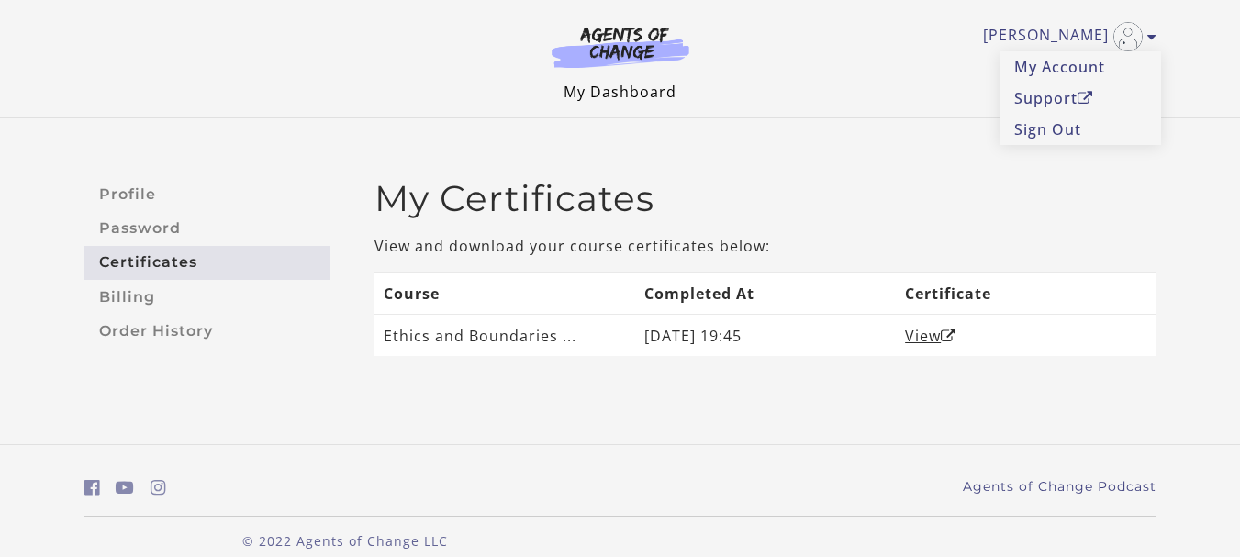
click at [576, 94] on link "My Dashboard" at bounding box center [620, 92] width 113 height 20
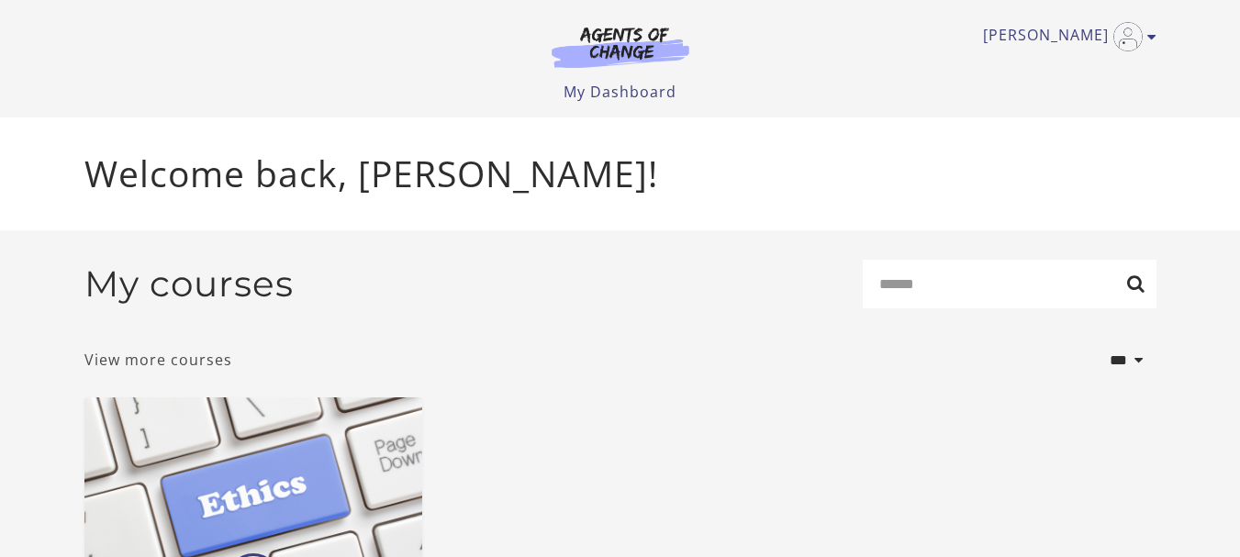
click at [164, 367] on link "View more courses" at bounding box center [158, 360] width 148 height 22
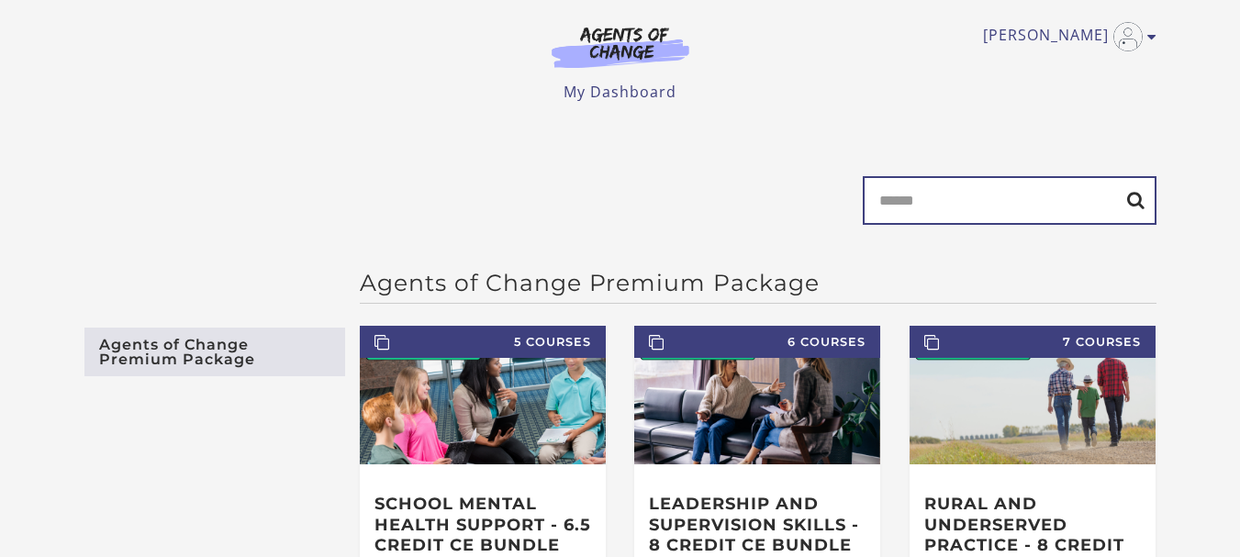
click at [947, 211] on input "Search" at bounding box center [1010, 200] width 294 height 49
type input "**********"
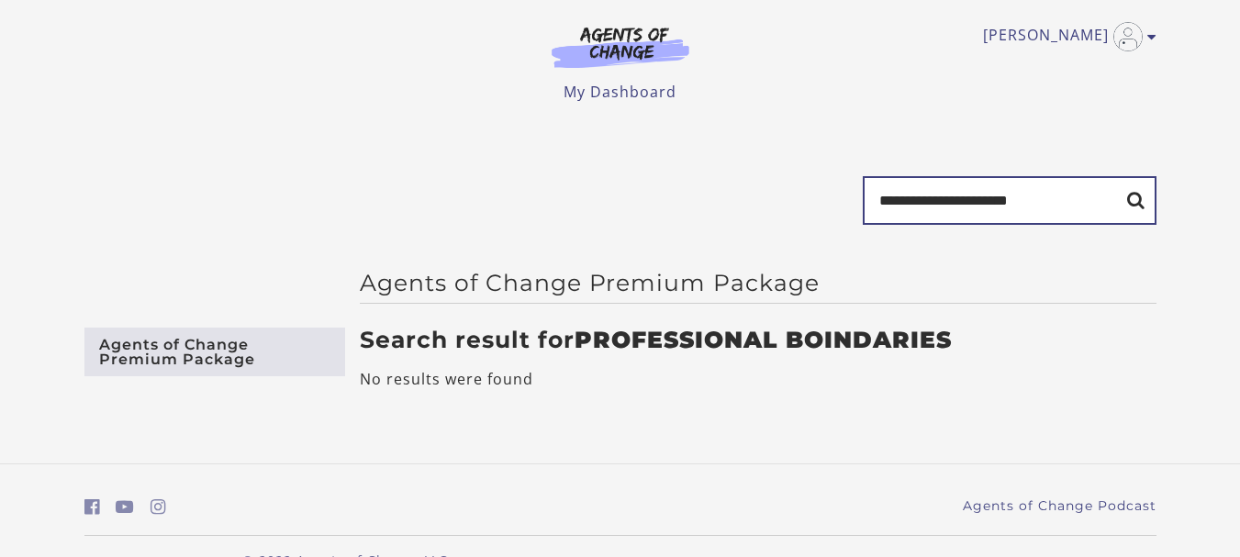
click at [1099, 202] on input "**********" at bounding box center [1010, 200] width 294 height 49
type input "*"
type input "**********"
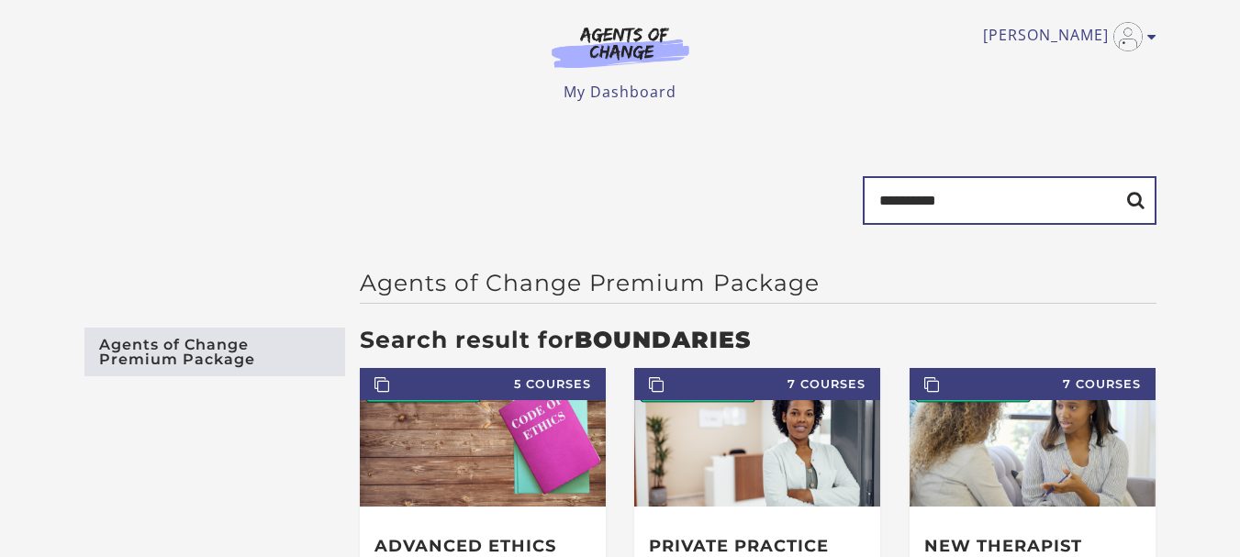
click at [1042, 207] on input "**********" at bounding box center [1010, 200] width 294 height 49
type input "**********"
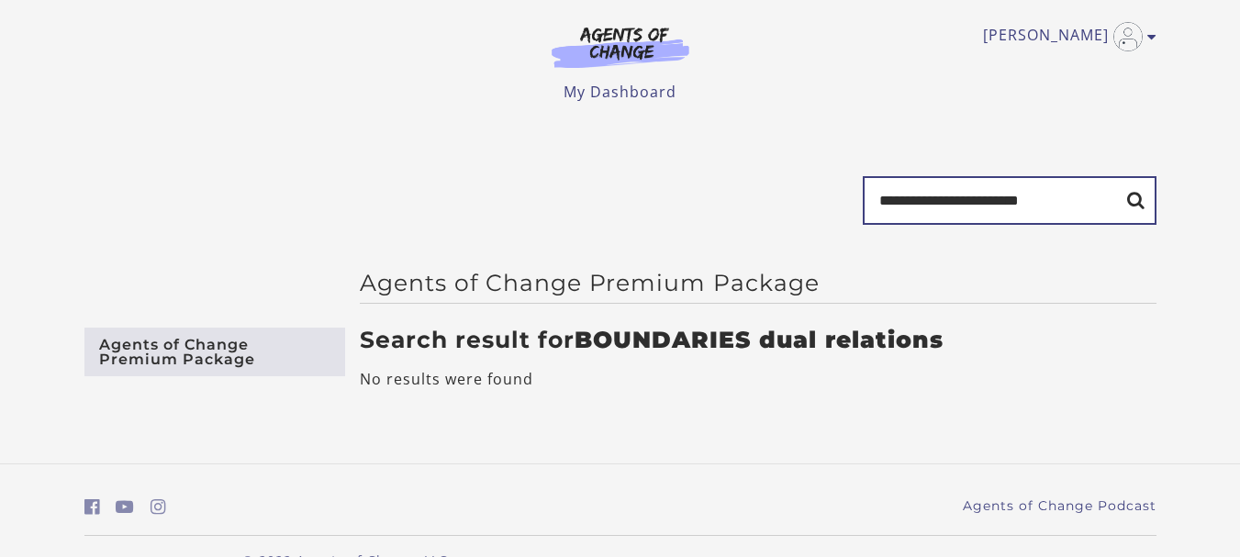
click at [1076, 205] on input "**********" at bounding box center [1010, 200] width 294 height 49
type input "*"
type input "**********"
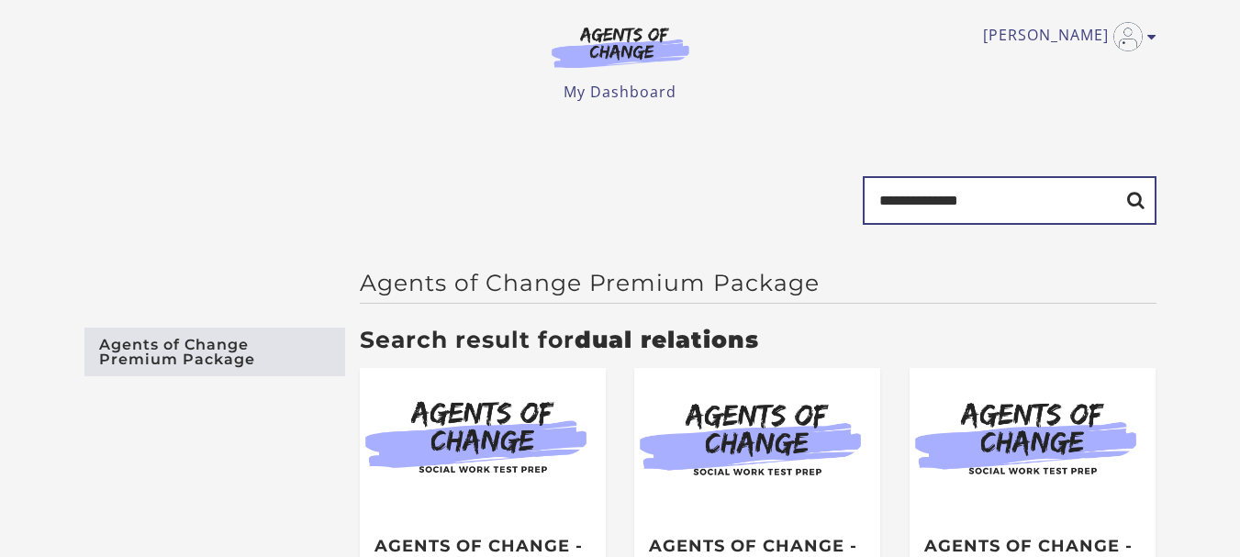
click at [1015, 184] on input "**********" at bounding box center [1010, 200] width 294 height 49
type input "*"
click at [1130, 206] on input "**********" at bounding box center [1010, 200] width 294 height 49
drag, startPoint x: 1130, startPoint y: 206, endPoint x: 997, endPoint y: 262, distance: 144.4
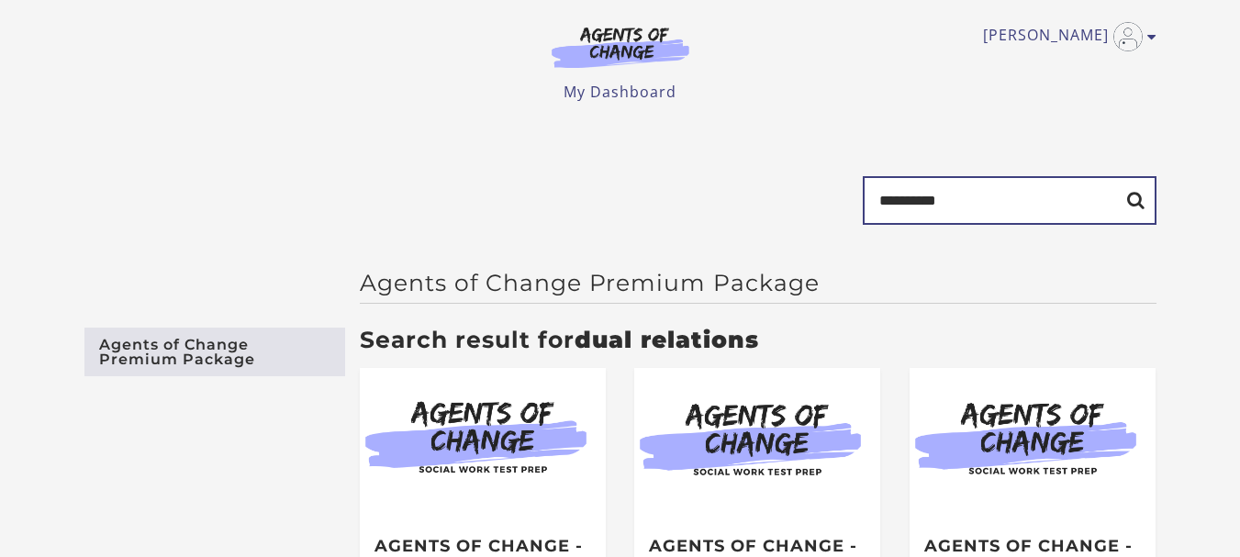
click at [1133, 206] on input "**********" at bounding box center [1010, 200] width 294 height 49
type input "*"
type input "**********"
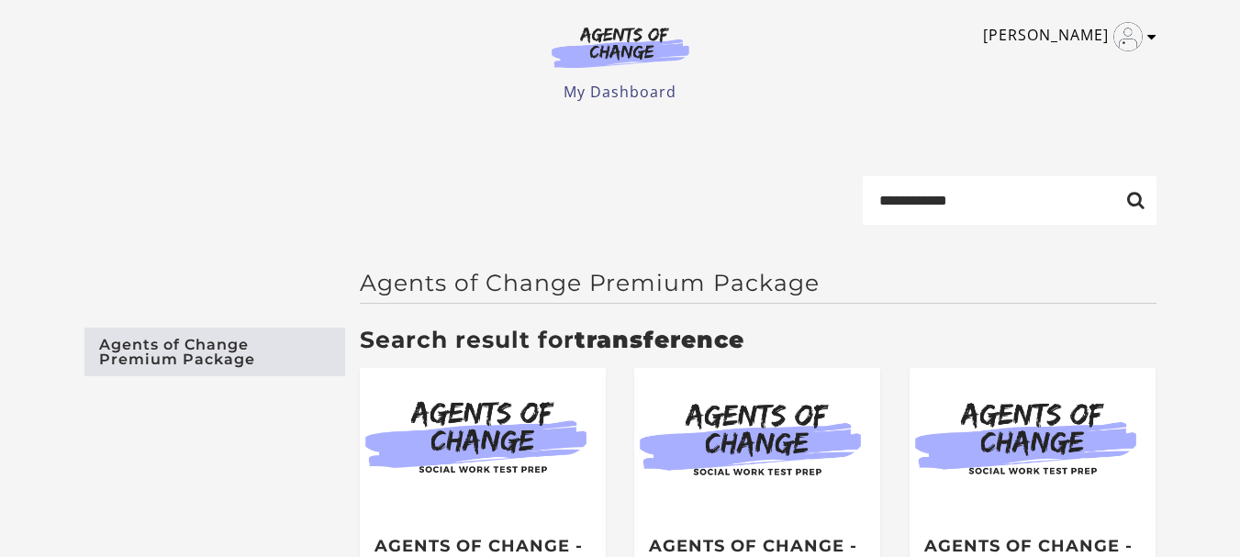
click at [1053, 28] on link "[PERSON_NAME]" at bounding box center [1065, 36] width 164 height 29
click at [1044, 68] on link "My Account" at bounding box center [1080, 66] width 162 height 31
